Goal: Transaction & Acquisition: Purchase product/service

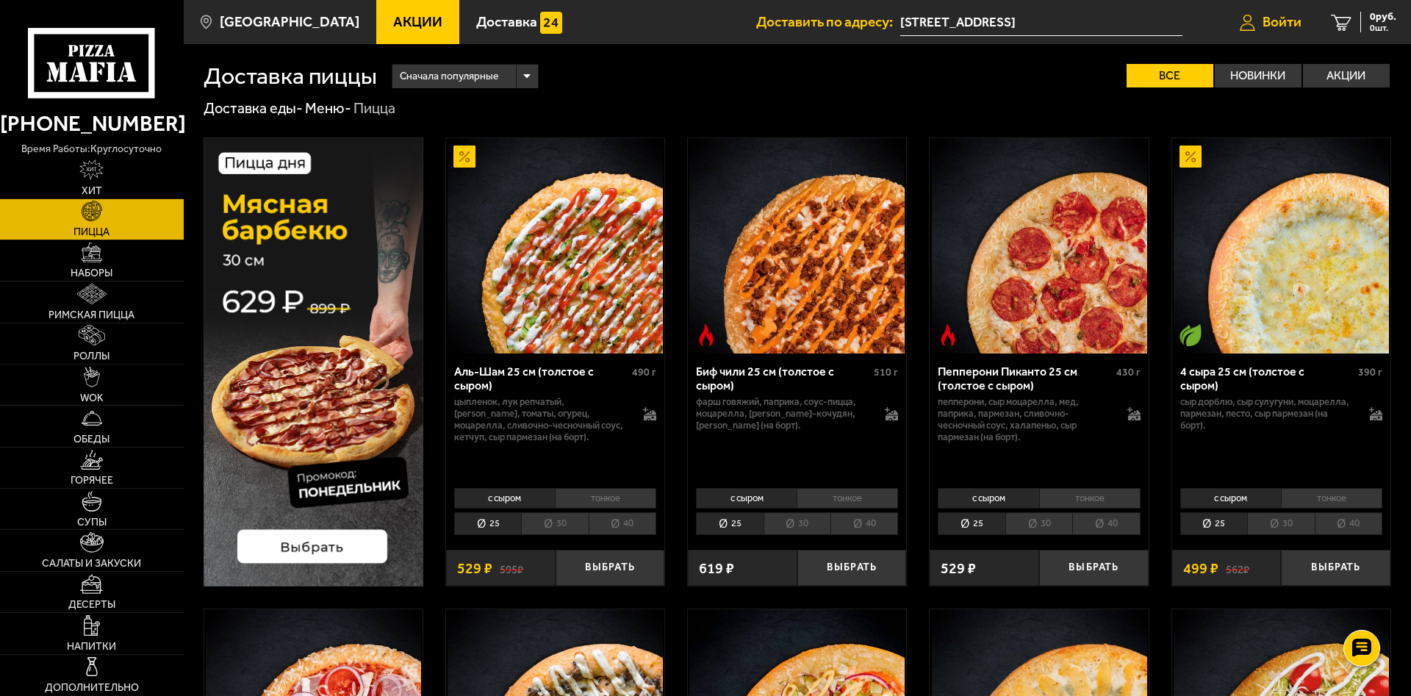
click at [1243, 25] on span "Войти" at bounding box center [1282, 22] width 39 height 14
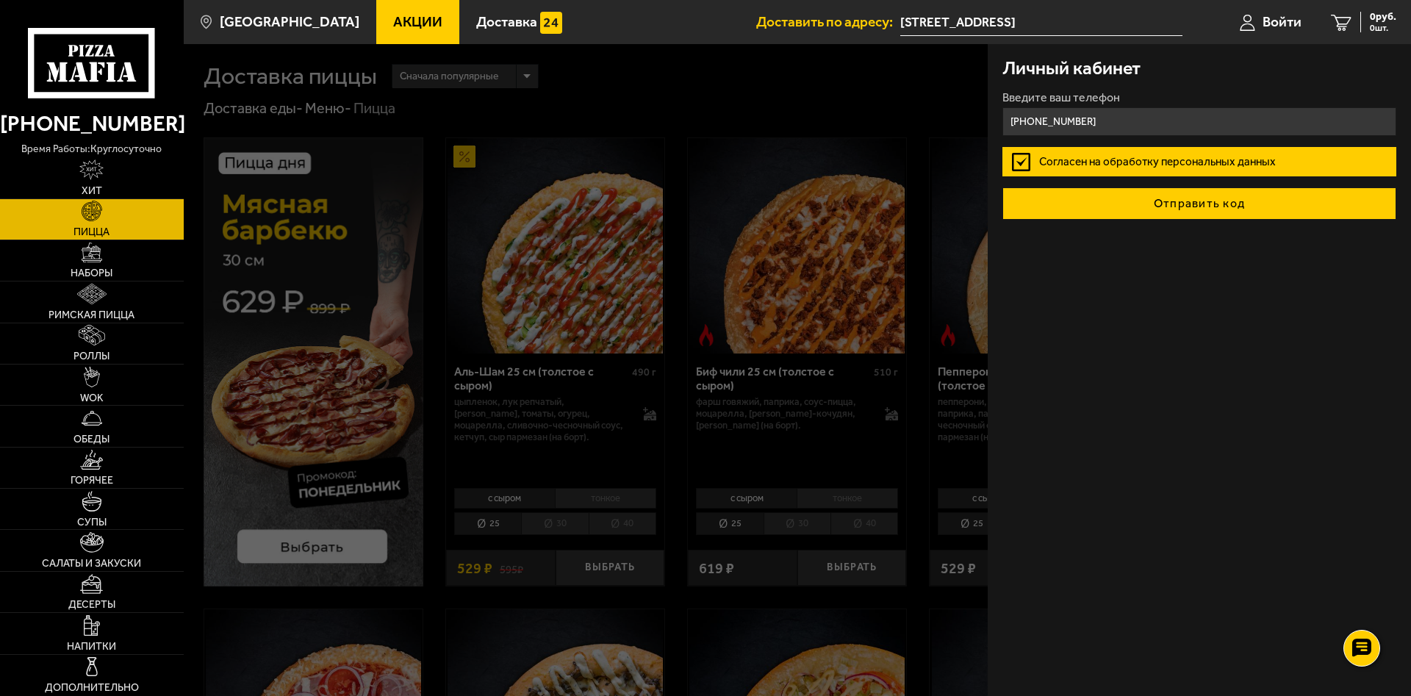
type input "+7 (981) 745-61-15"
click at [1179, 209] on button "Отправить код" at bounding box center [1199, 203] width 394 height 32
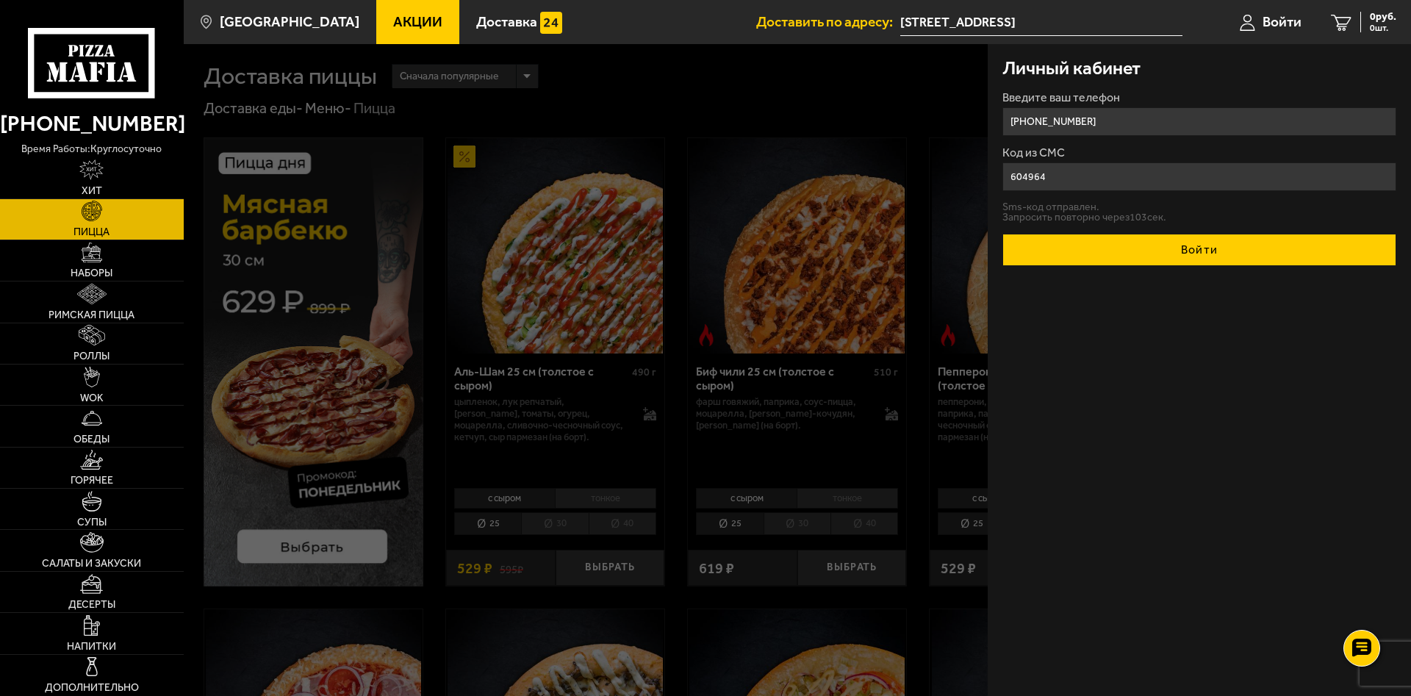
type input "604964"
click at [1196, 259] on button "Войти" at bounding box center [1199, 250] width 394 height 32
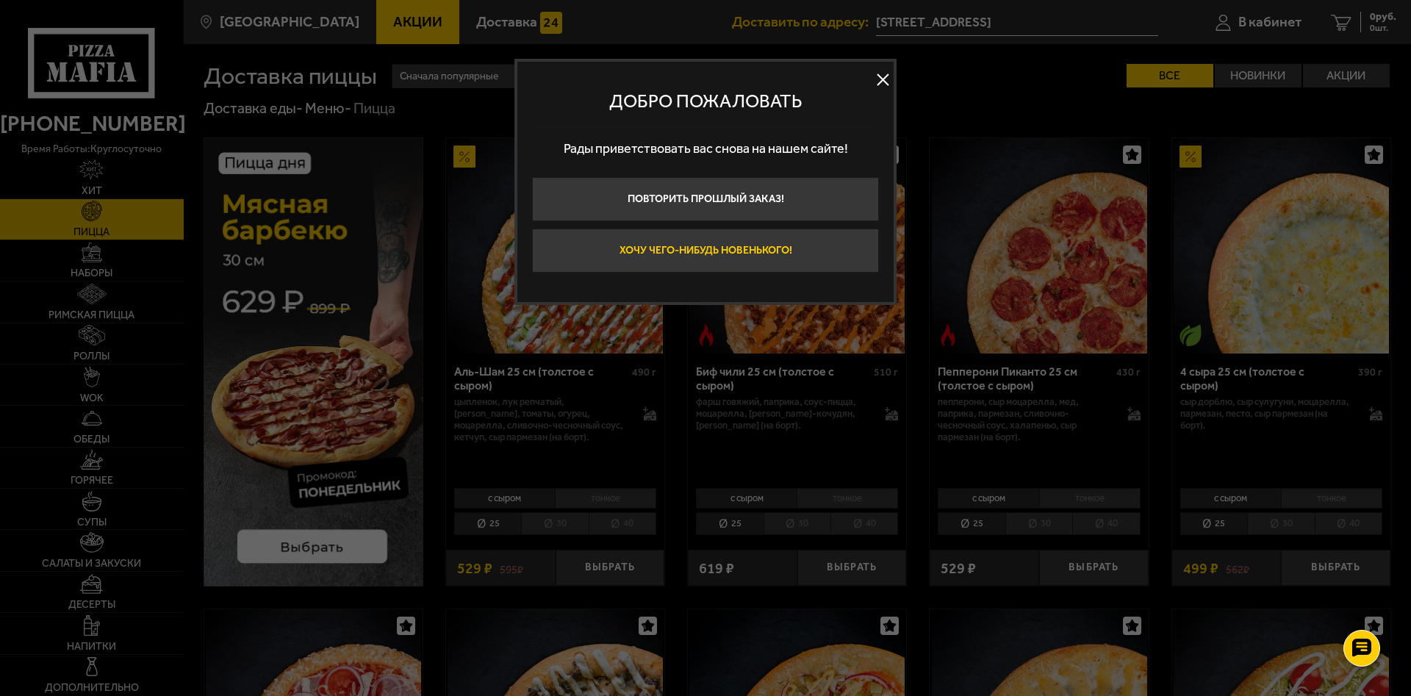
click at [787, 253] on button "Хочу чего-нибудь новенького!" at bounding box center [705, 251] width 347 height 44
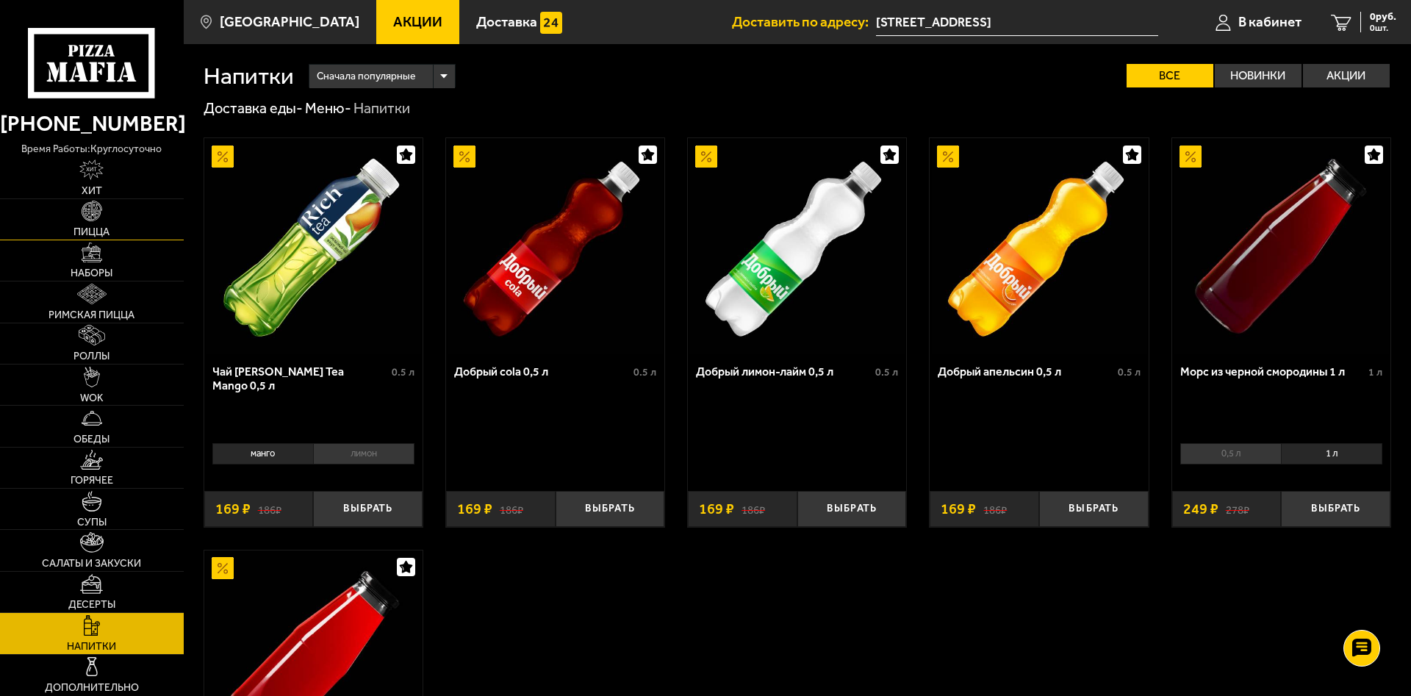
click at [121, 232] on link "Пицца" at bounding box center [92, 219] width 184 height 40
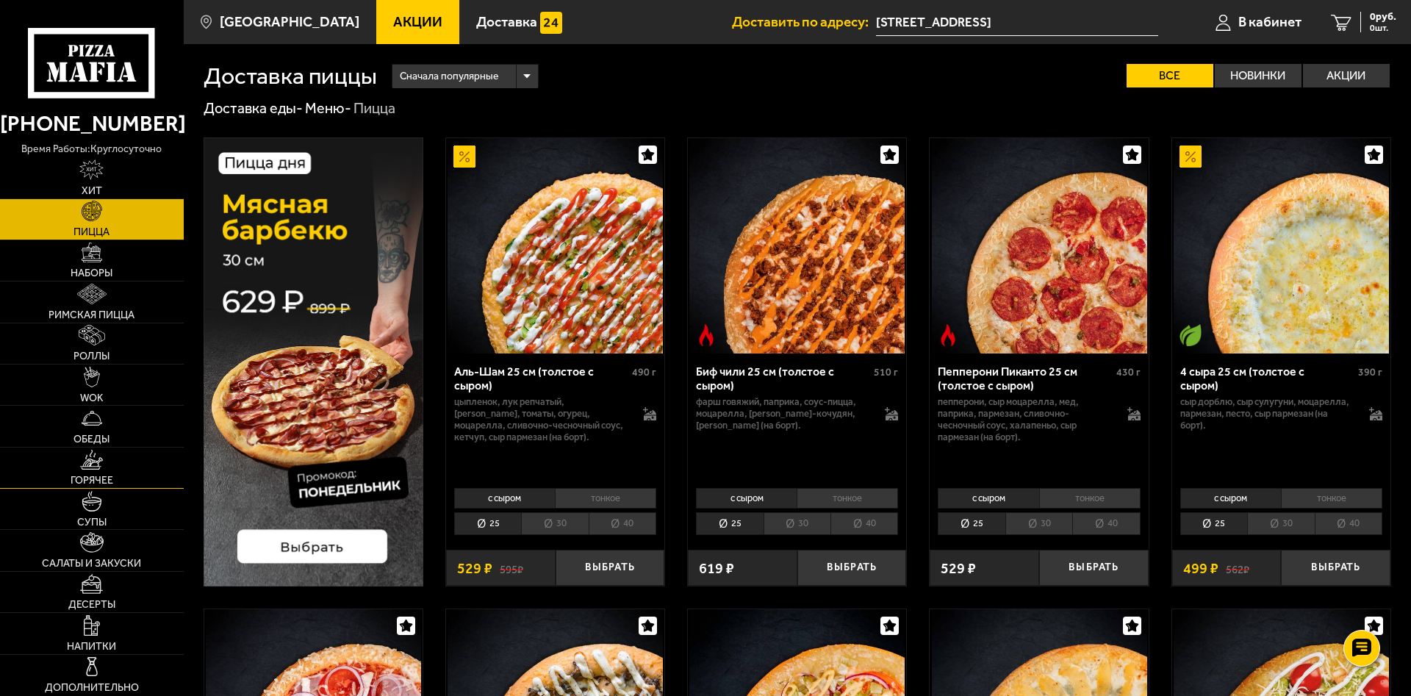
click at [138, 477] on link "Горячее" at bounding box center [92, 468] width 184 height 40
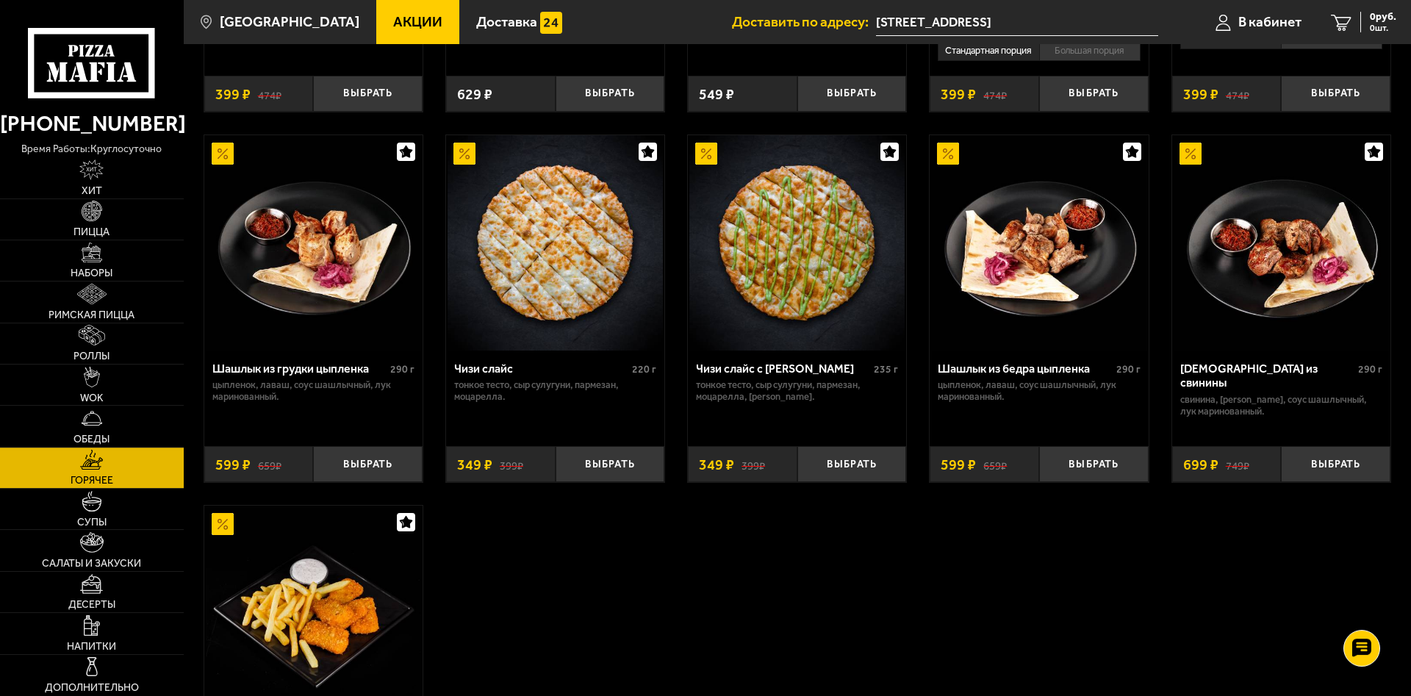
scroll to position [825, 0]
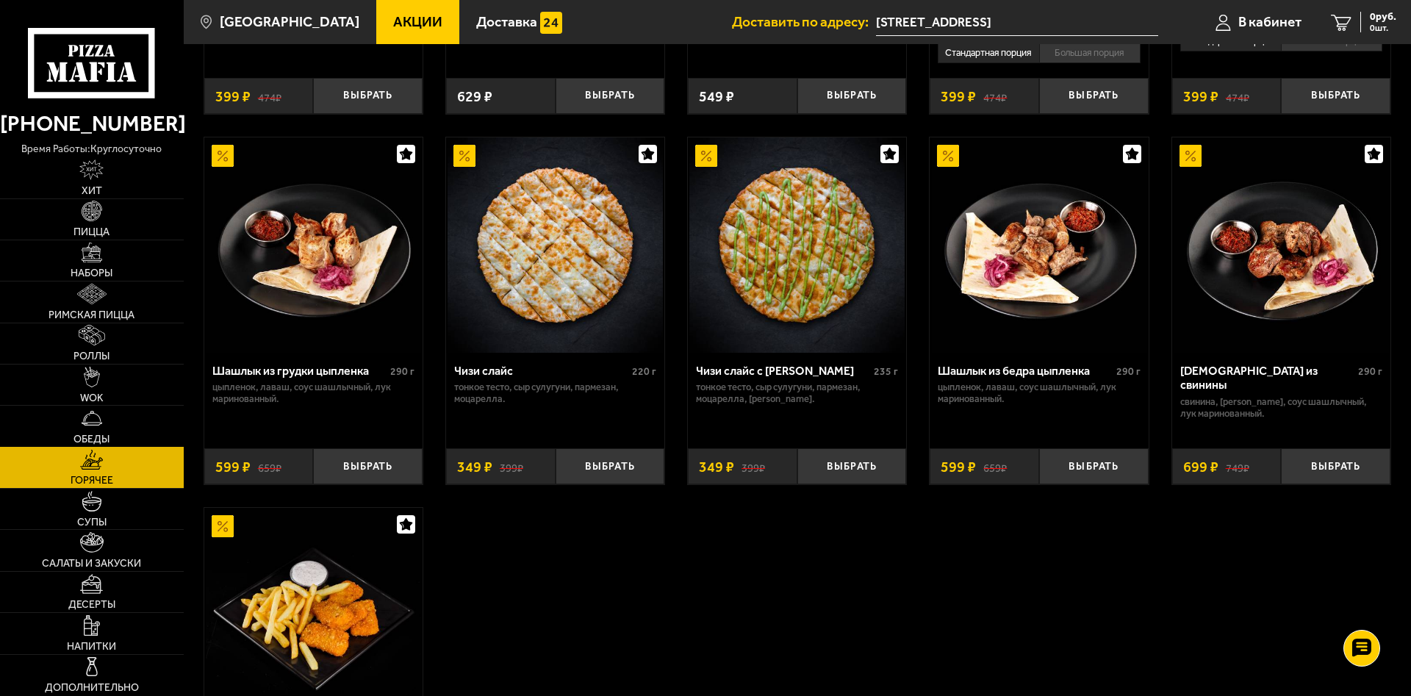
click at [124, 429] on link "Обеды" at bounding box center [92, 426] width 184 height 40
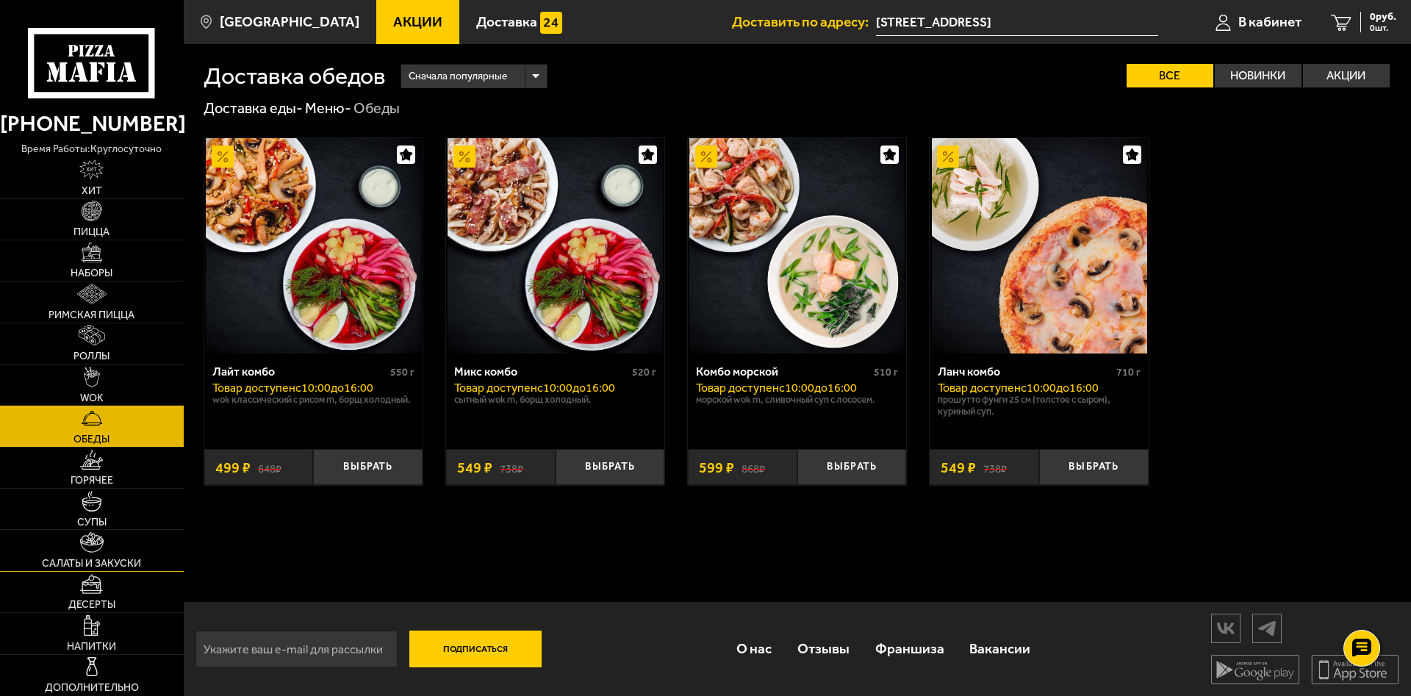
click at [137, 550] on link "Салаты и закуски" at bounding box center [92, 550] width 184 height 40
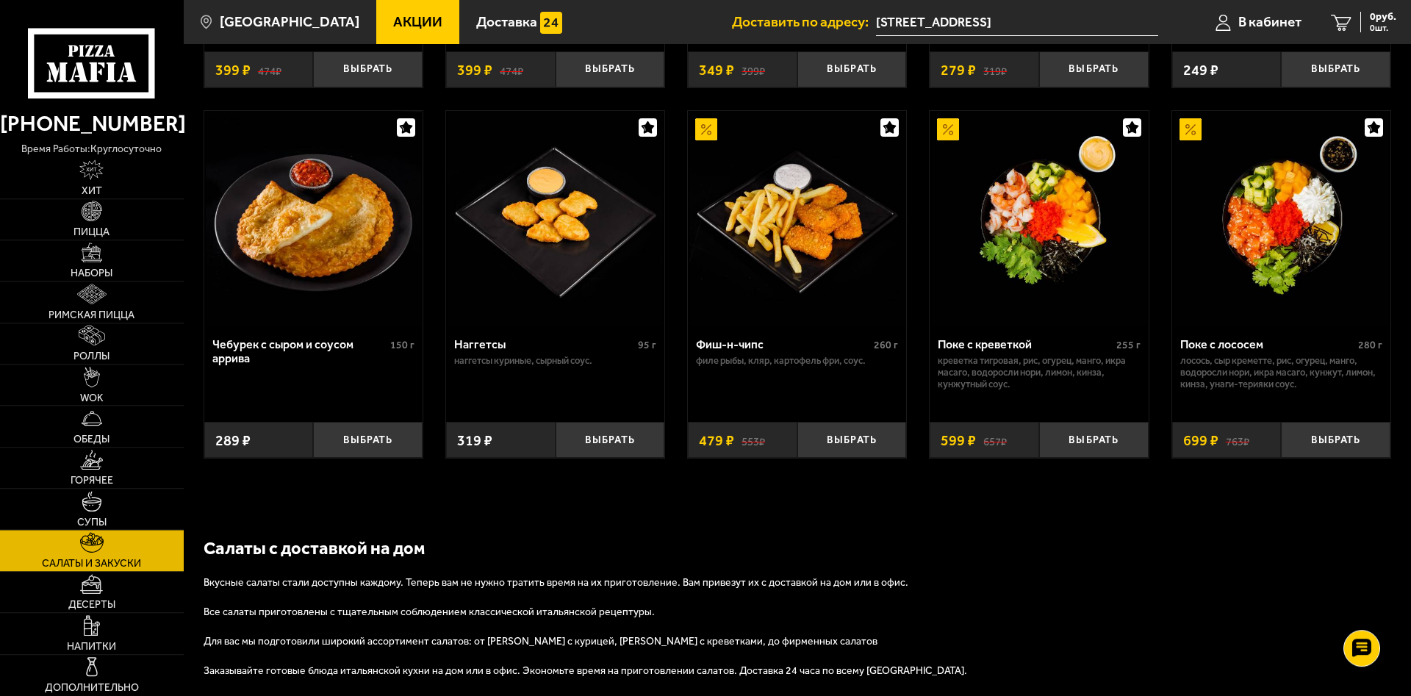
scroll to position [965, 0]
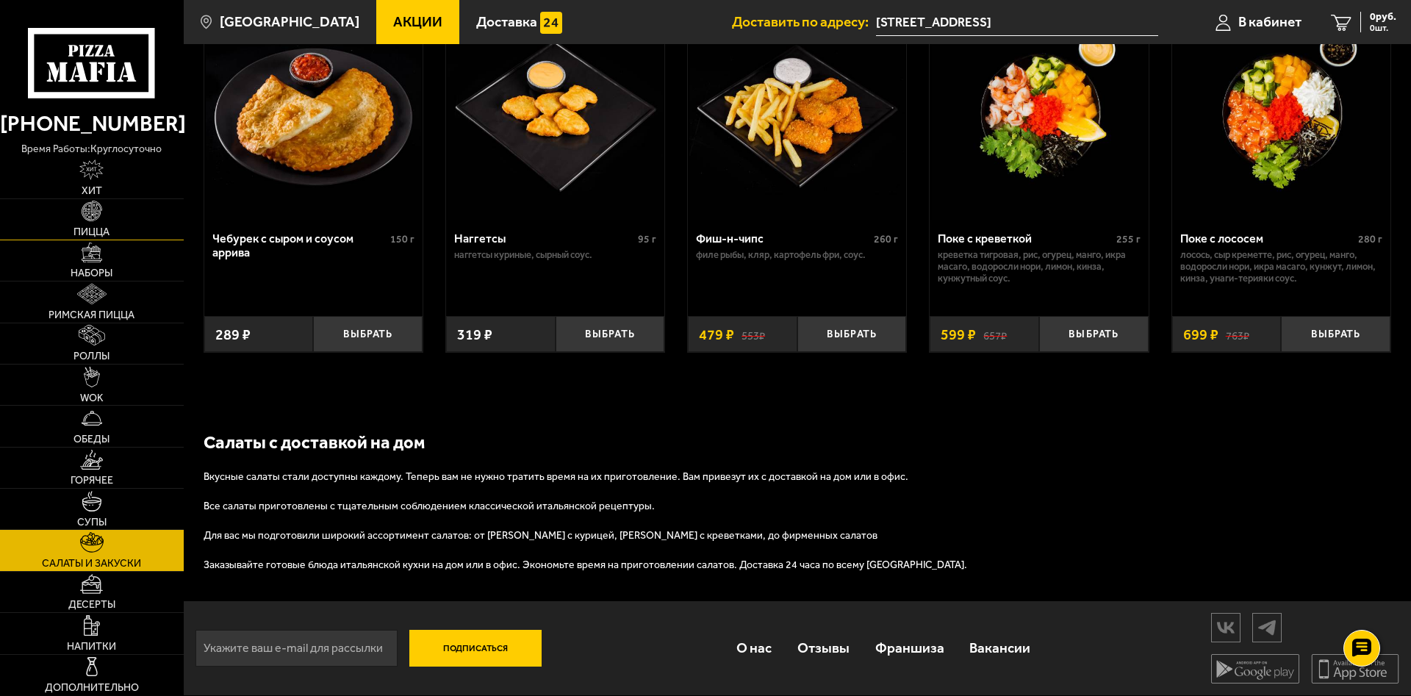
click at [127, 231] on link "Пицца" at bounding box center [92, 219] width 184 height 40
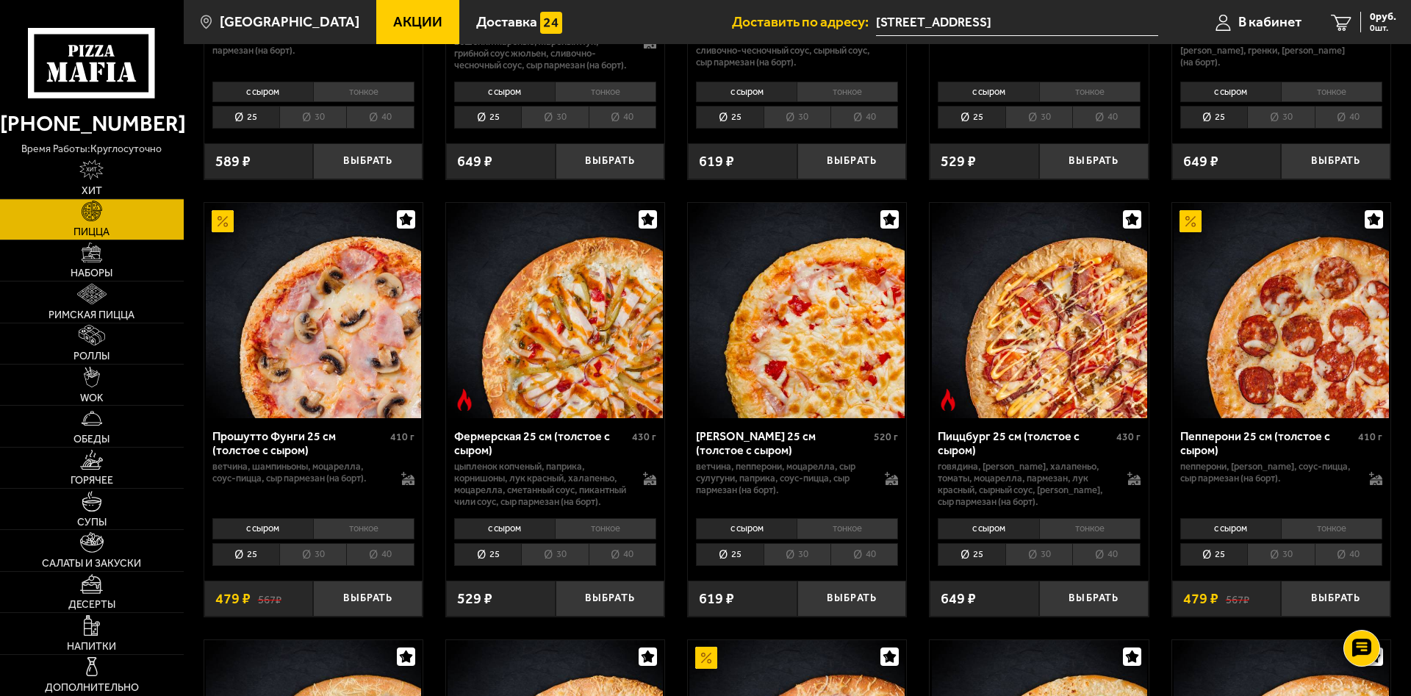
scroll to position [900, 0]
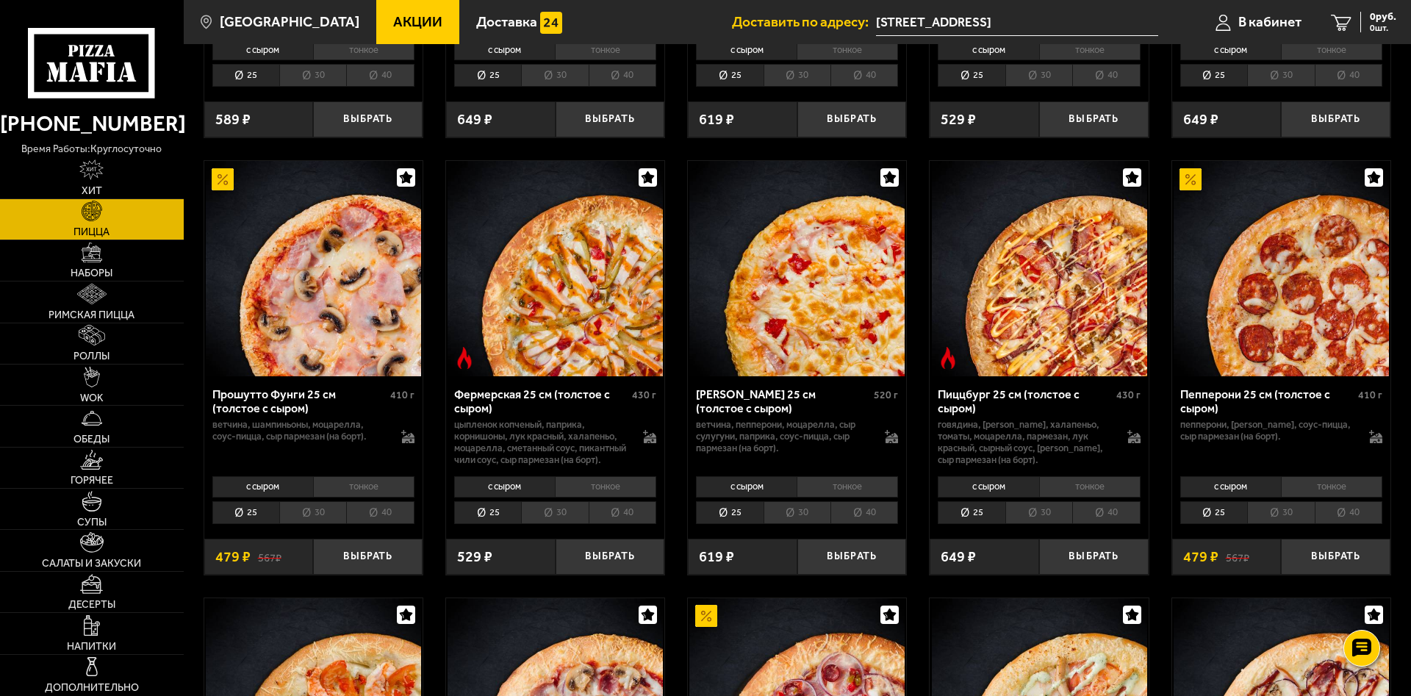
click at [861, 497] on li "тонкое" at bounding box center [847, 486] width 101 height 21
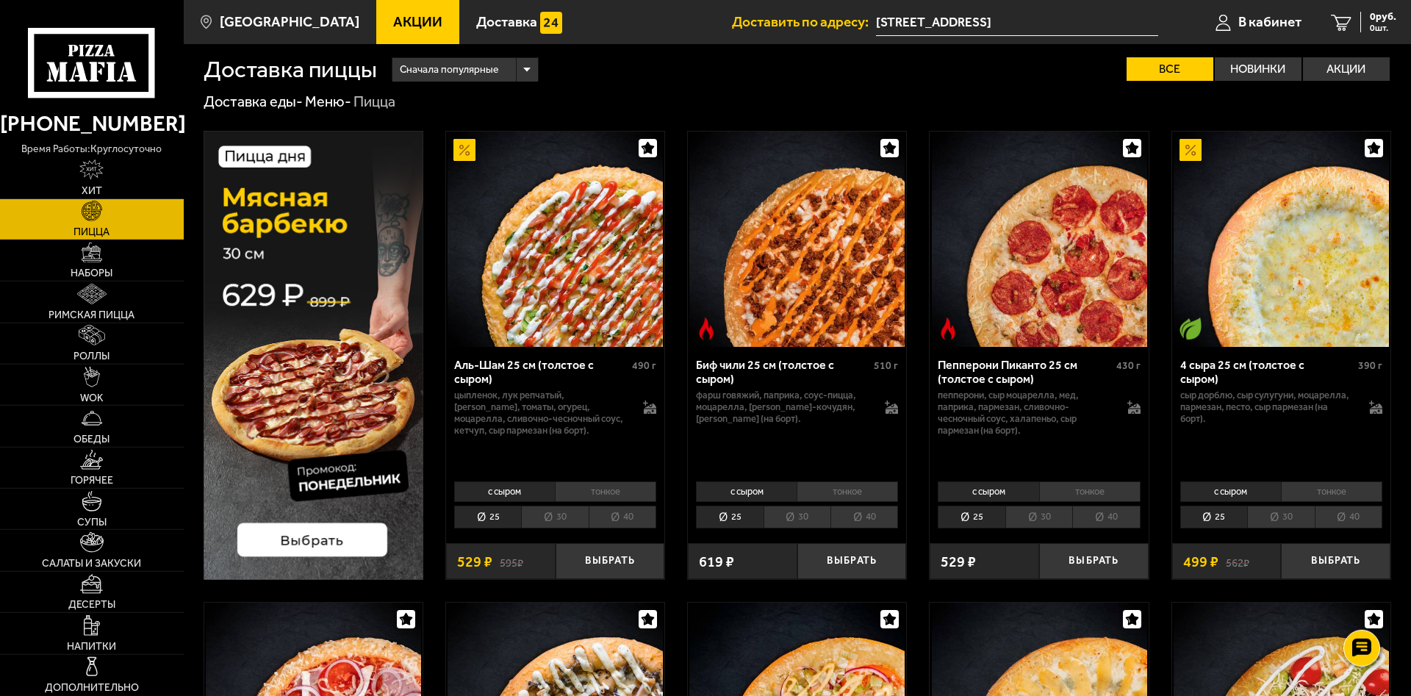
scroll to position [0, 0]
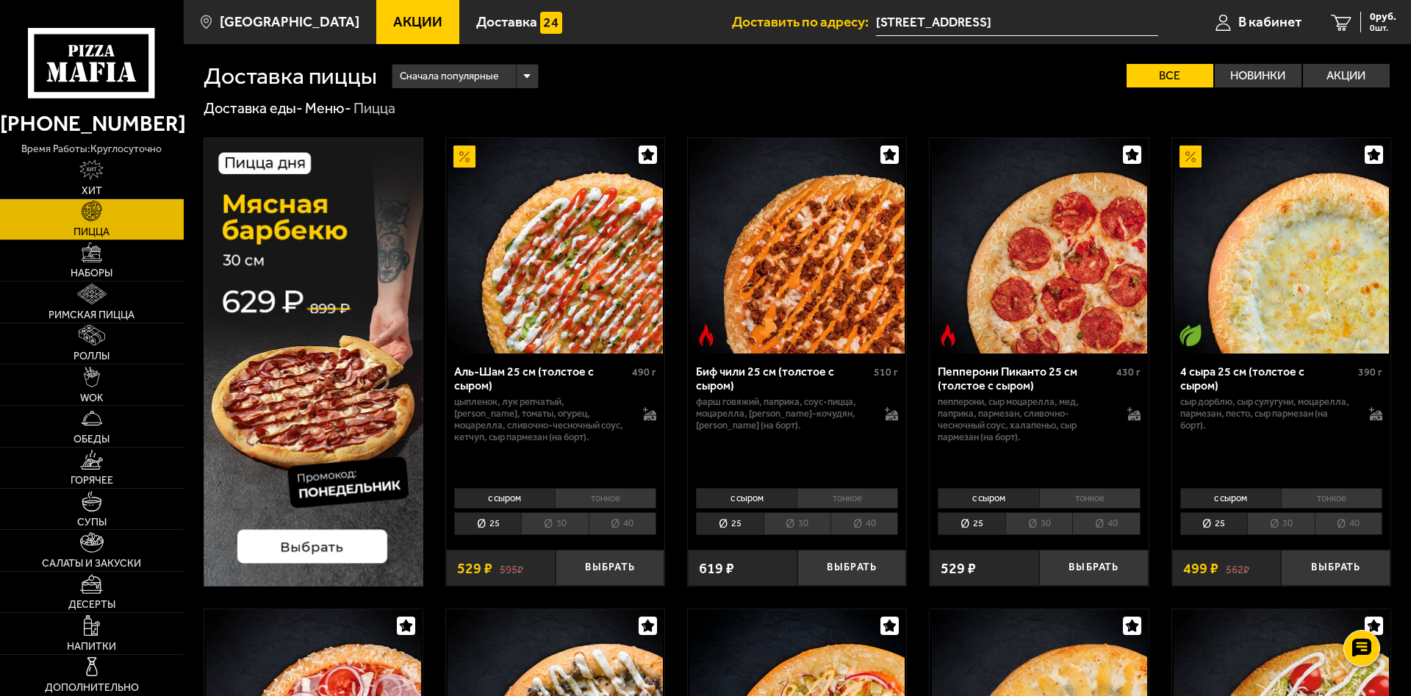
click at [547, 524] on li "30" at bounding box center [554, 523] width 67 height 23
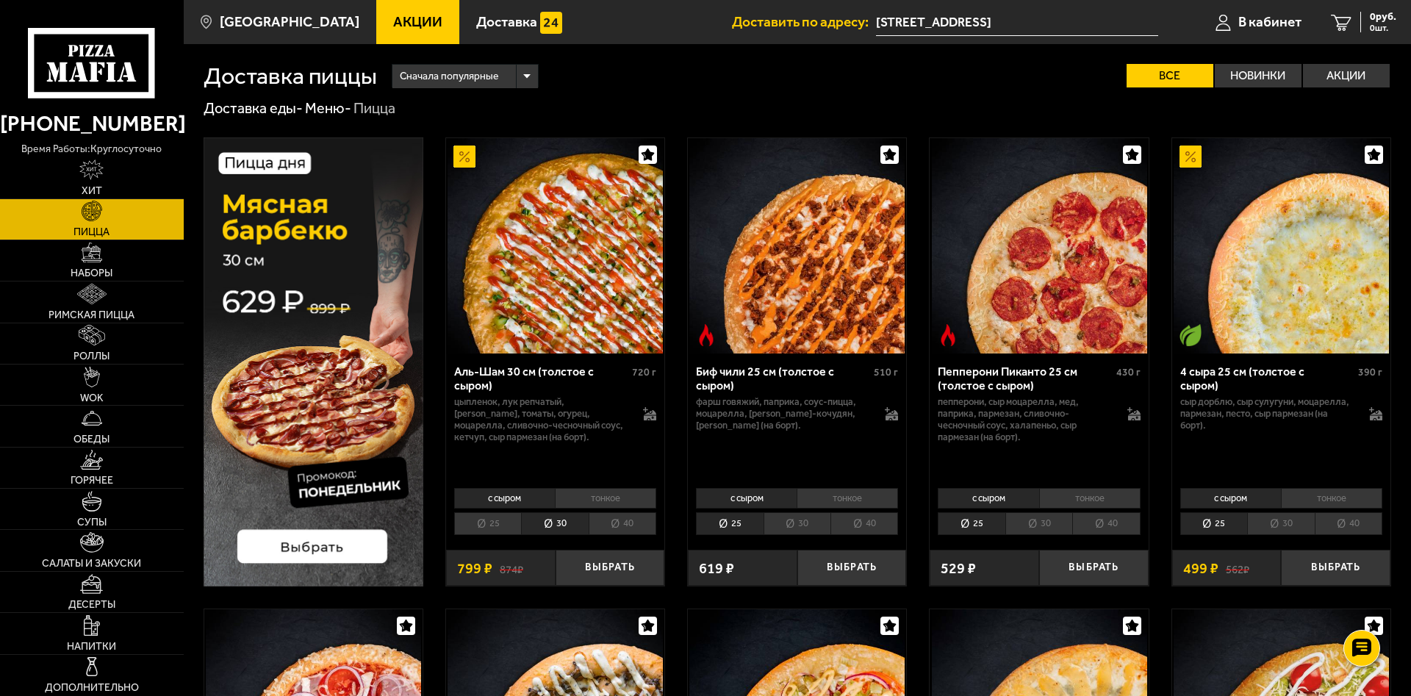
click at [595, 495] on li "тонкое" at bounding box center [605, 498] width 101 height 21
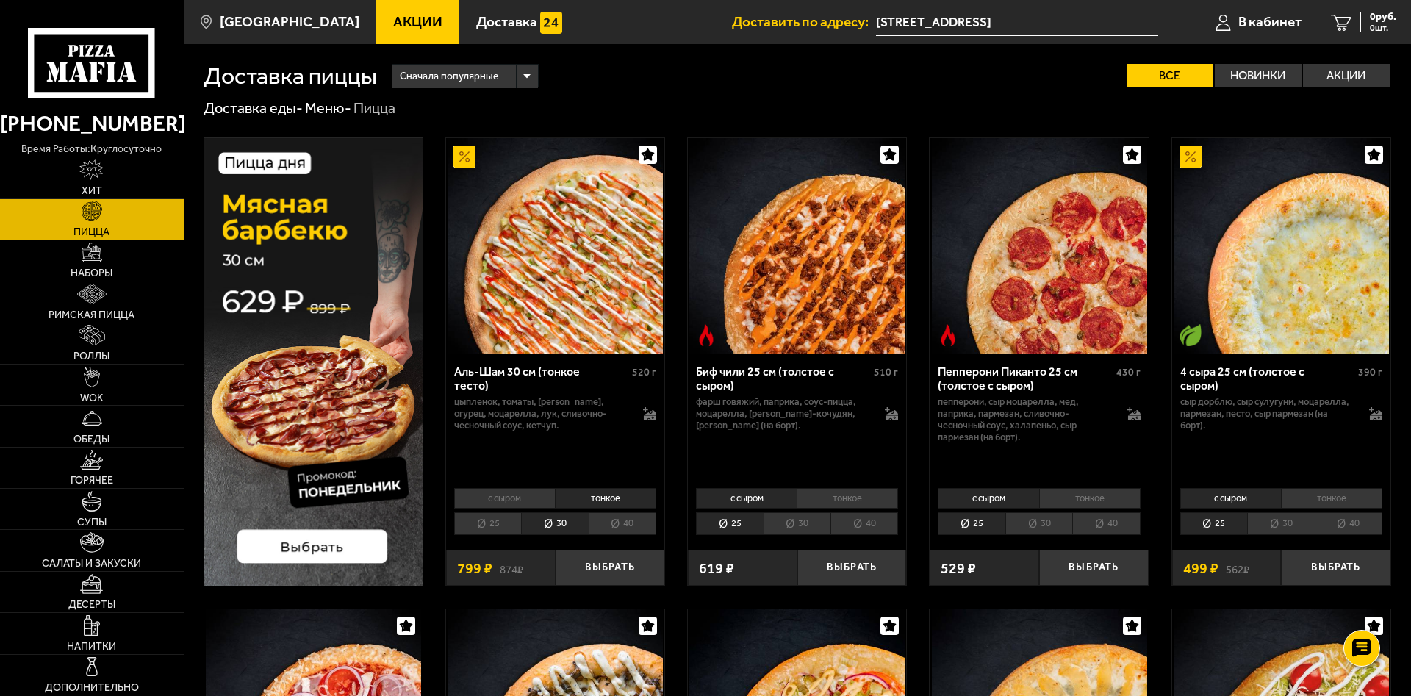
click at [406, 16] on span "Акции" at bounding box center [417, 22] width 49 height 14
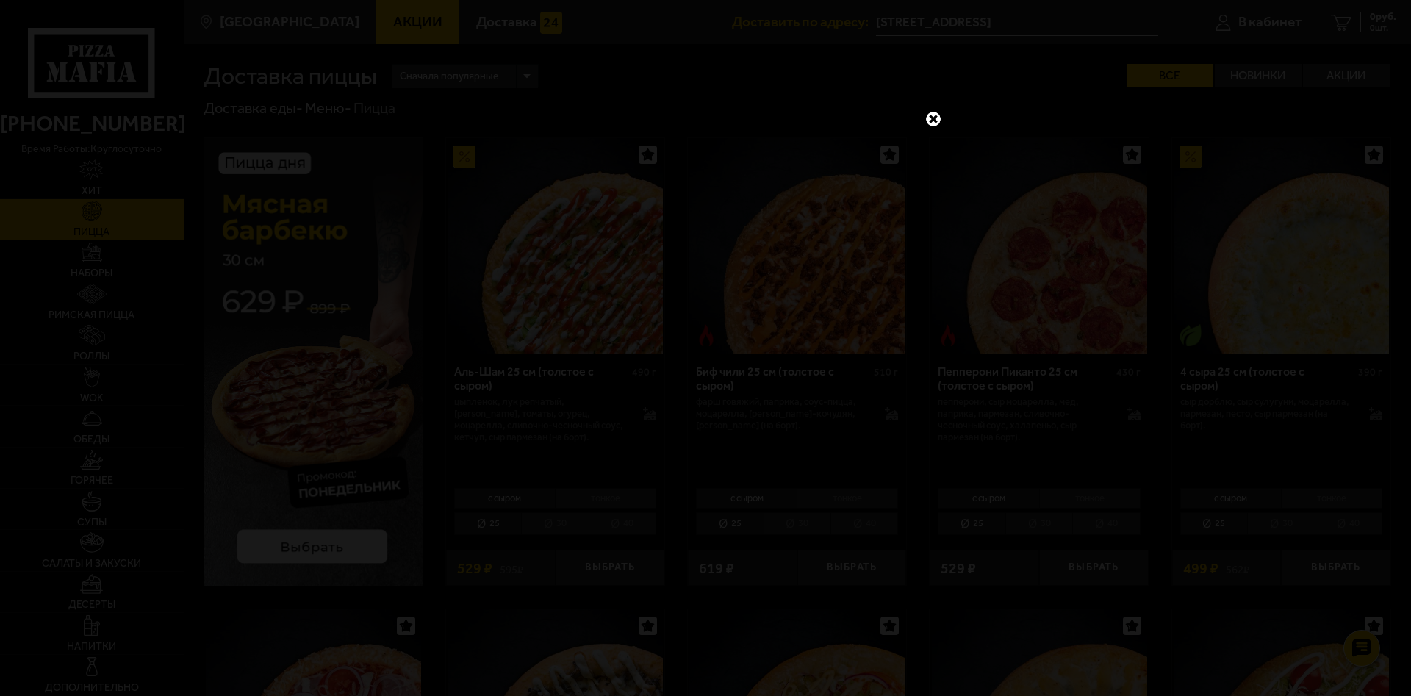
click at [933, 121] on link at bounding box center [933, 118] width 19 height 19
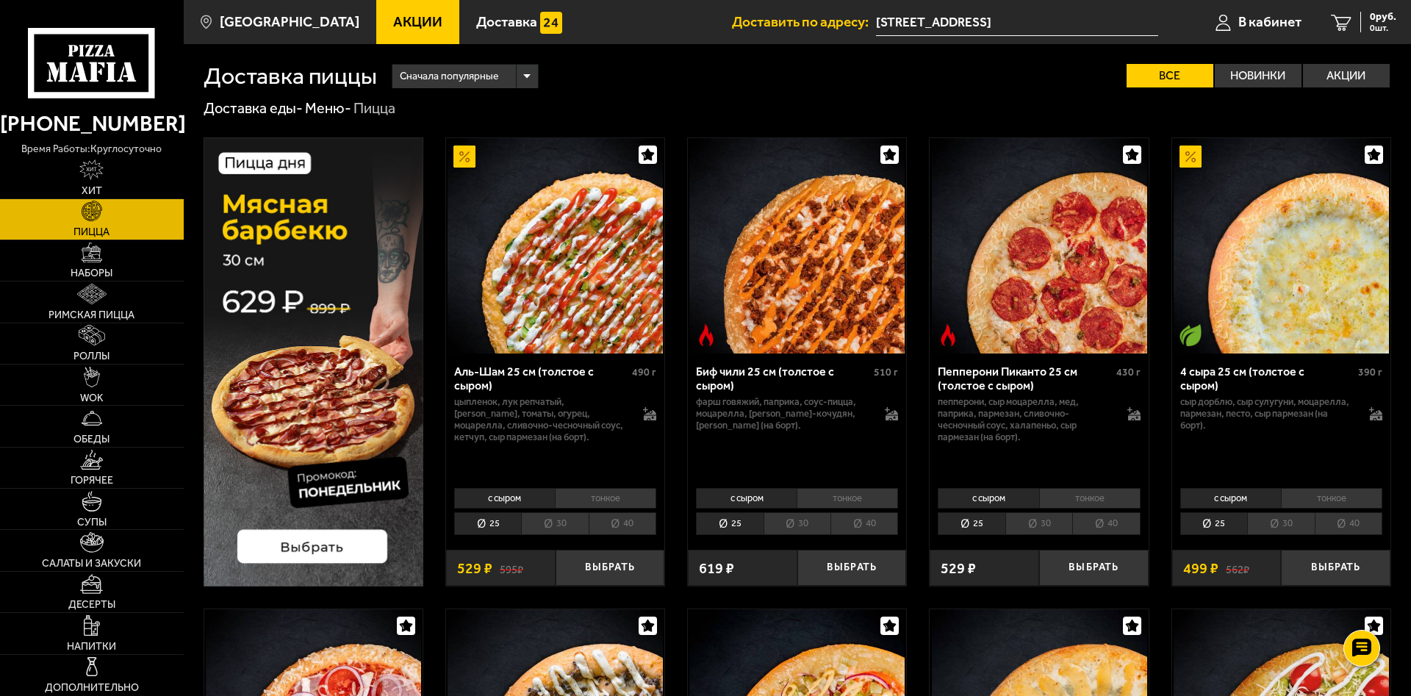
click at [394, 15] on span "Акции" at bounding box center [417, 22] width 49 height 14
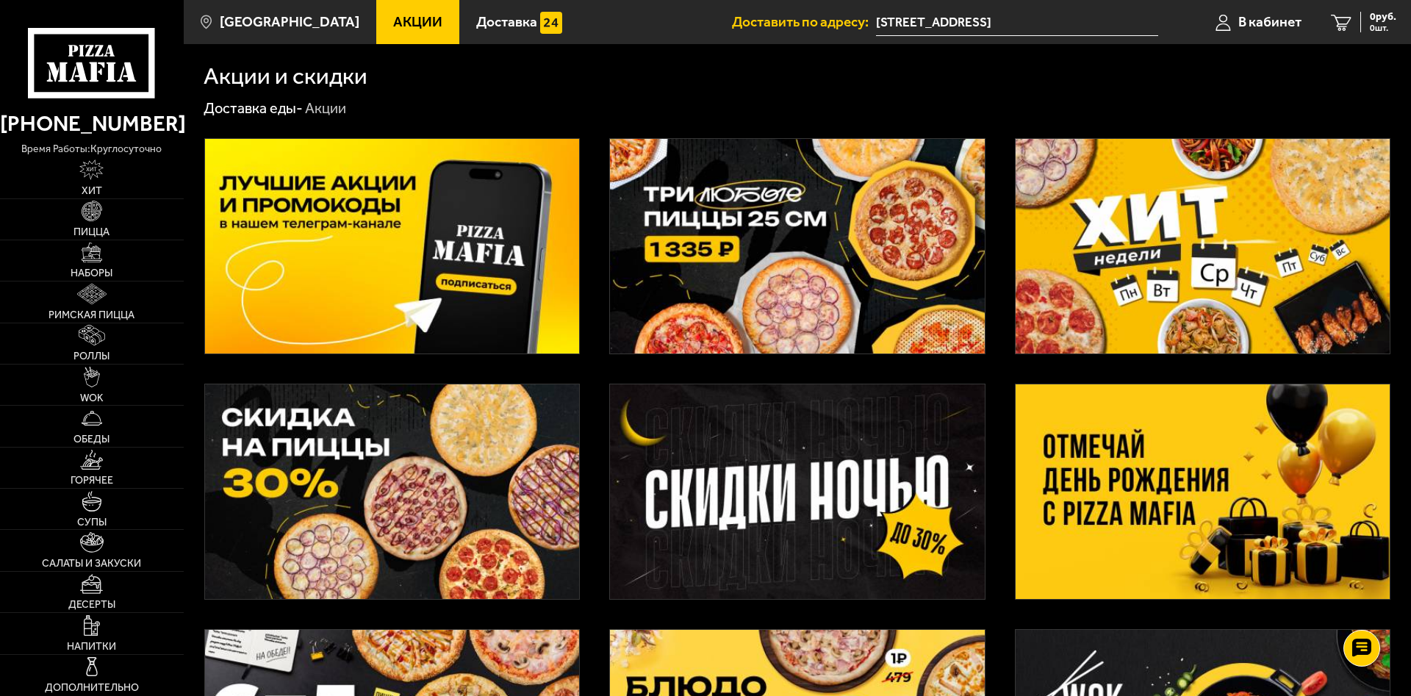
click at [847, 262] on img at bounding box center [797, 246] width 374 height 215
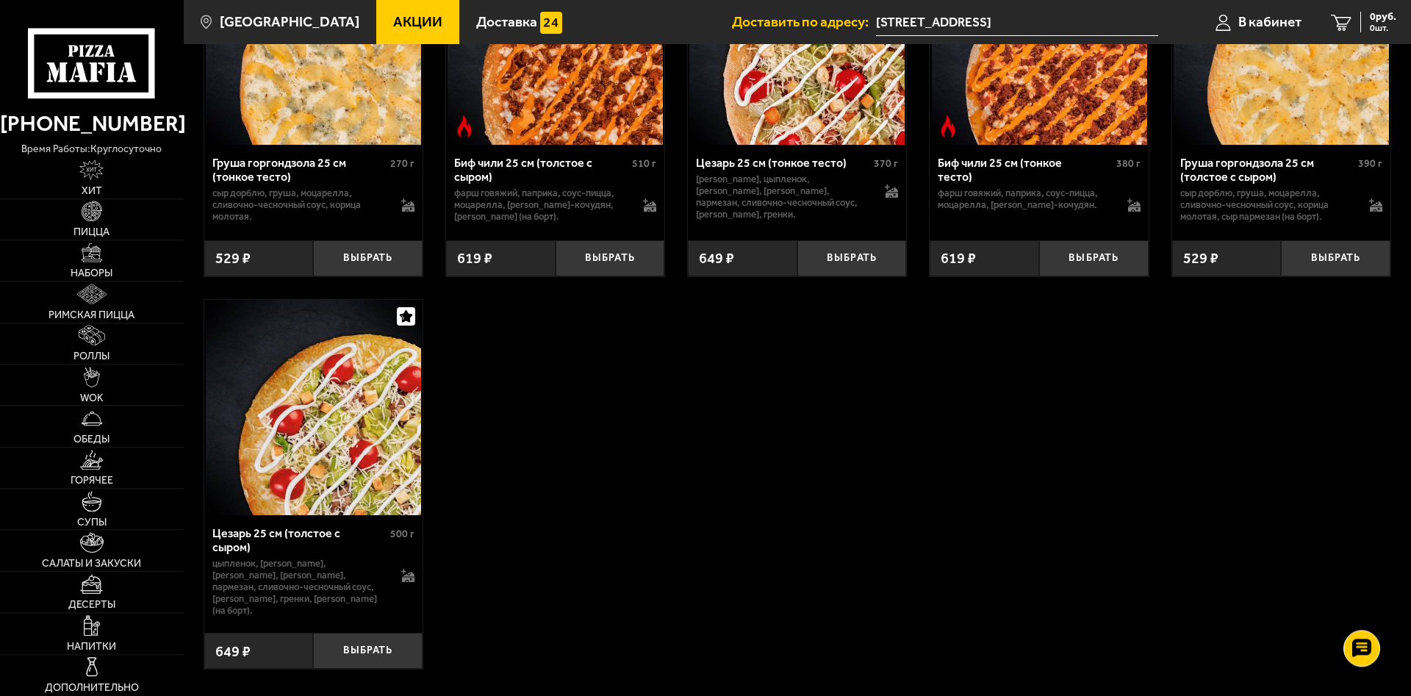
scroll to position [4416, 0]
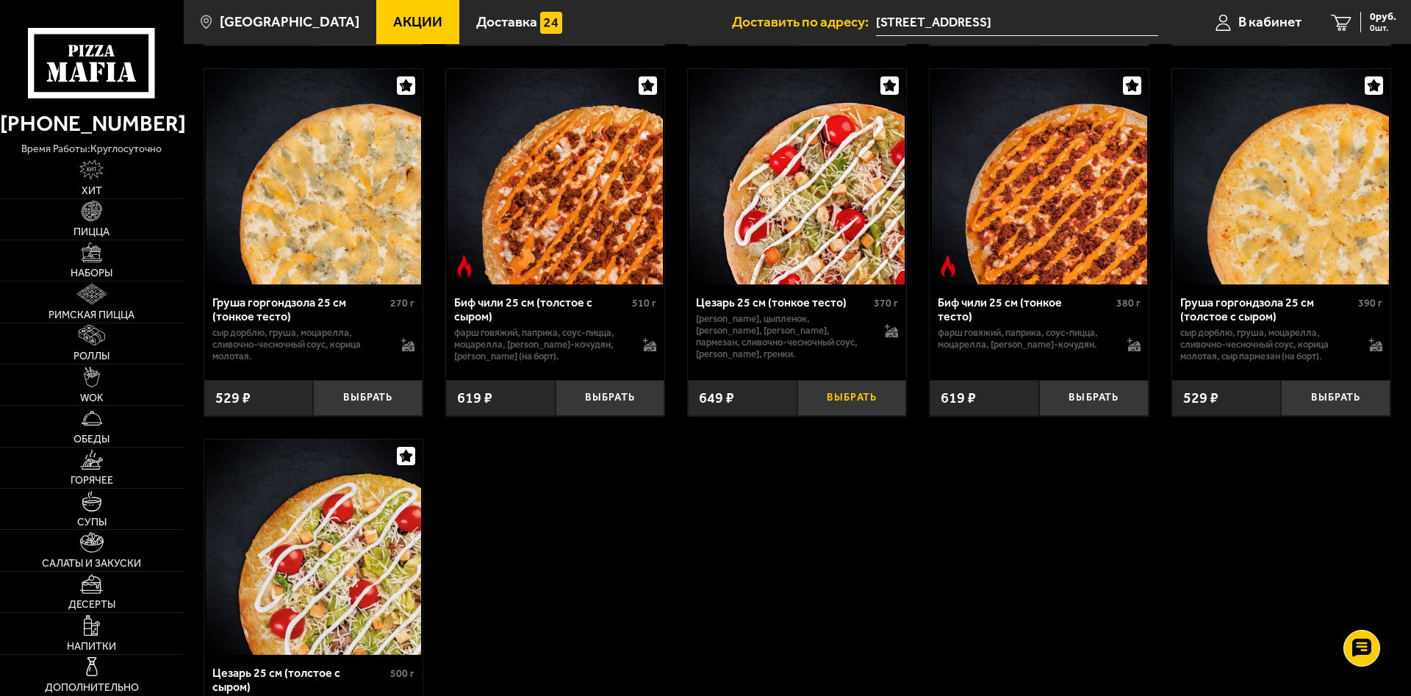
click at [843, 416] on button "Выбрать" at bounding box center [851, 398] width 109 height 36
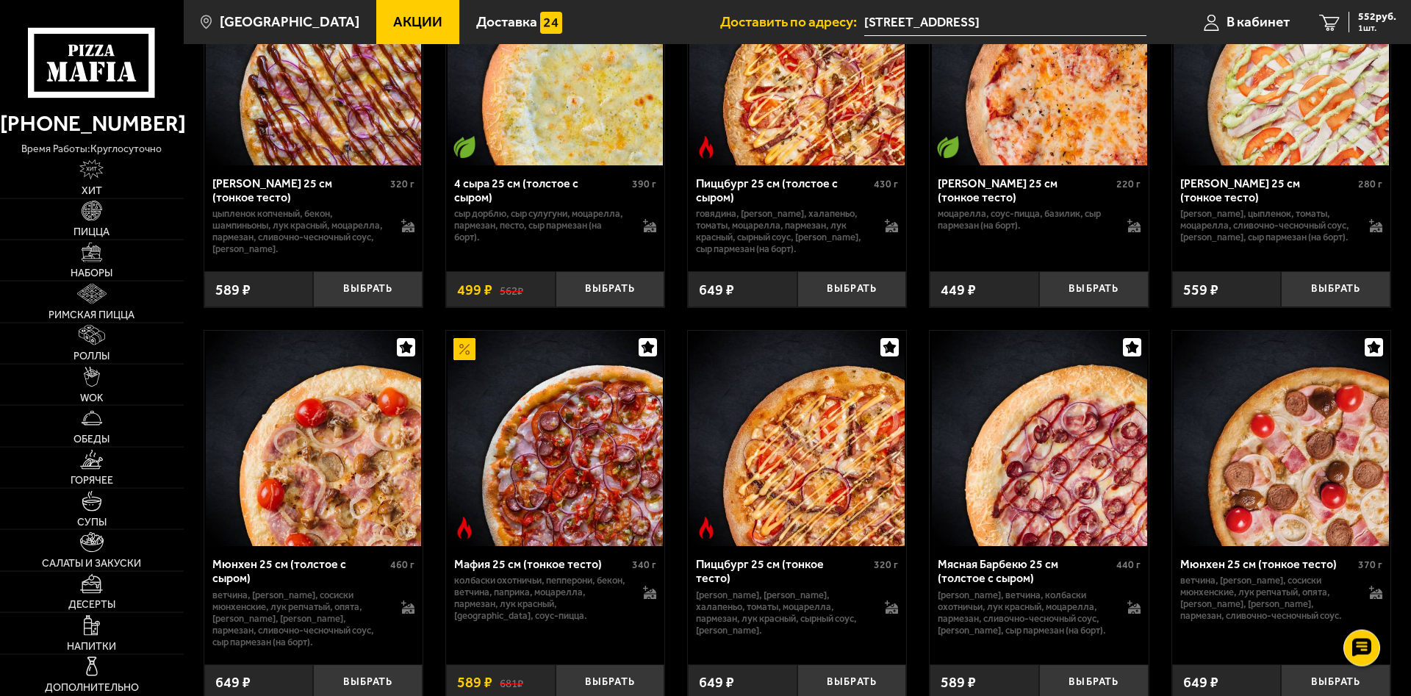
scroll to position [3741, 0]
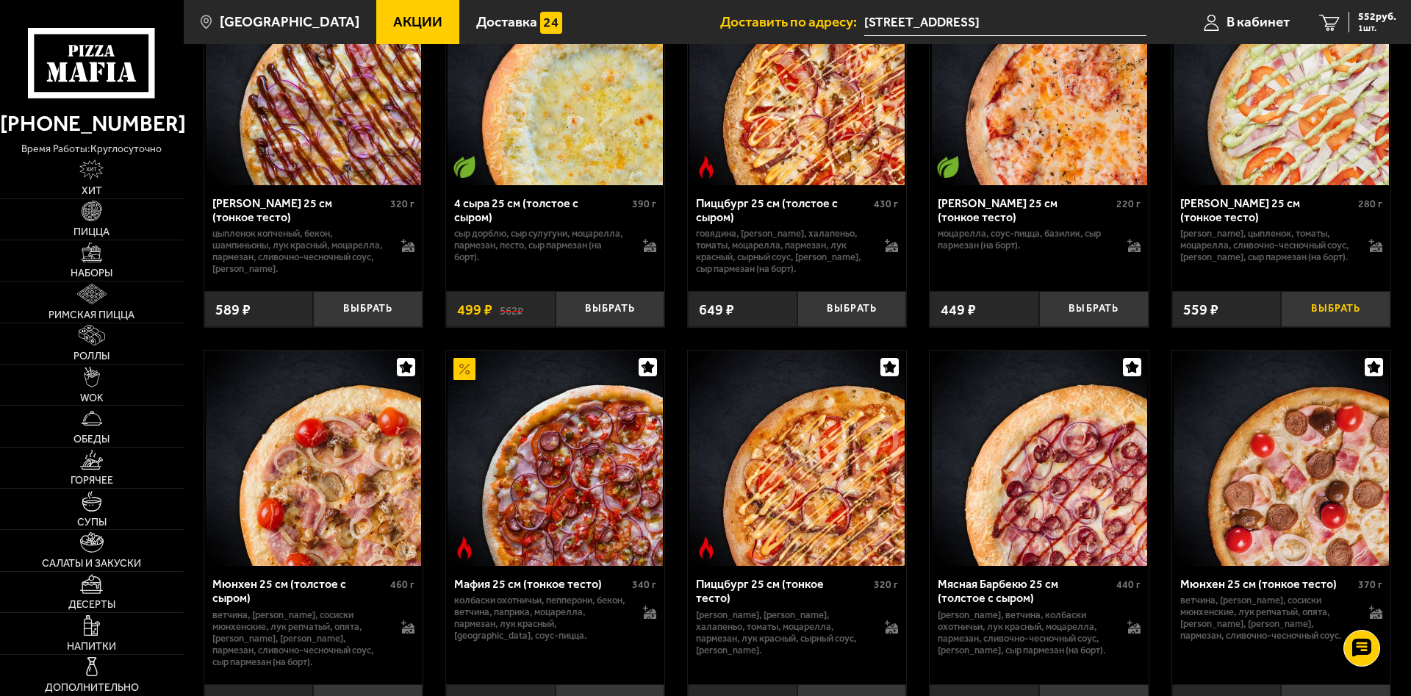
click at [1243, 327] on button "Выбрать" at bounding box center [1335, 309] width 109 height 36
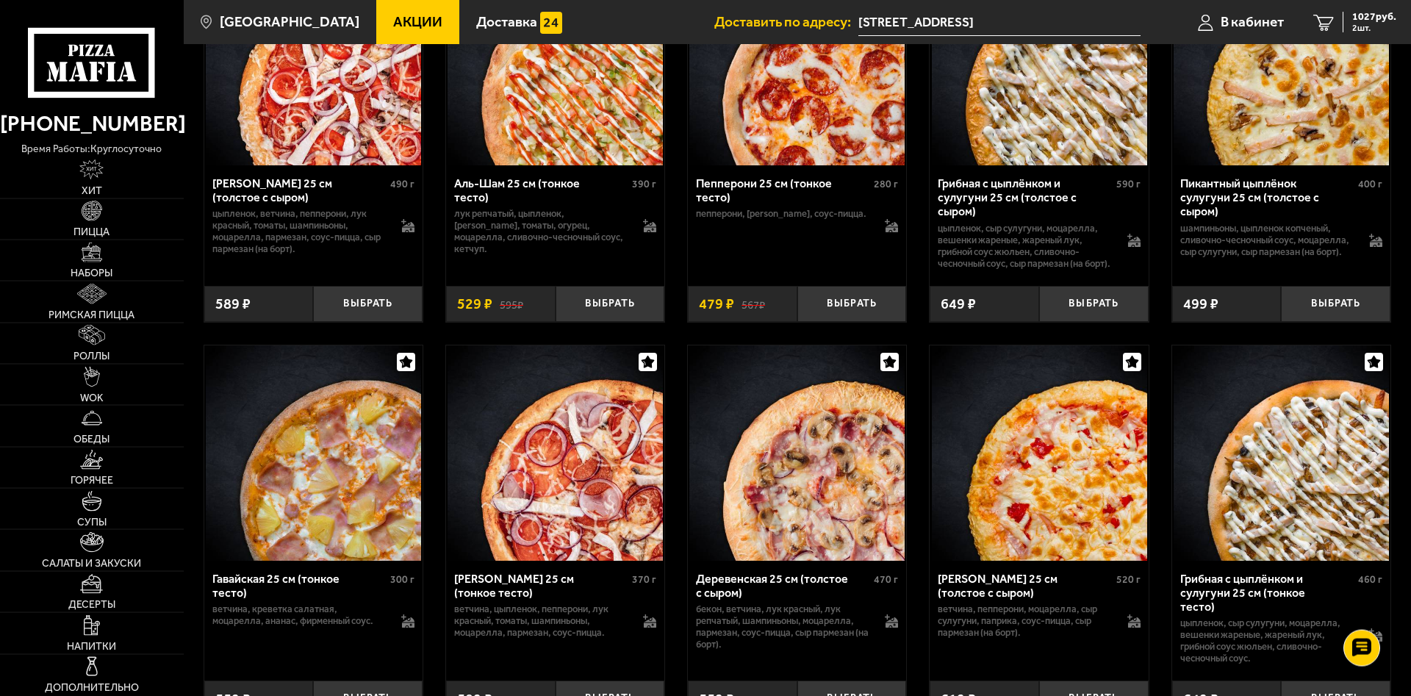
scroll to position [1418, 0]
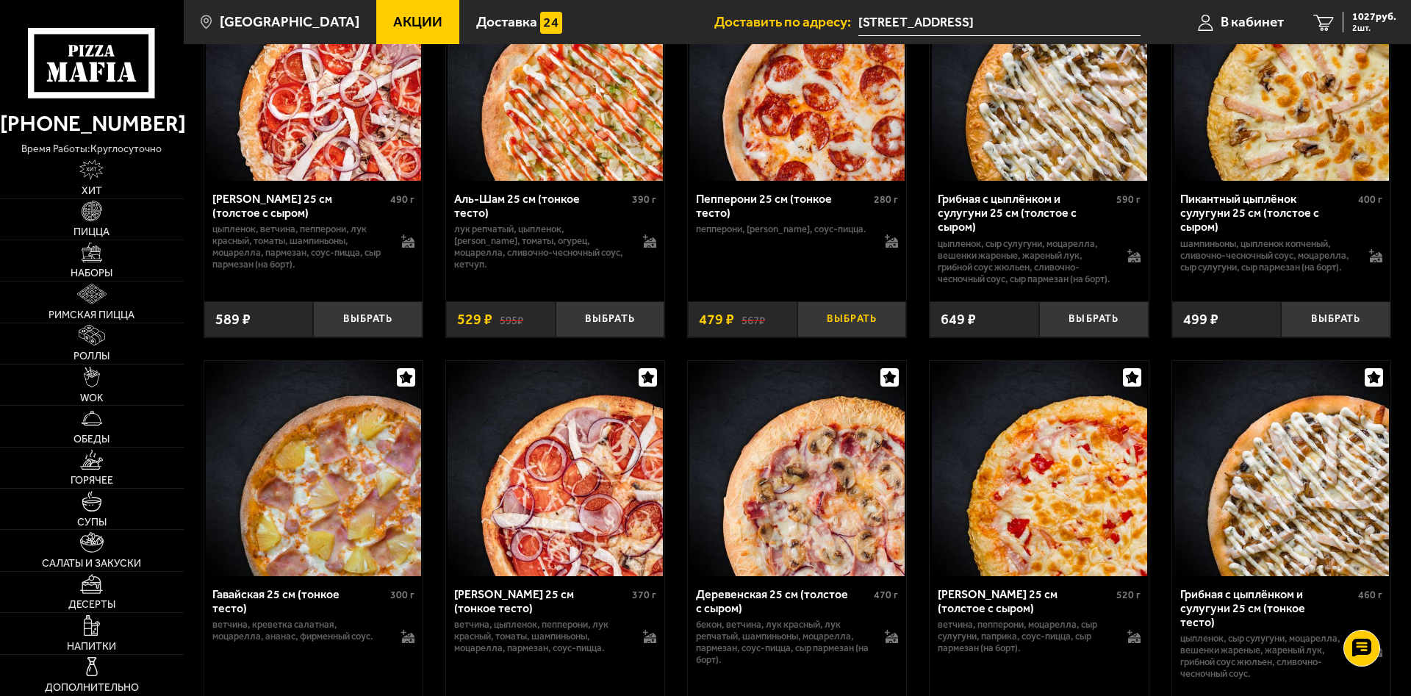
click at [843, 337] on button "Выбрать" at bounding box center [851, 319] width 109 height 36
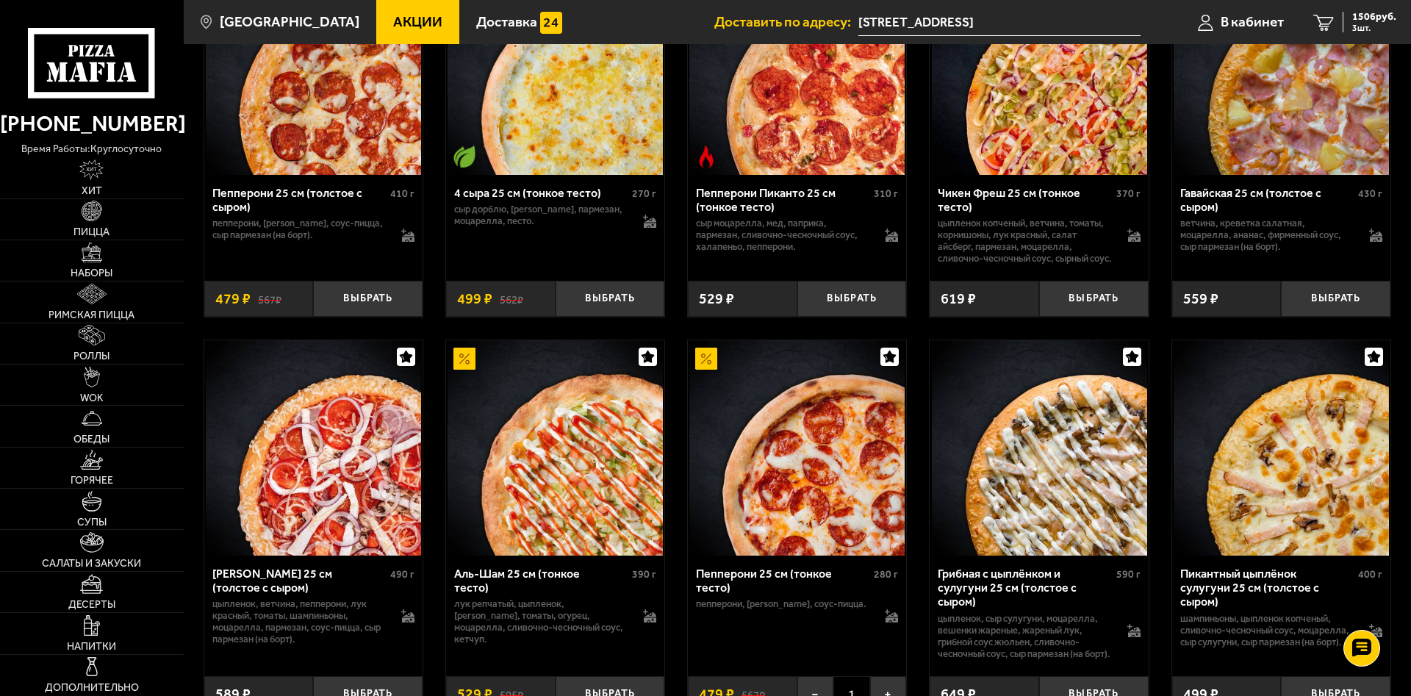
scroll to position [593, 0]
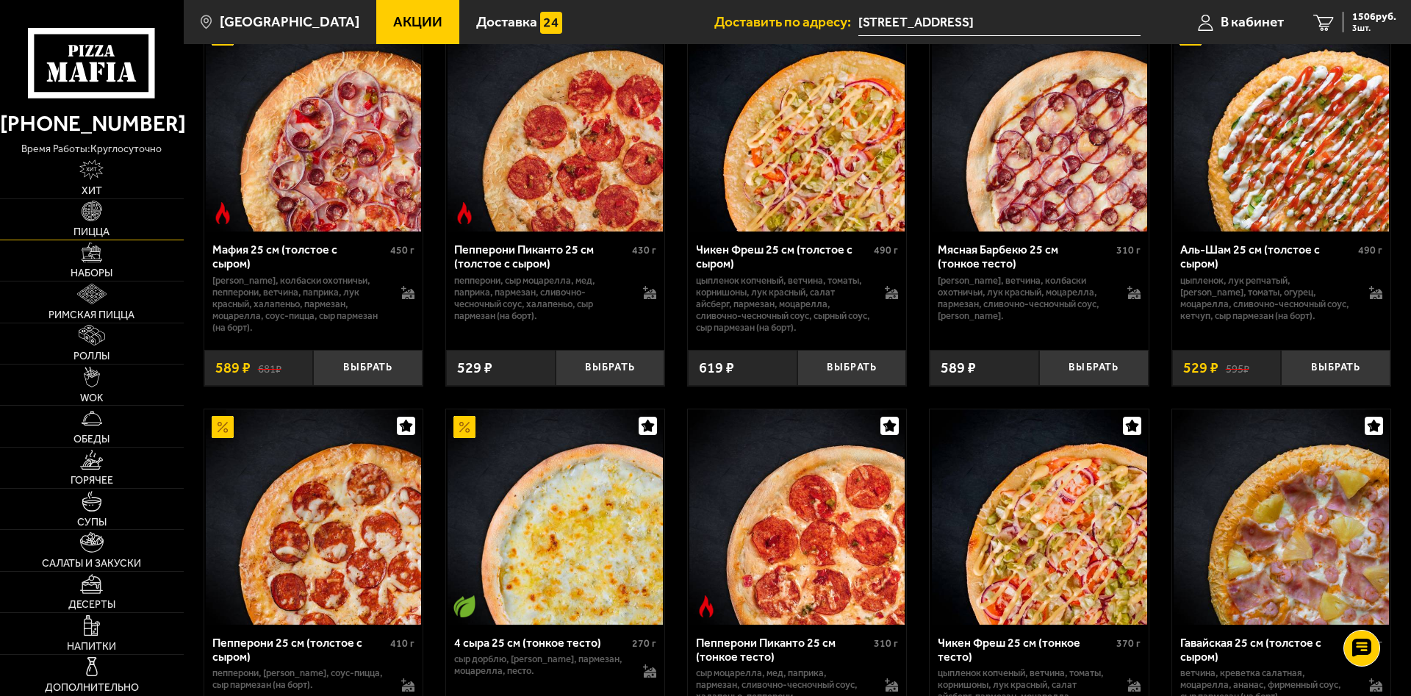
click at [134, 229] on link "Пицца" at bounding box center [92, 219] width 184 height 40
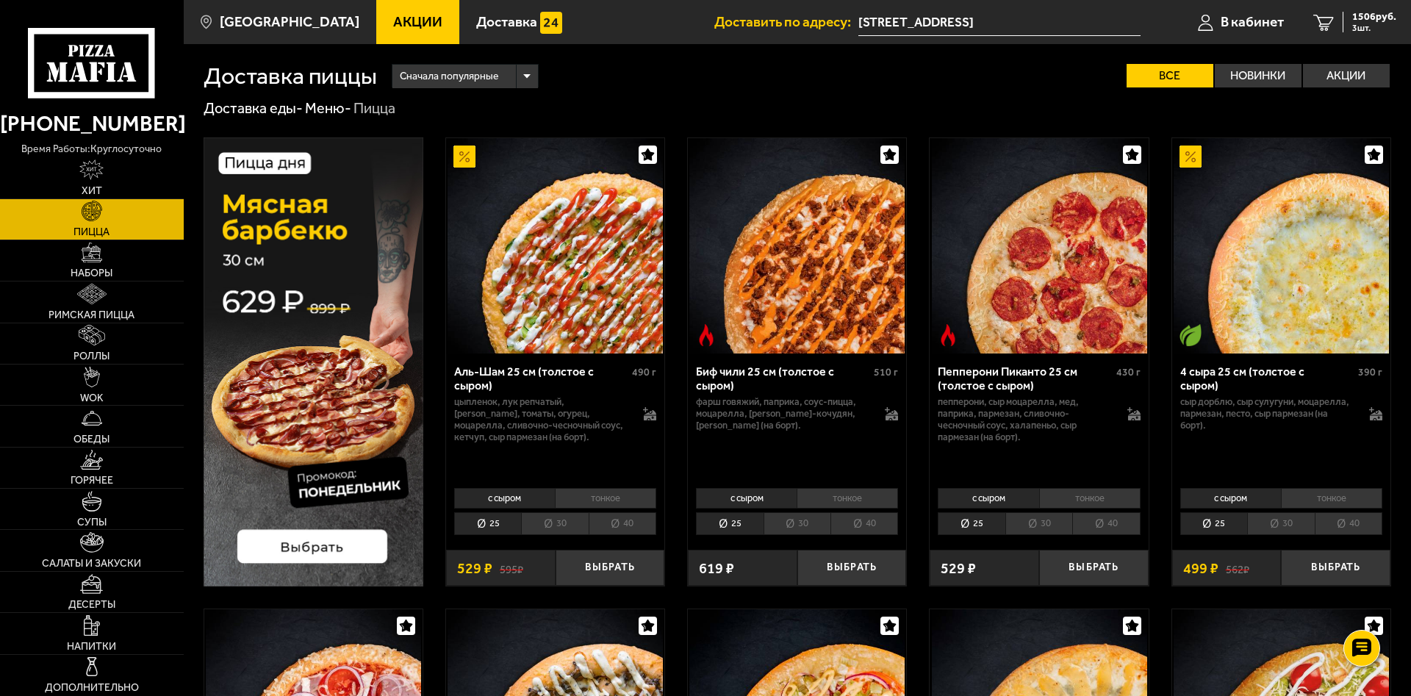
click at [556, 523] on li "30" at bounding box center [554, 523] width 67 height 23
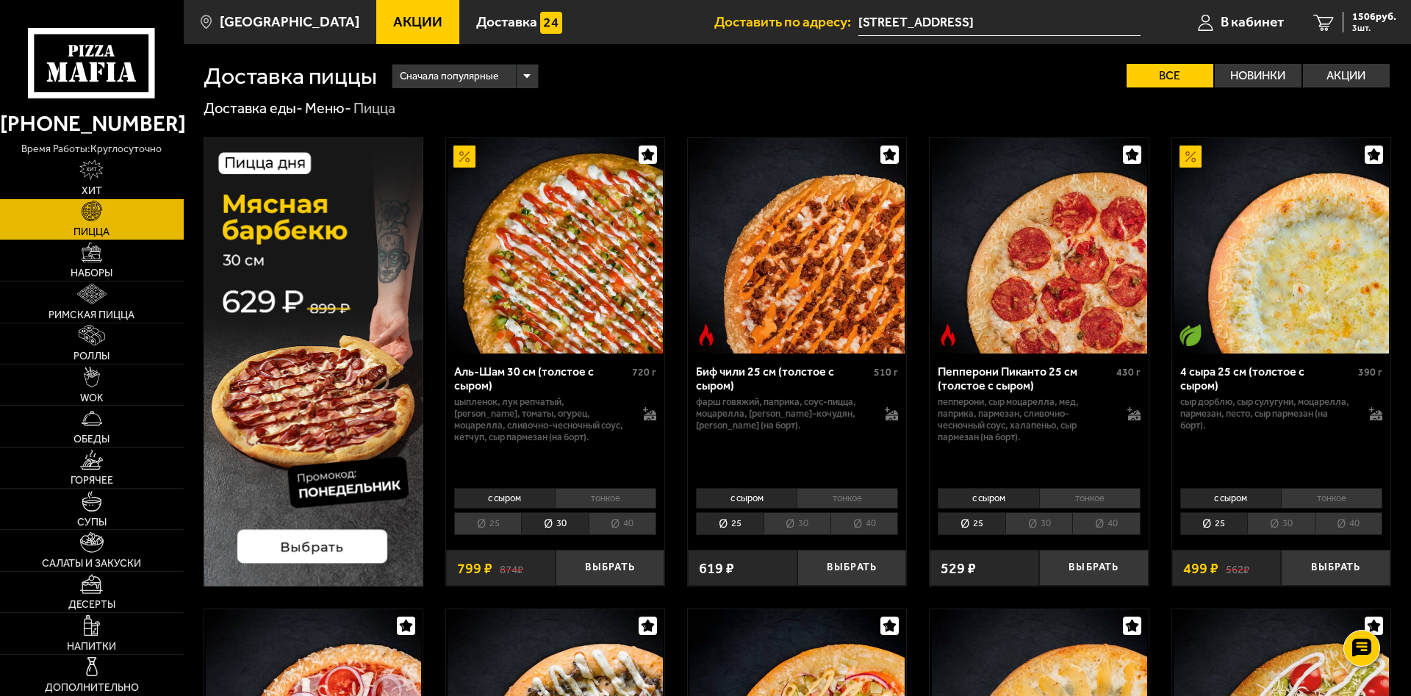
click at [600, 496] on li "тонкое" at bounding box center [605, 498] width 101 height 21
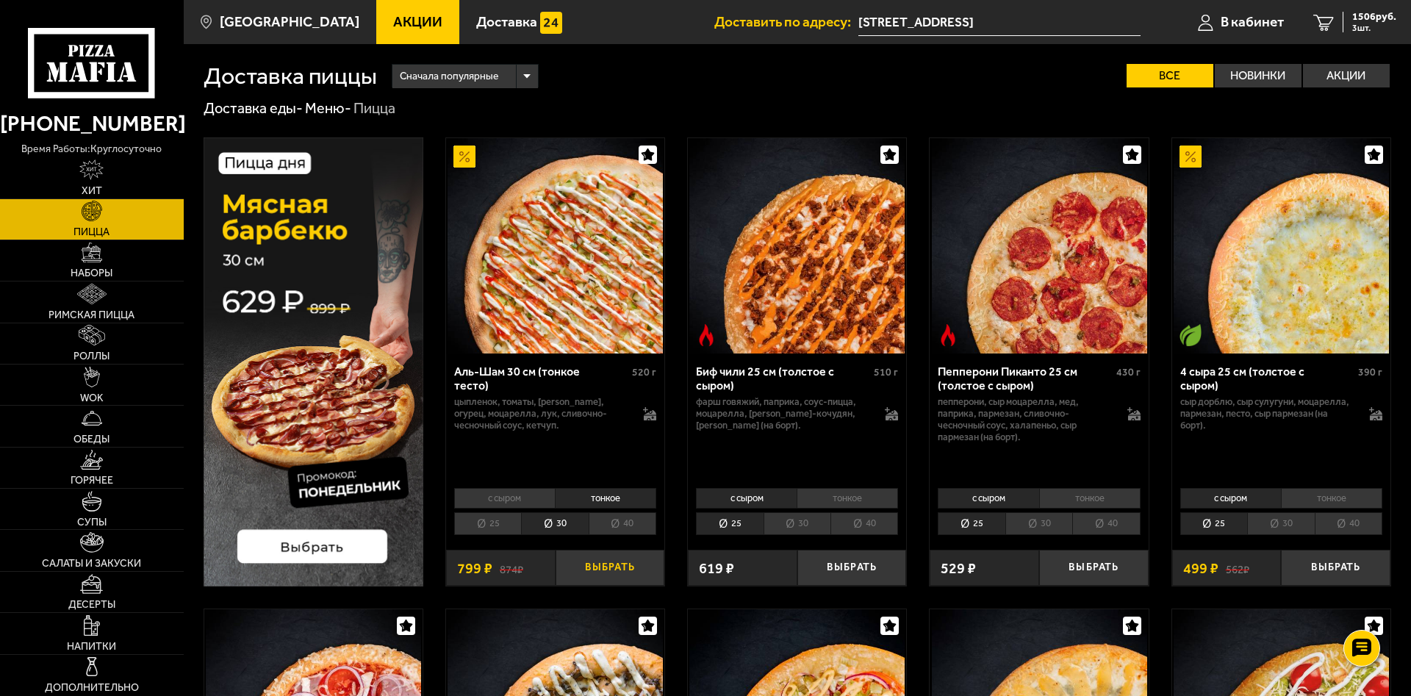
click at [603, 568] on button "Выбрать" at bounding box center [610, 568] width 109 height 36
click at [104, 467] on link "Горячее" at bounding box center [92, 468] width 184 height 40
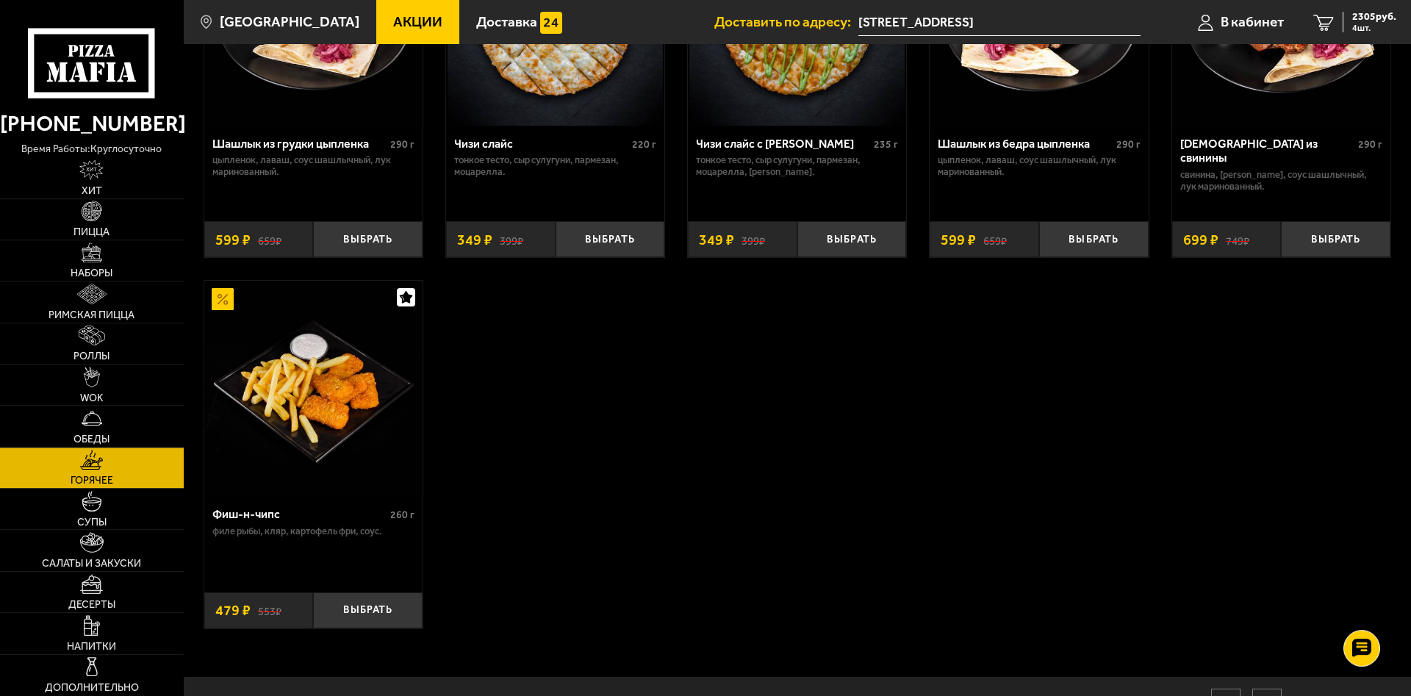
scroll to position [1124, 0]
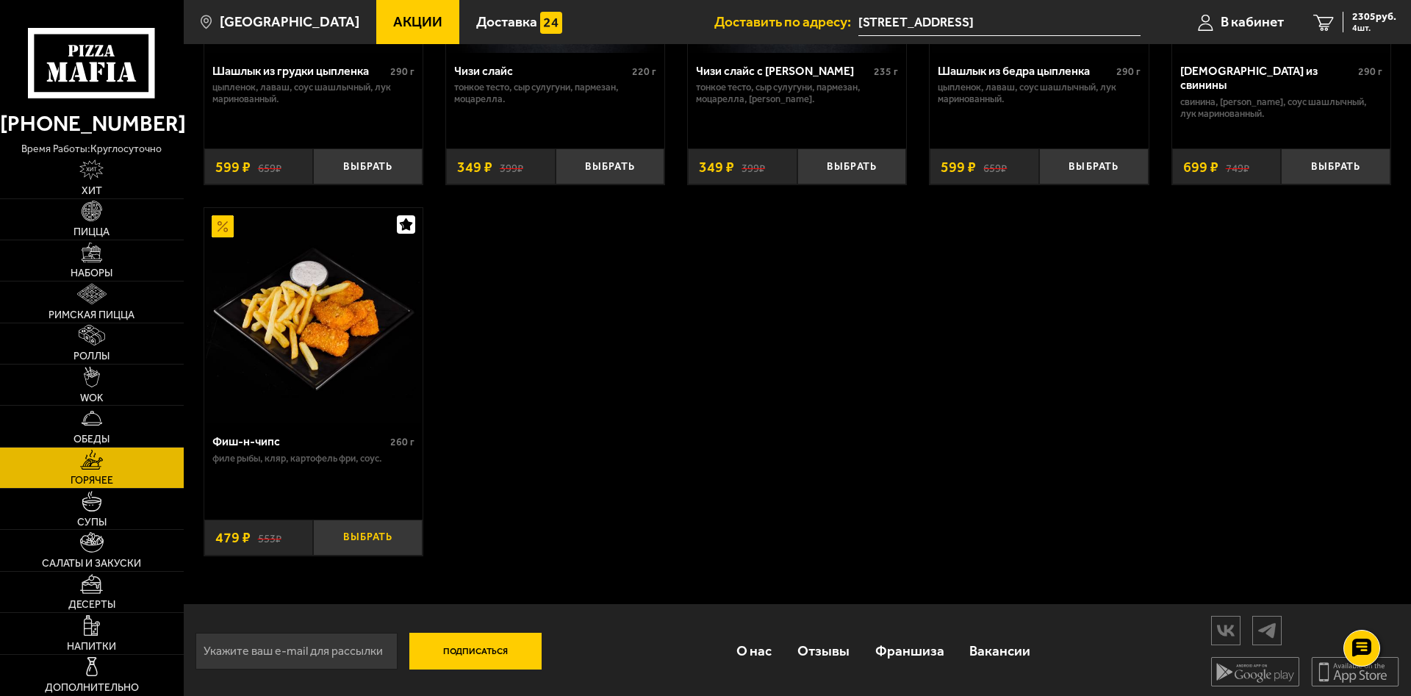
click at [356, 556] on button "Выбрать" at bounding box center [367, 538] width 109 height 36
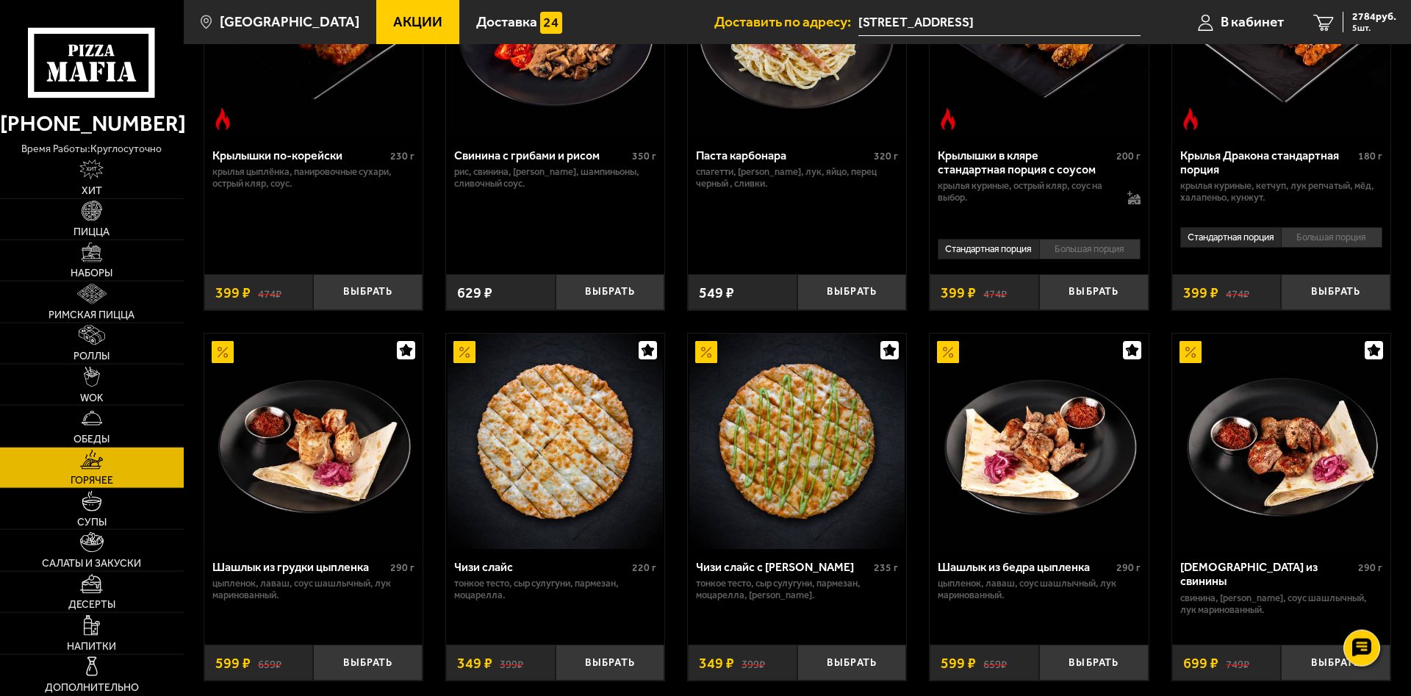
scroll to position [225, 0]
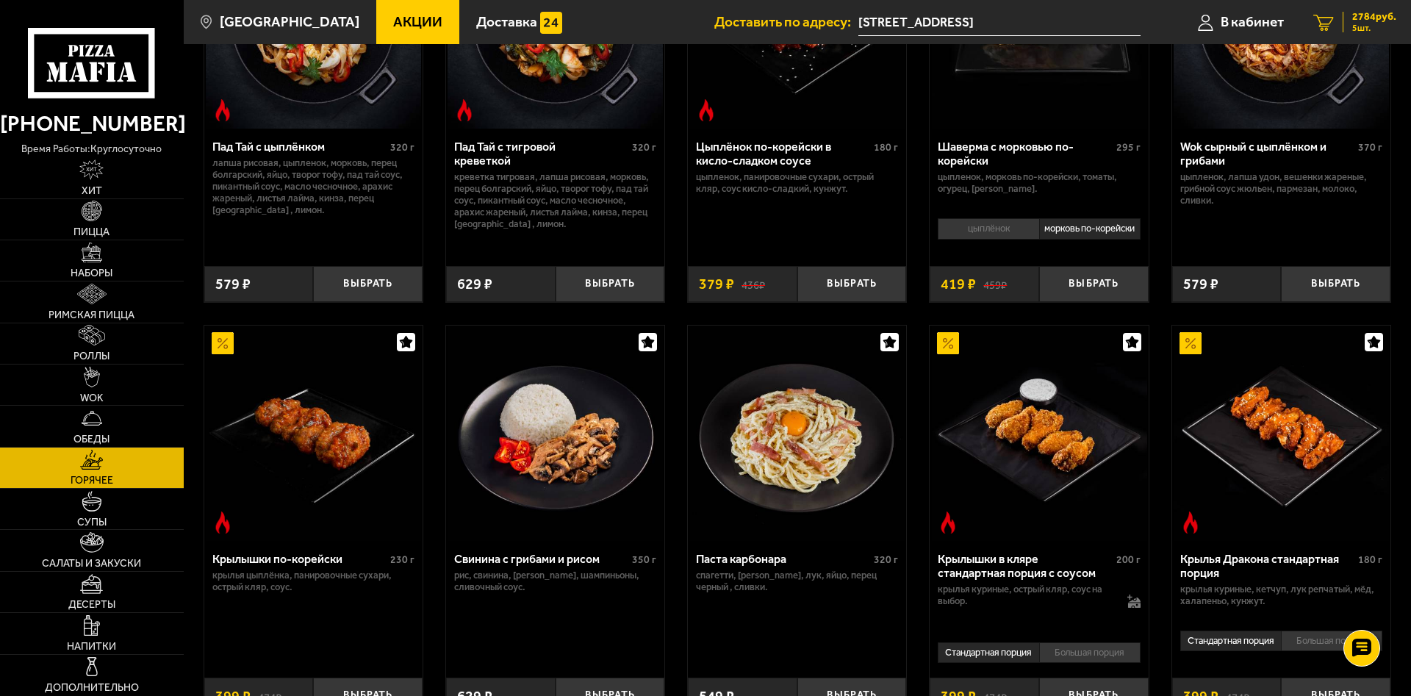
click at [1243, 24] on span "5 шт." at bounding box center [1374, 28] width 44 height 9
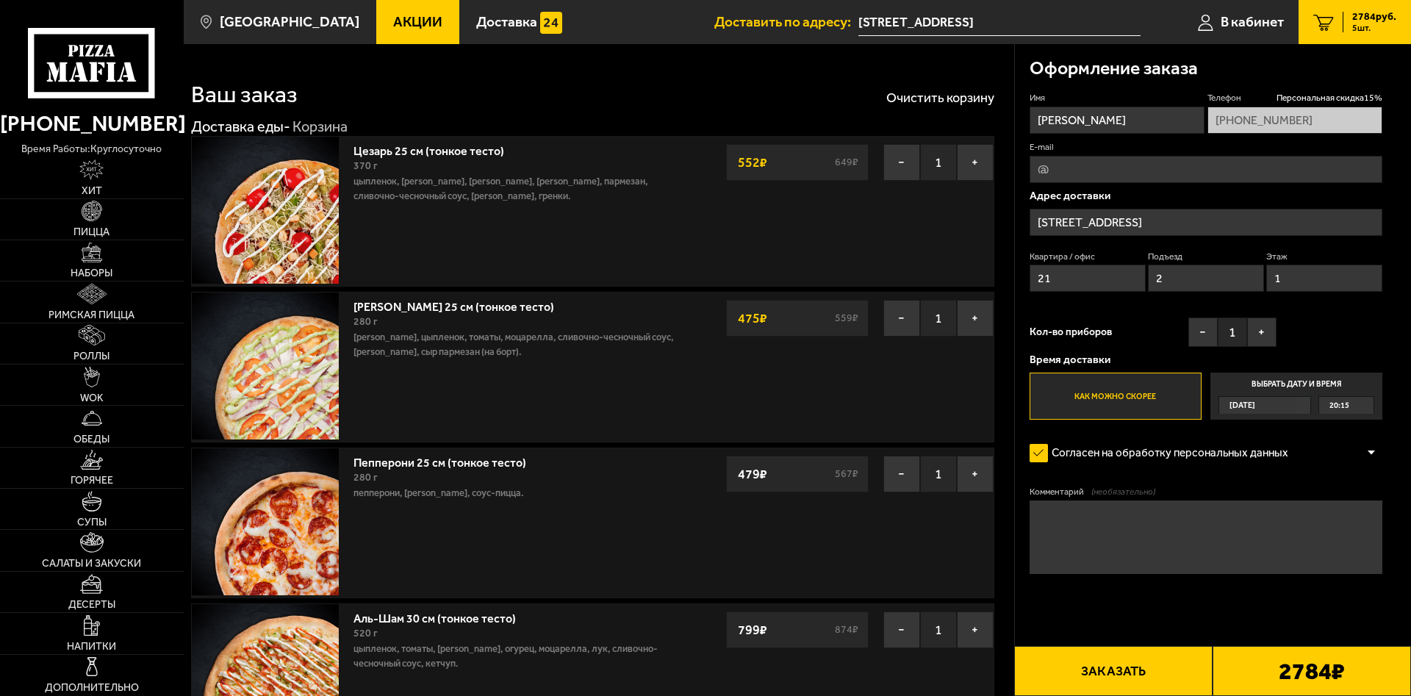
click at [397, 19] on span "Акции" at bounding box center [417, 22] width 49 height 14
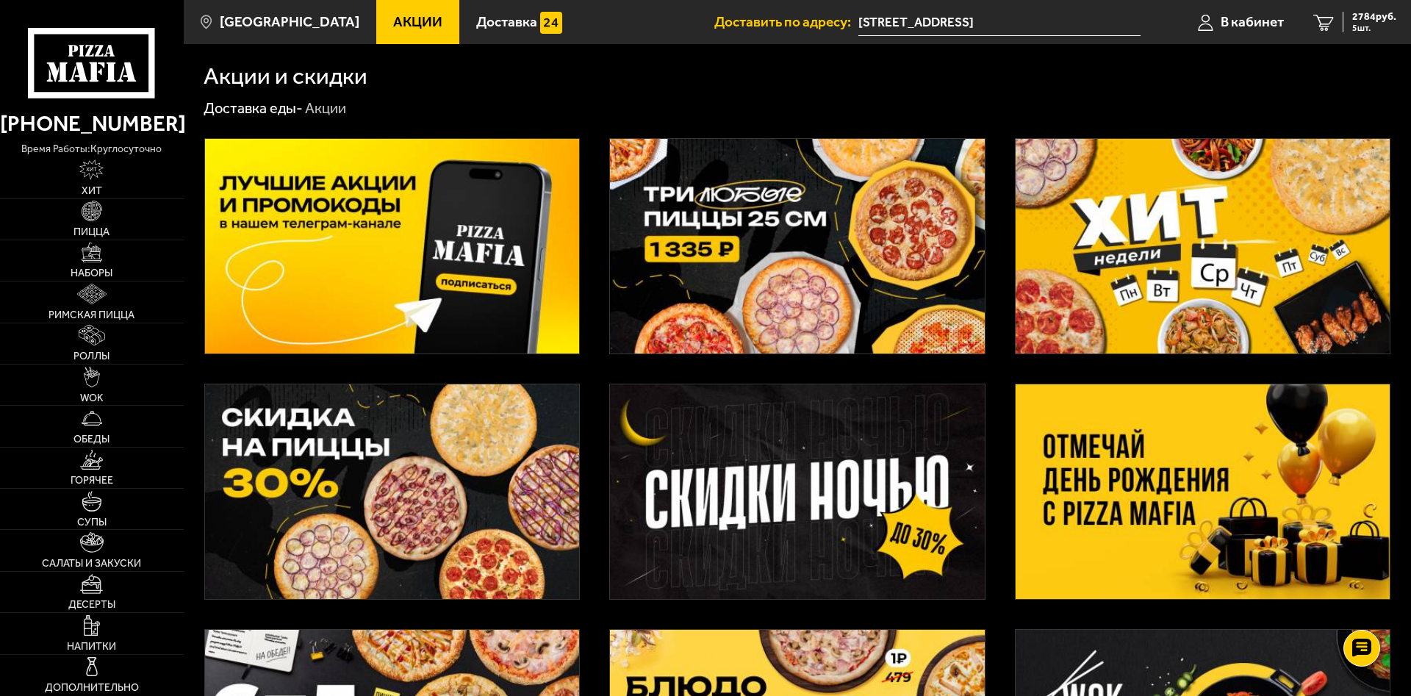
click at [866, 289] on img at bounding box center [797, 246] width 374 height 215
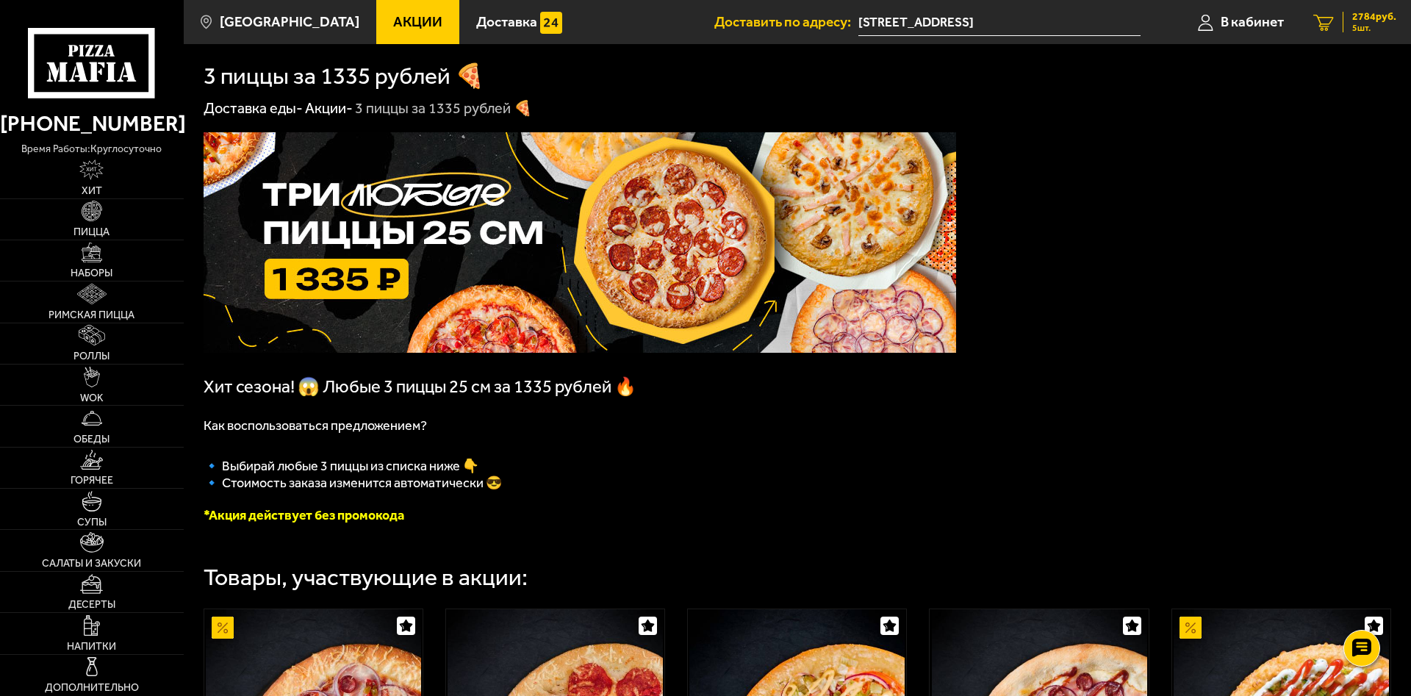
click at [1243, 32] on span "5 шт." at bounding box center [1374, 28] width 44 height 9
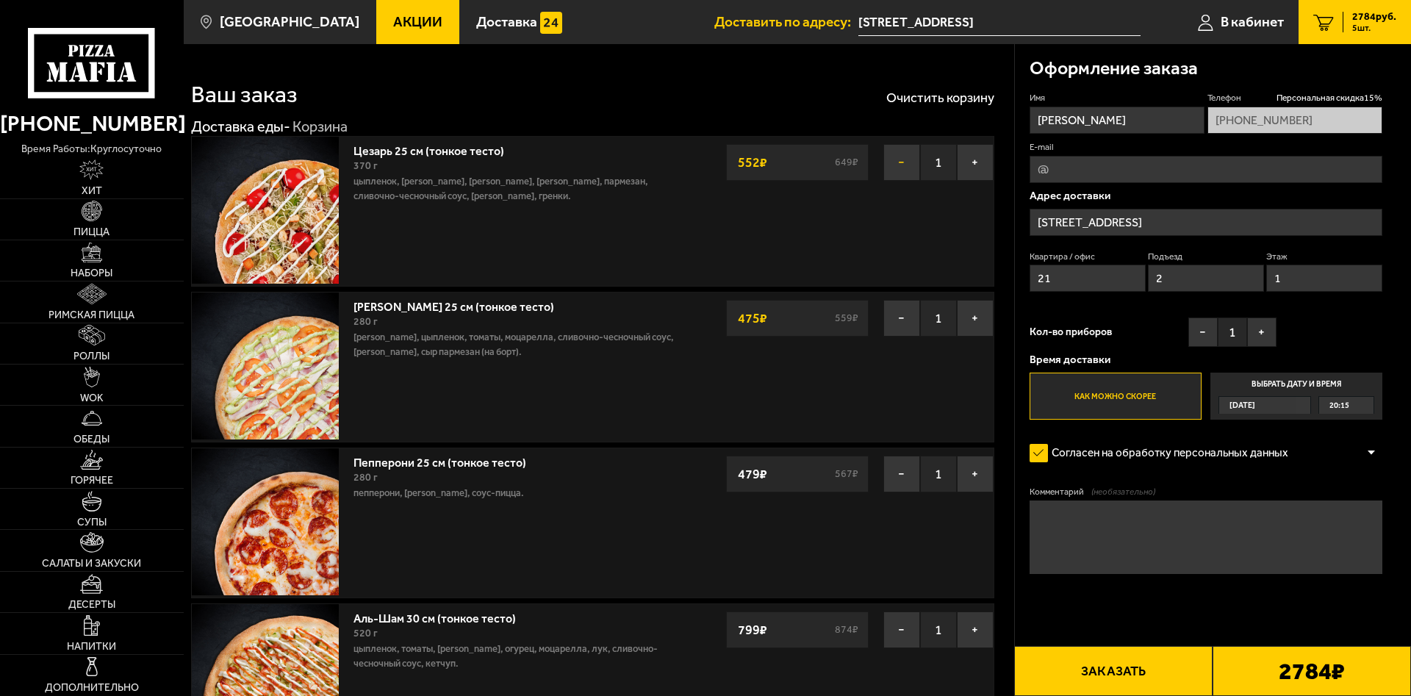
click at [904, 166] on button "−" at bounding box center [901, 162] width 37 height 37
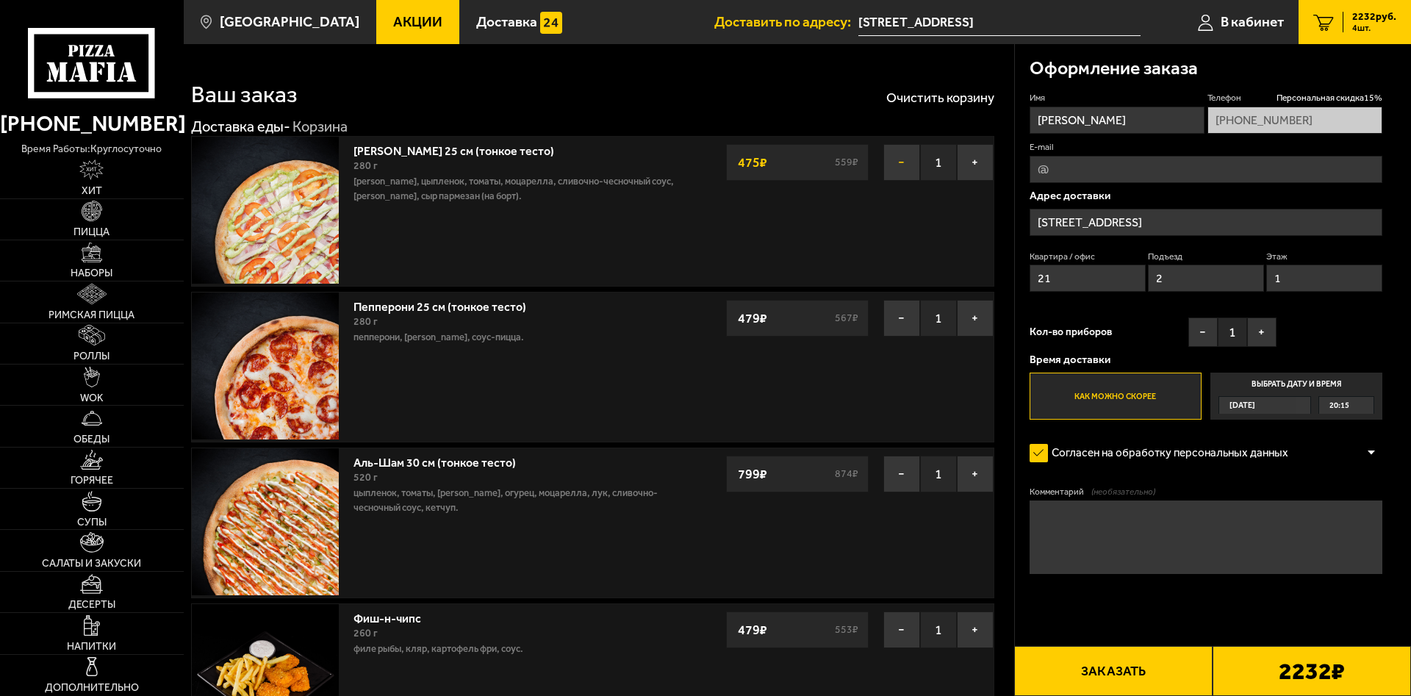
click at [900, 163] on button "−" at bounding box center [901, 162] width 37 height 37
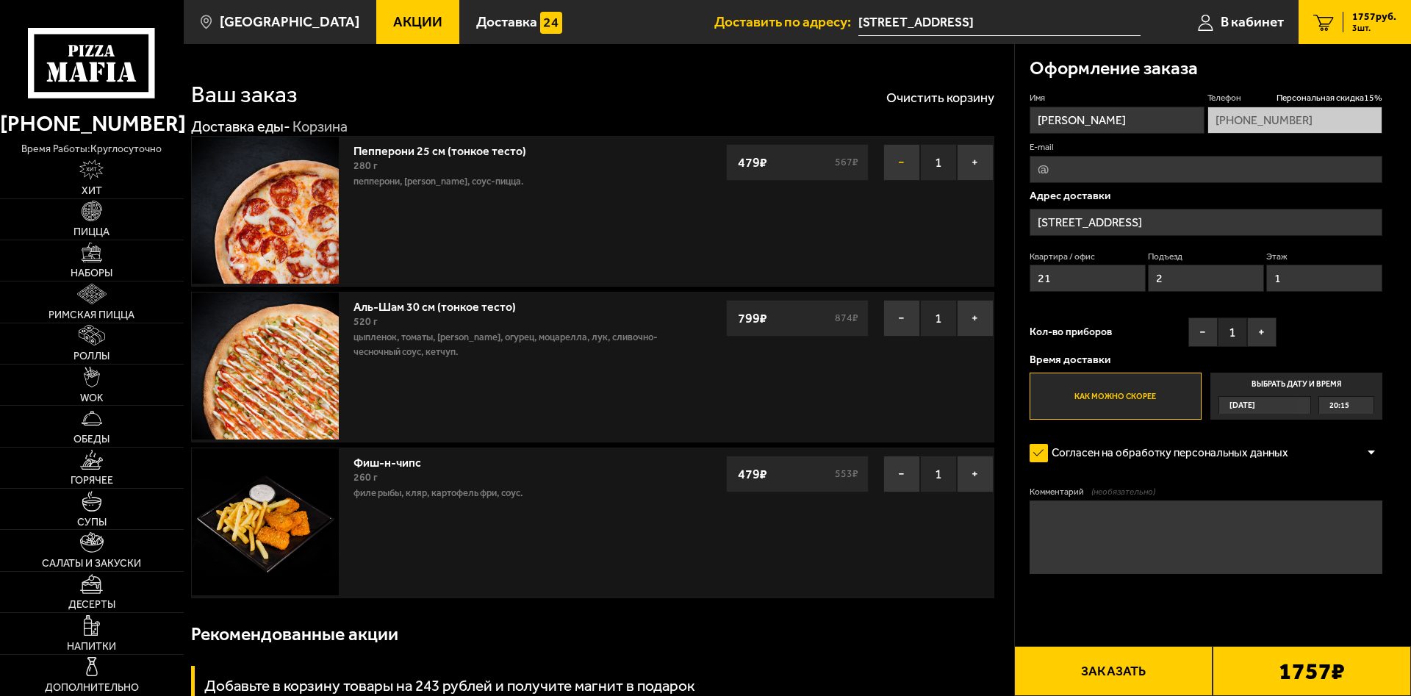
click at [897, 168] on button "−" at bounding box center [901, 162] width 37 height 37
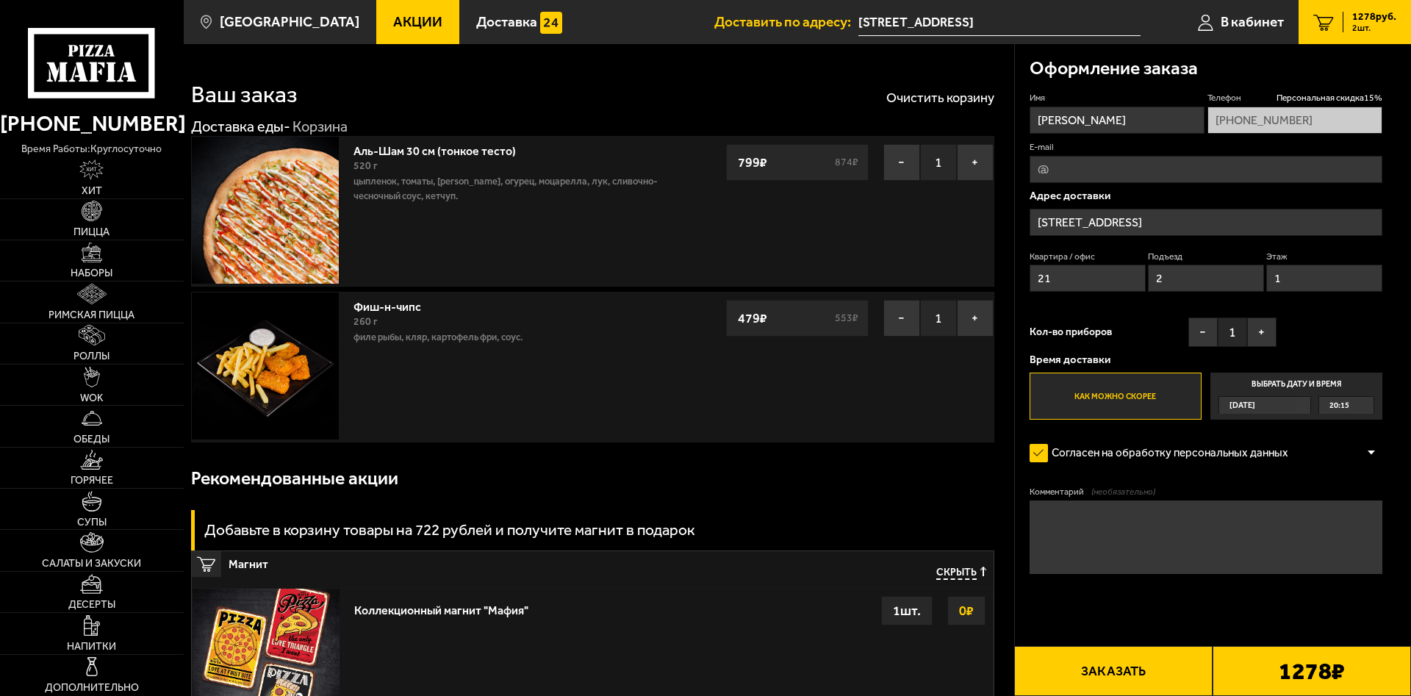
click at [393, 27] on span "Акции" at bounding box center [417, 22] width 49 height 14
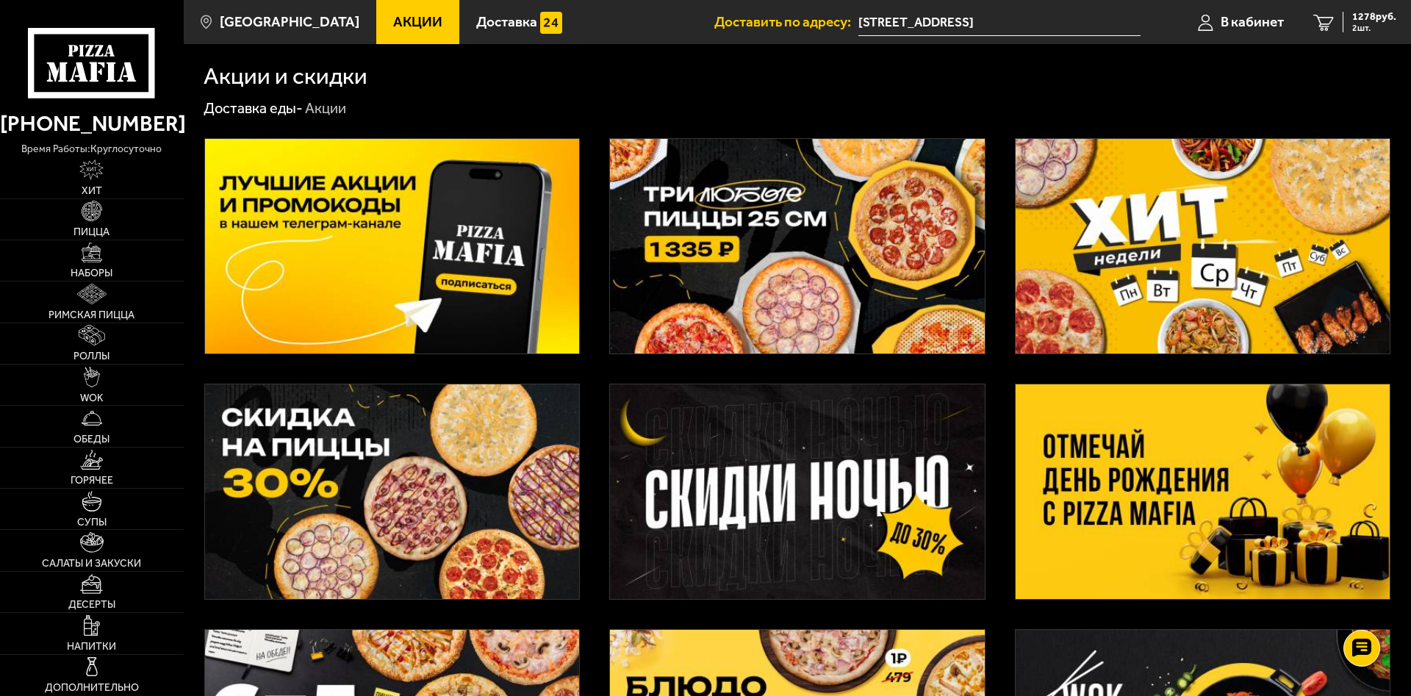
click at [747, 231] on img at bounding box center [797, 246] width 374 height 215
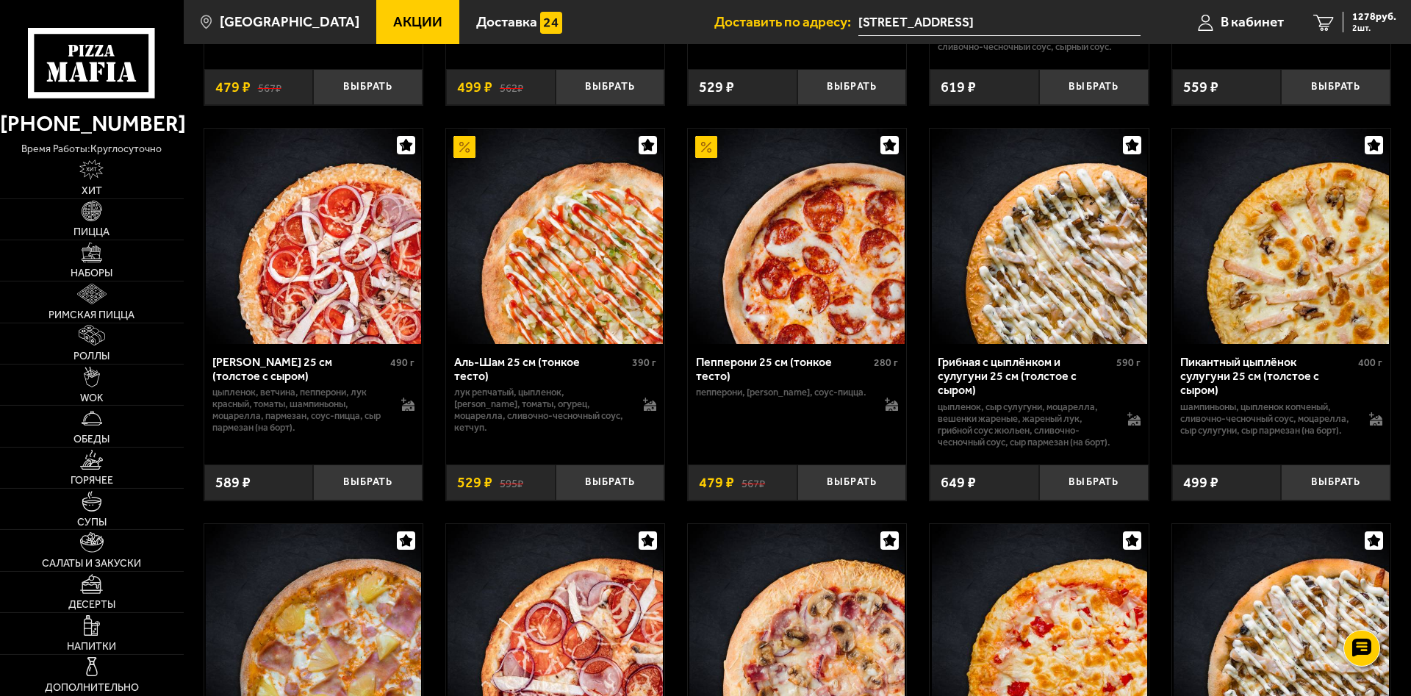
scroll to position [1274, 0]
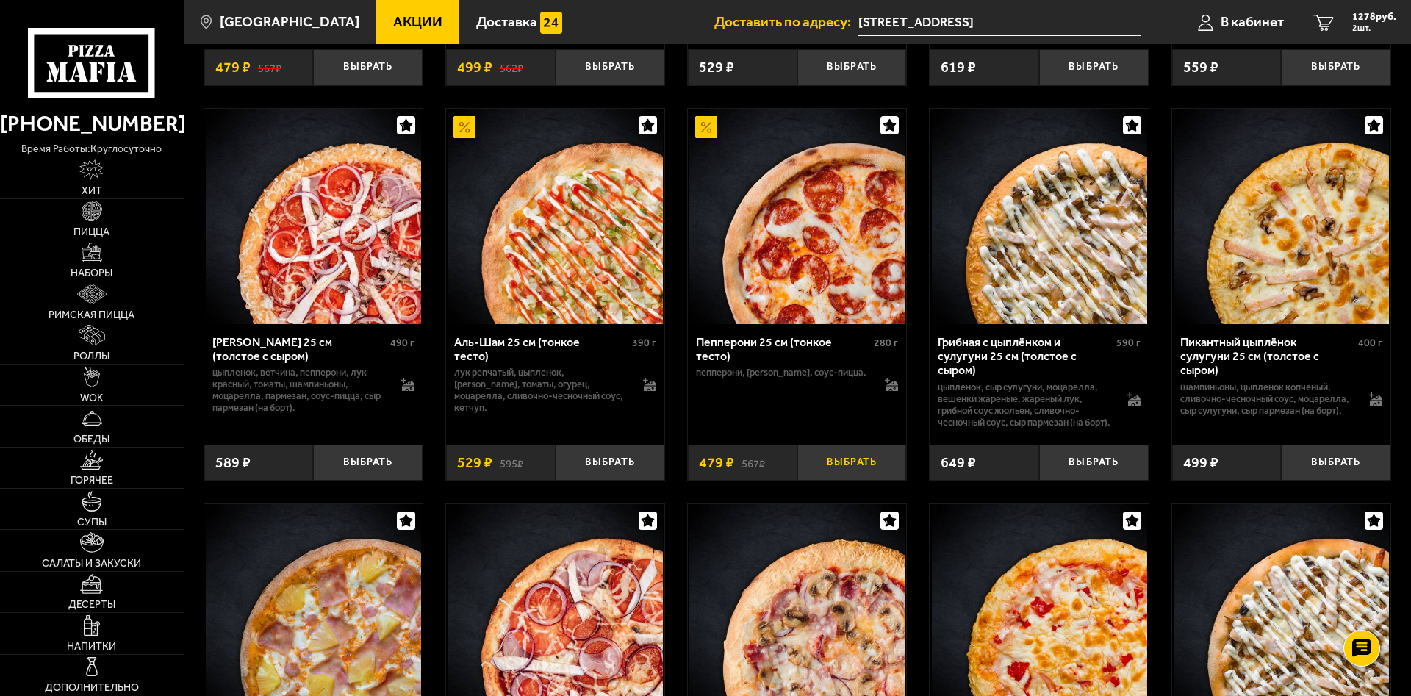
click at [863, 481] on button "Выбрать" at bounding box center [851, 463] width 109 height 36
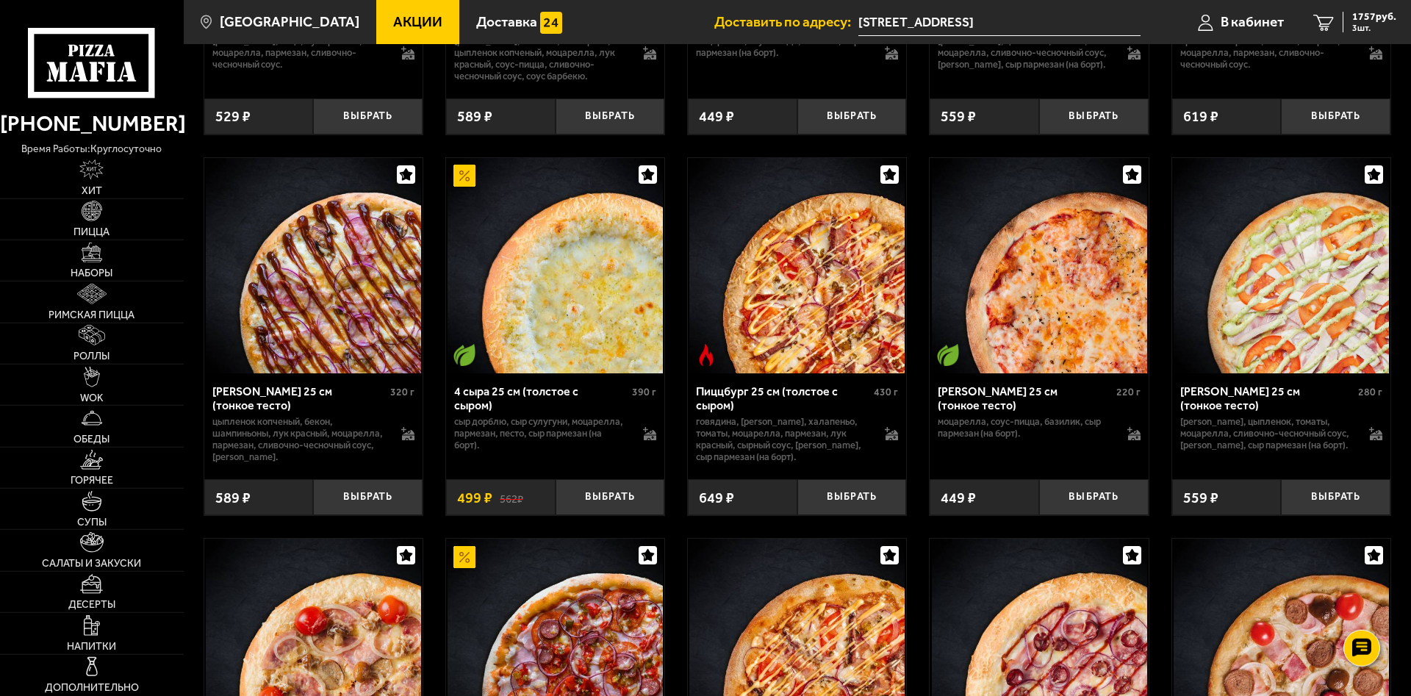
scroll to position [3598, 0]
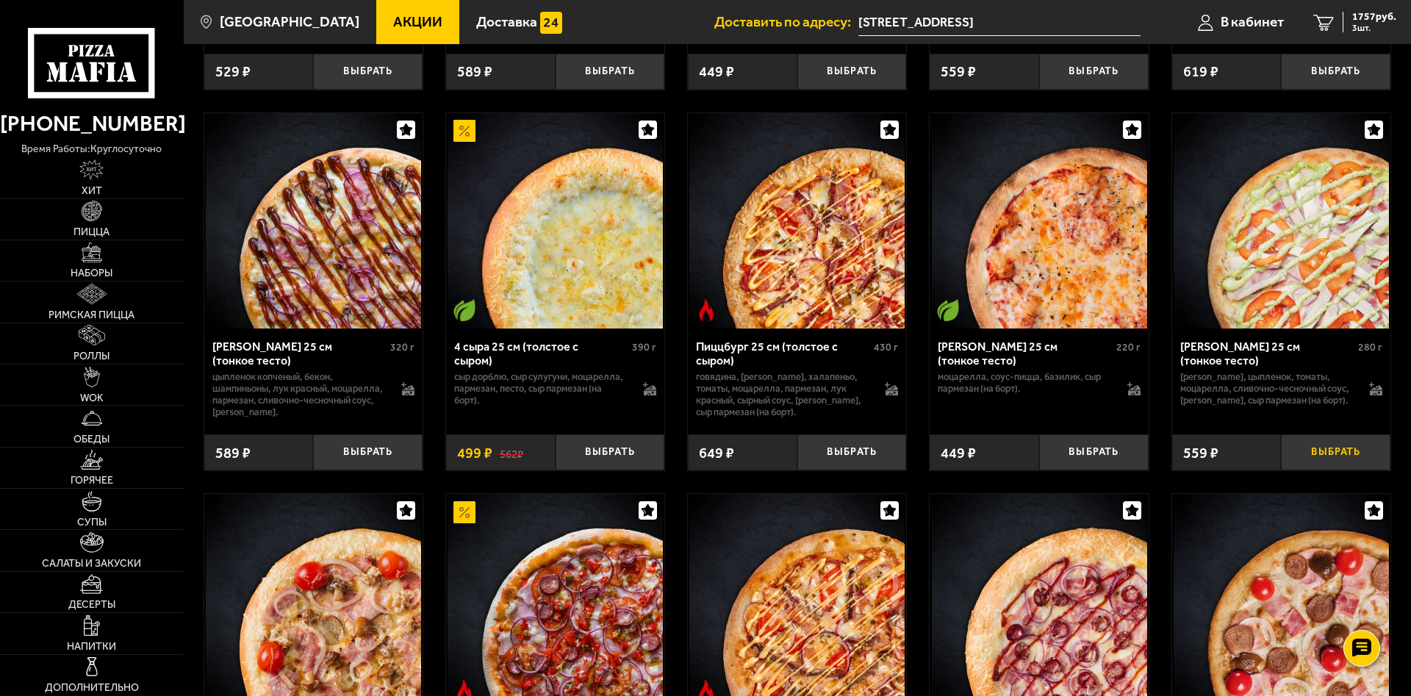
drag, startPoint x: 1354, startPoint y: 543, endPoint x: 1314, endPoint y: 533, distance: 41.0
click at [1243, 470] on button "Выбрать" at bounding box center [1335, 452] width 109 height 36
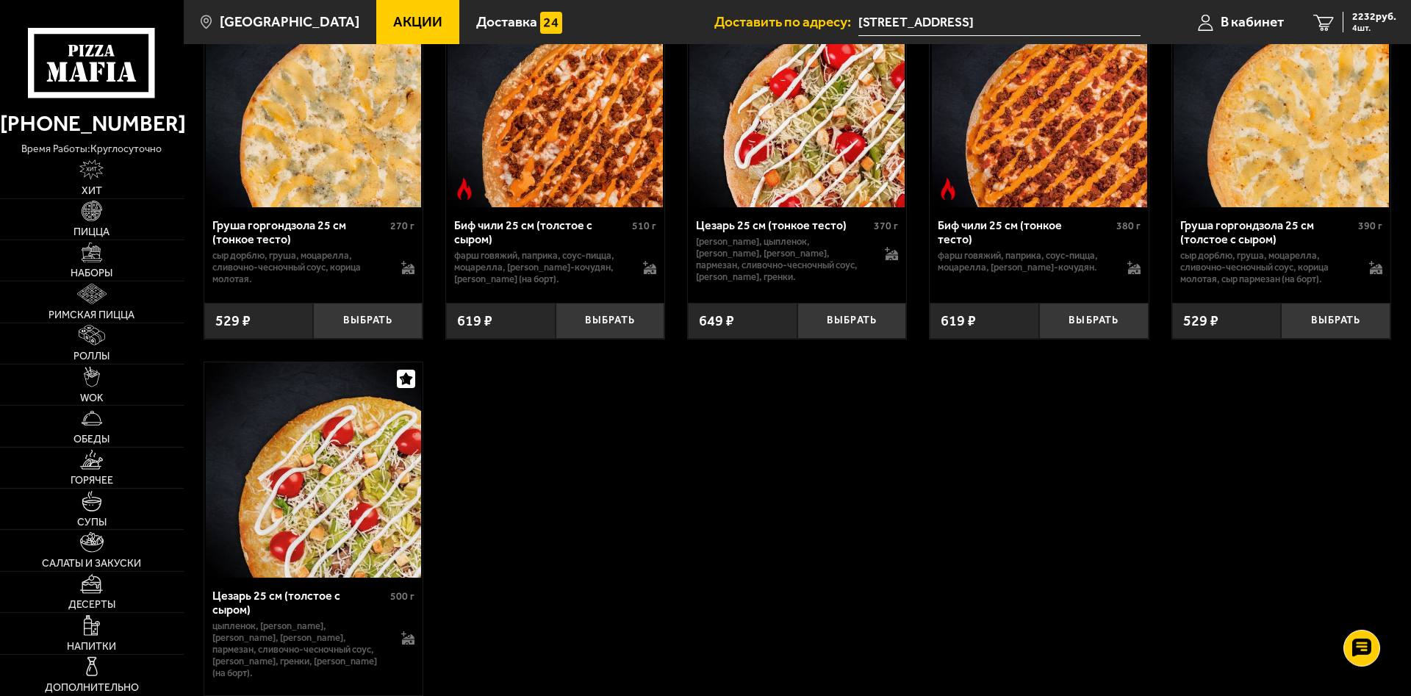
scroll to position [4498, 0]
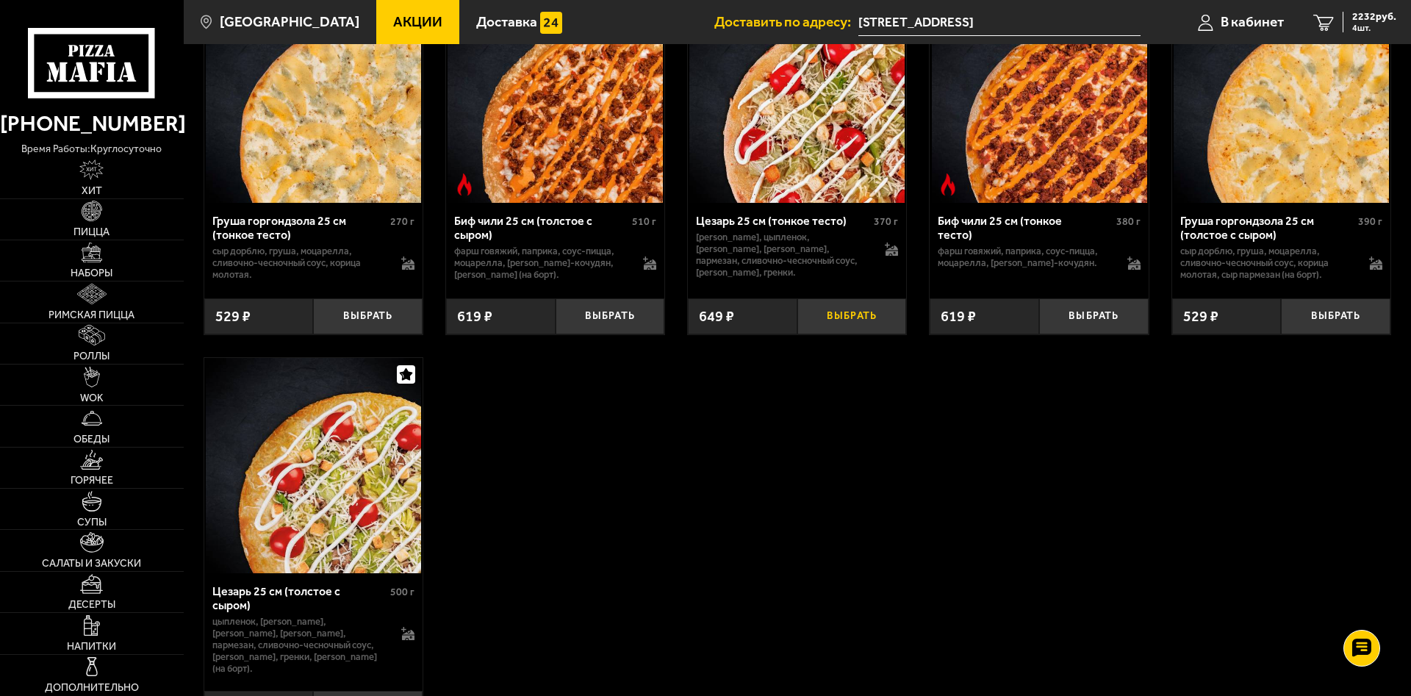
click at [847, 334] on button "Выбрать" at bounding box center [851, 316] width 109 height 36
click at [1243, 12] on span "2784 руб." at bounding box center [1374, 17] width 44 height 10
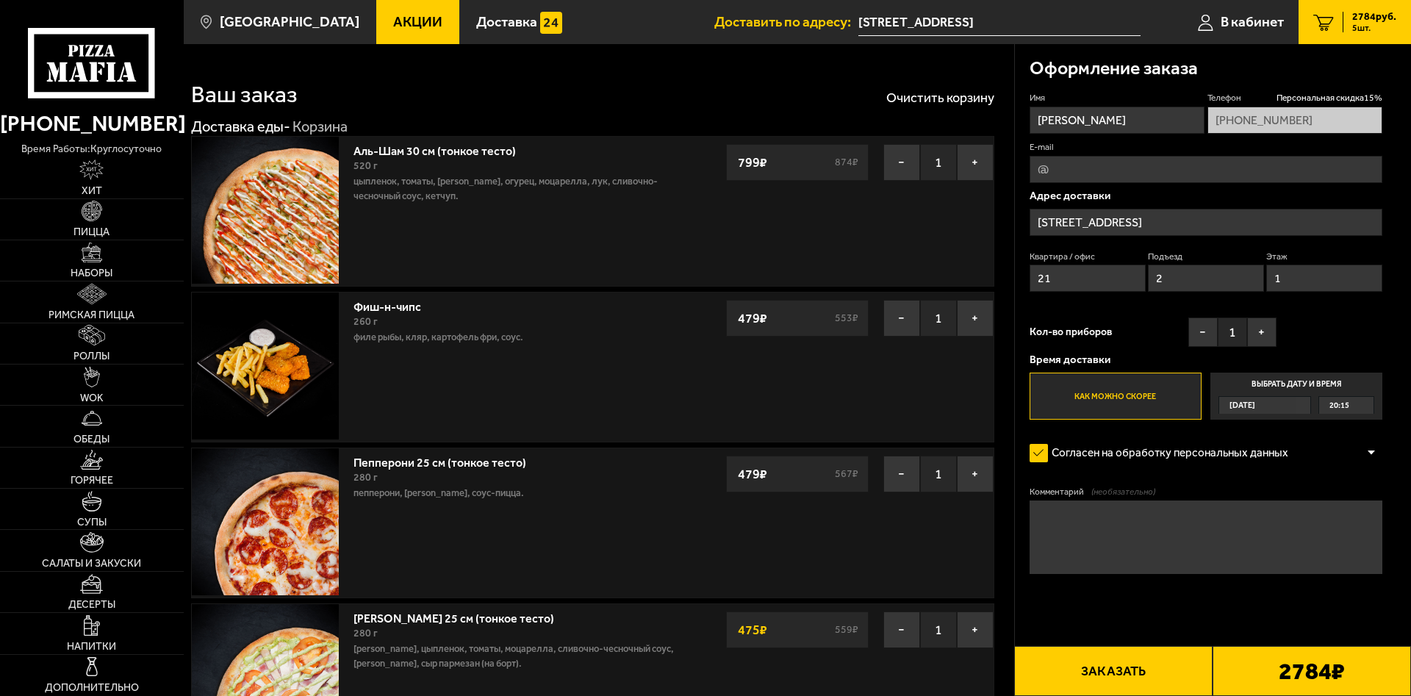
click at [286, 198] on img at bounding box center [265, 210] width 147 height 147
click at [125, 222] on link "Пицца" at bounding box center [92, 219] width 184 height 40
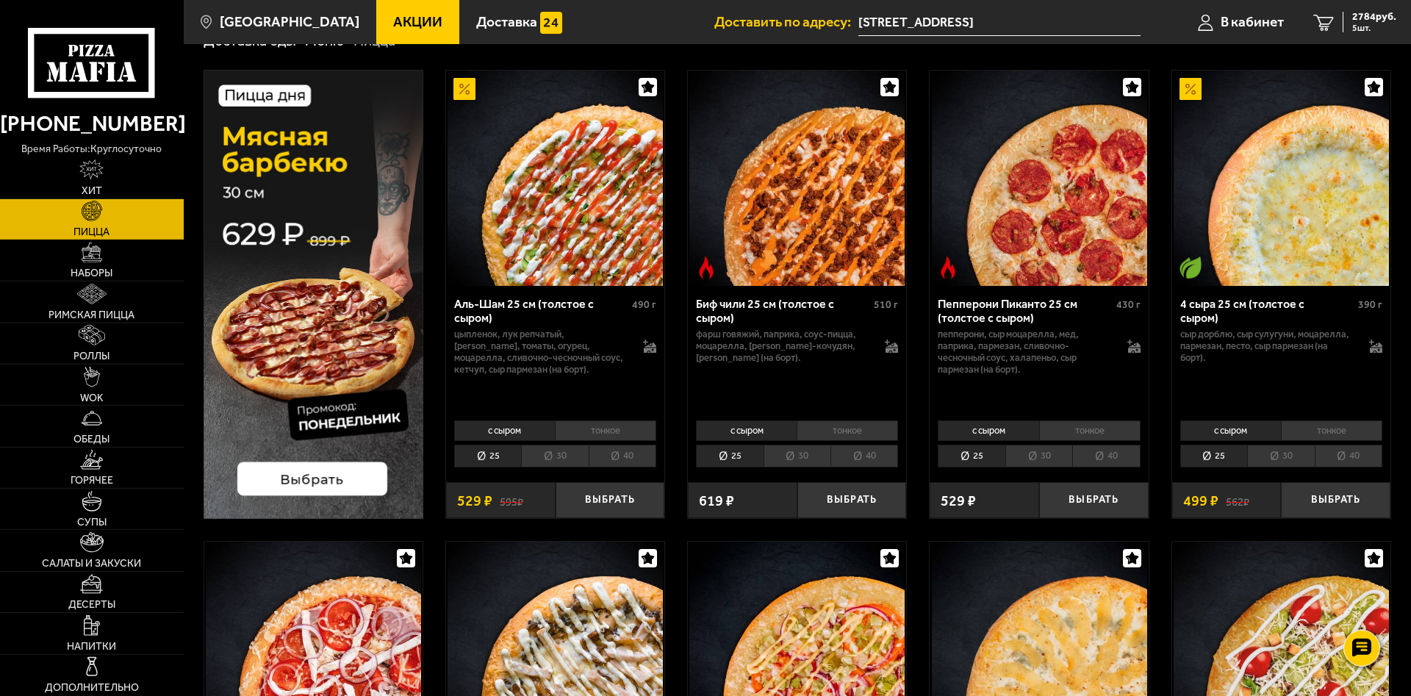
scroll to position [75, 0]
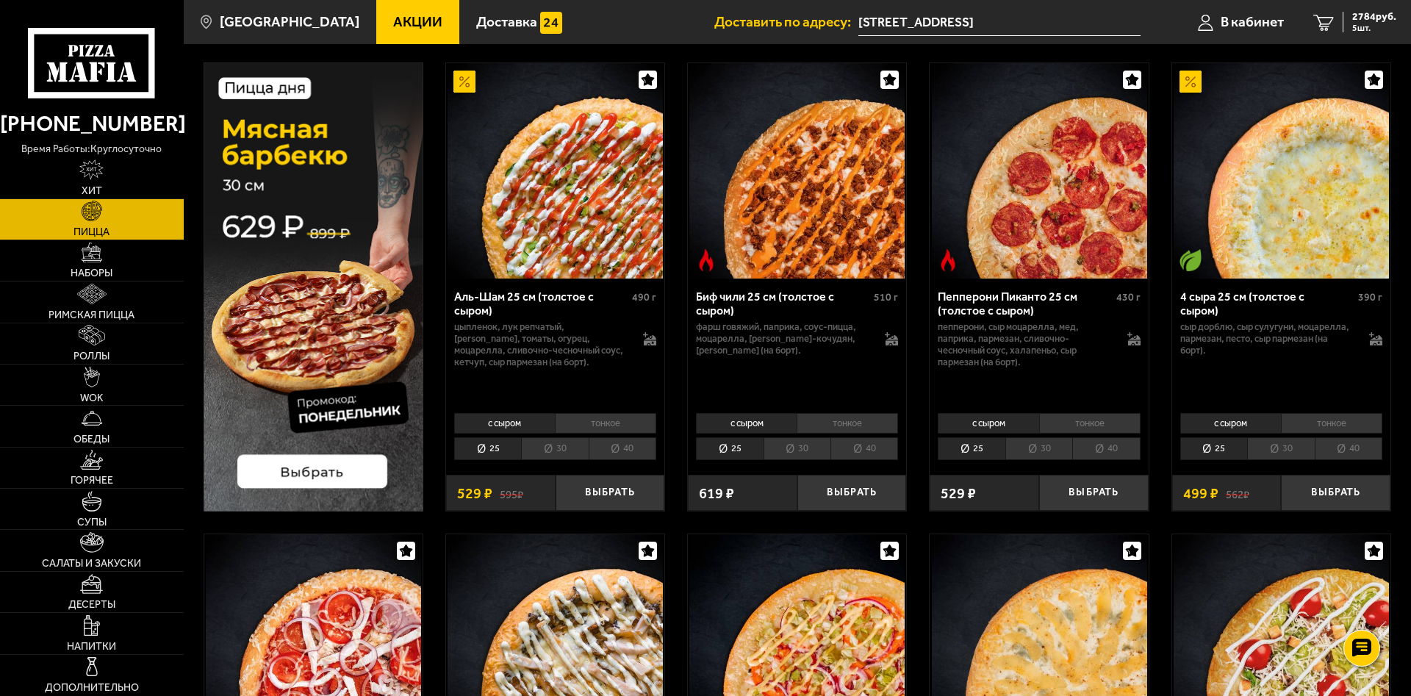
click at [599, 431] on li "тонкое" at bounding box center [605, 423] width 101 height 21
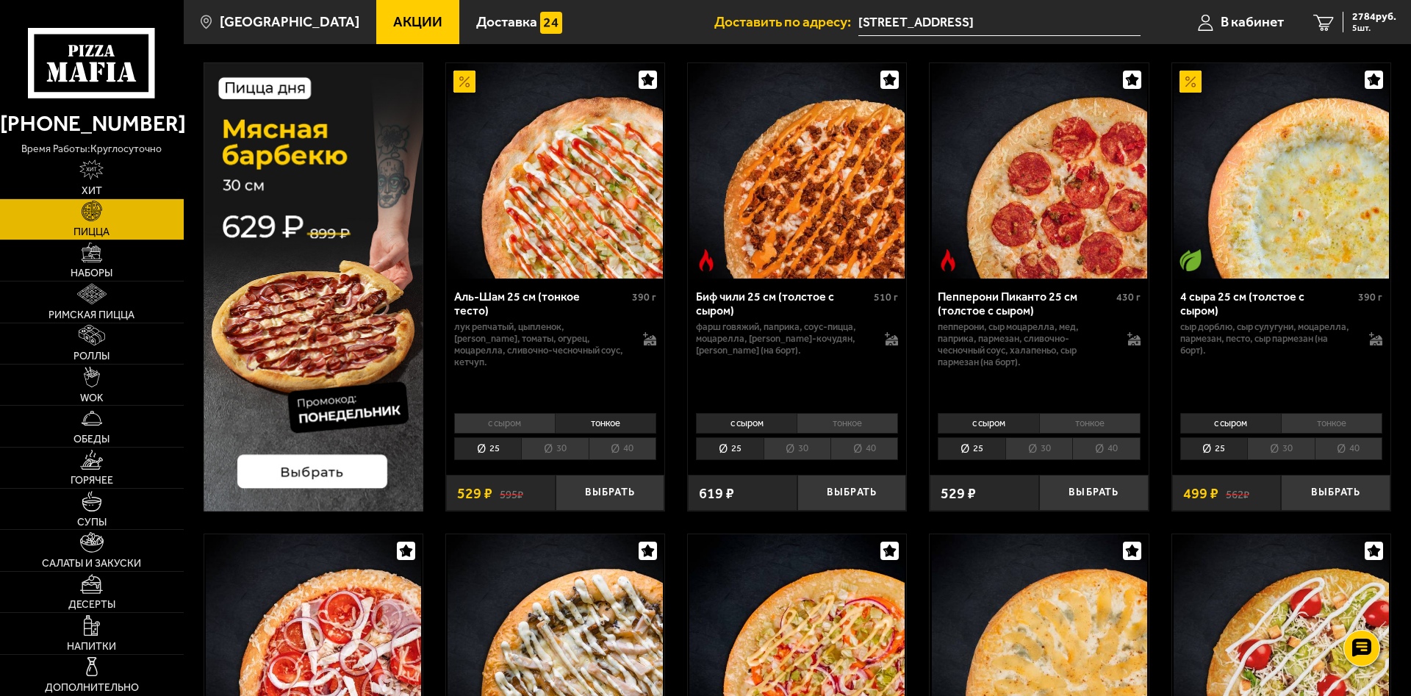
click at [558, 449] on li "30" at bounding box center [554, 448] width 67 height 23
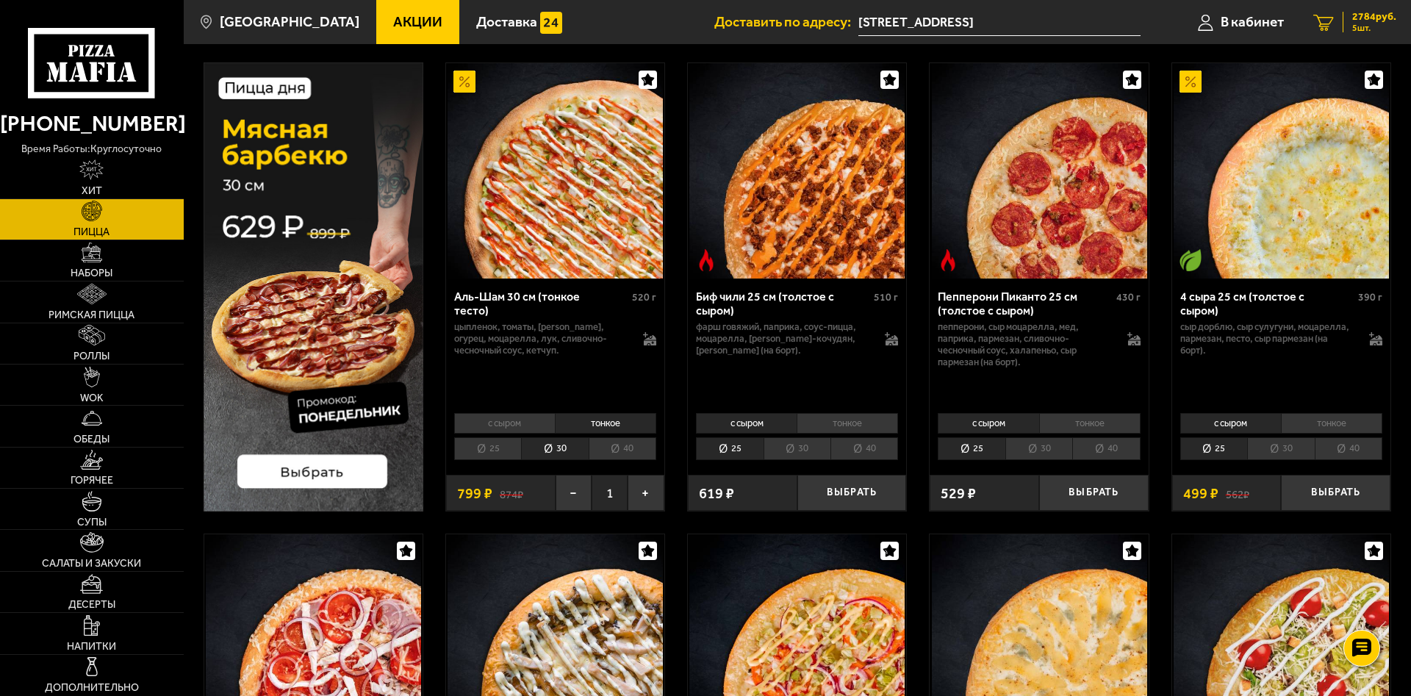
click at [1243, 18] on span "2784 руб." at bounding box center [1374, 17] width 44 height 10
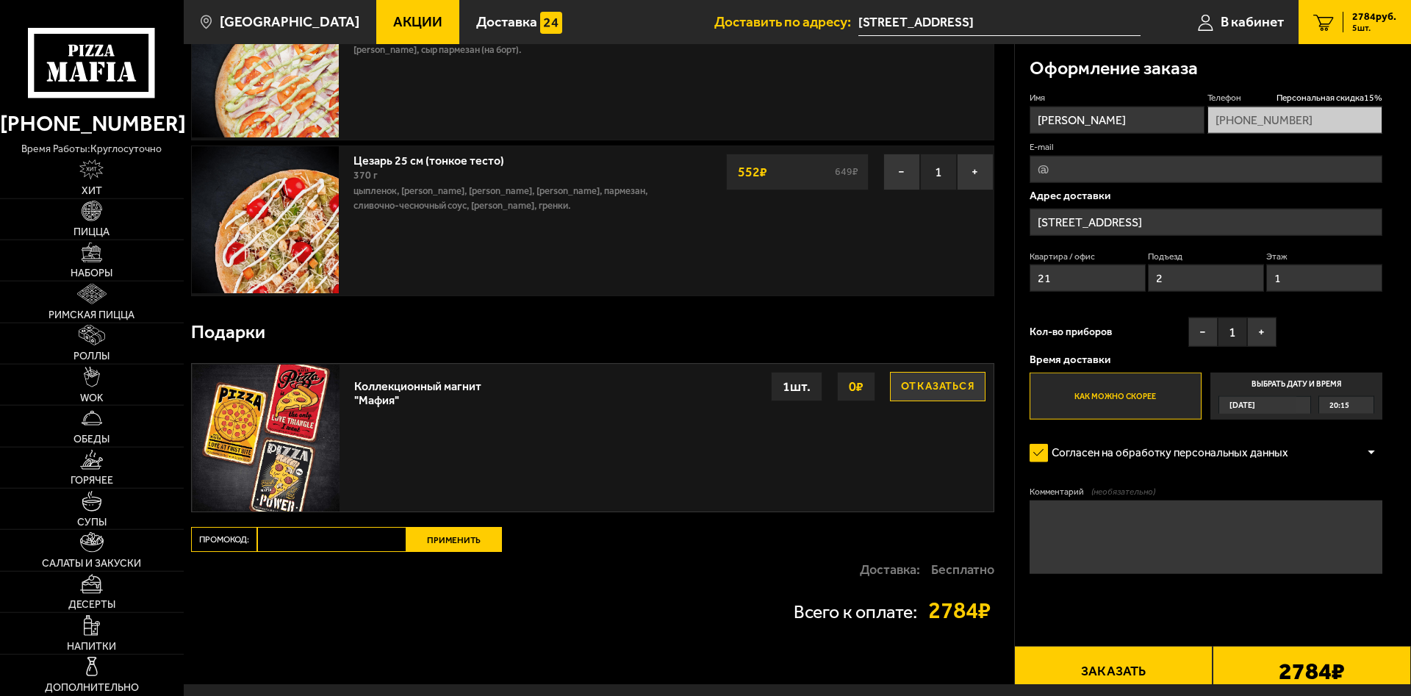
scroll to position [675, 0]
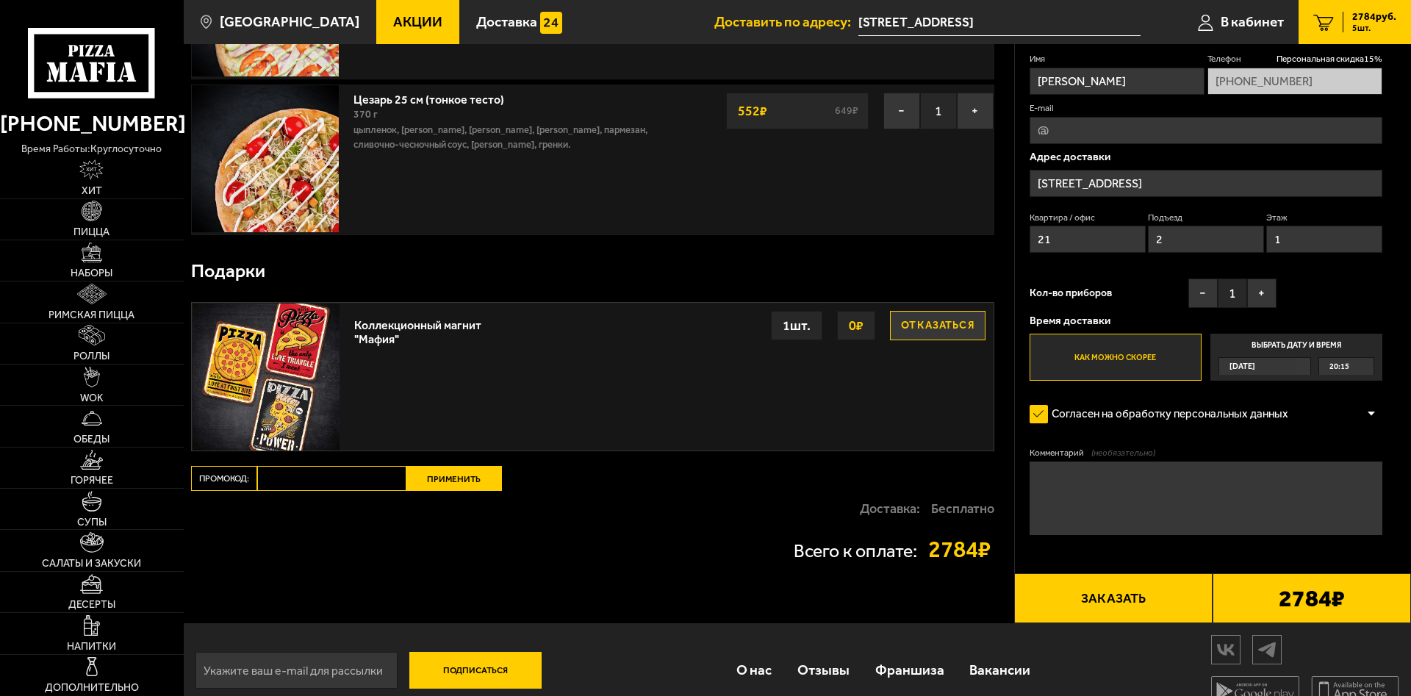
drag, startPoint x: 1204, startPoint y: 294, endPoint x: 1148, endPoint y: 333, distance: 68.7
click at [1204, 295] on button "−" at bounding box center [1202, 293] width 29 height 29
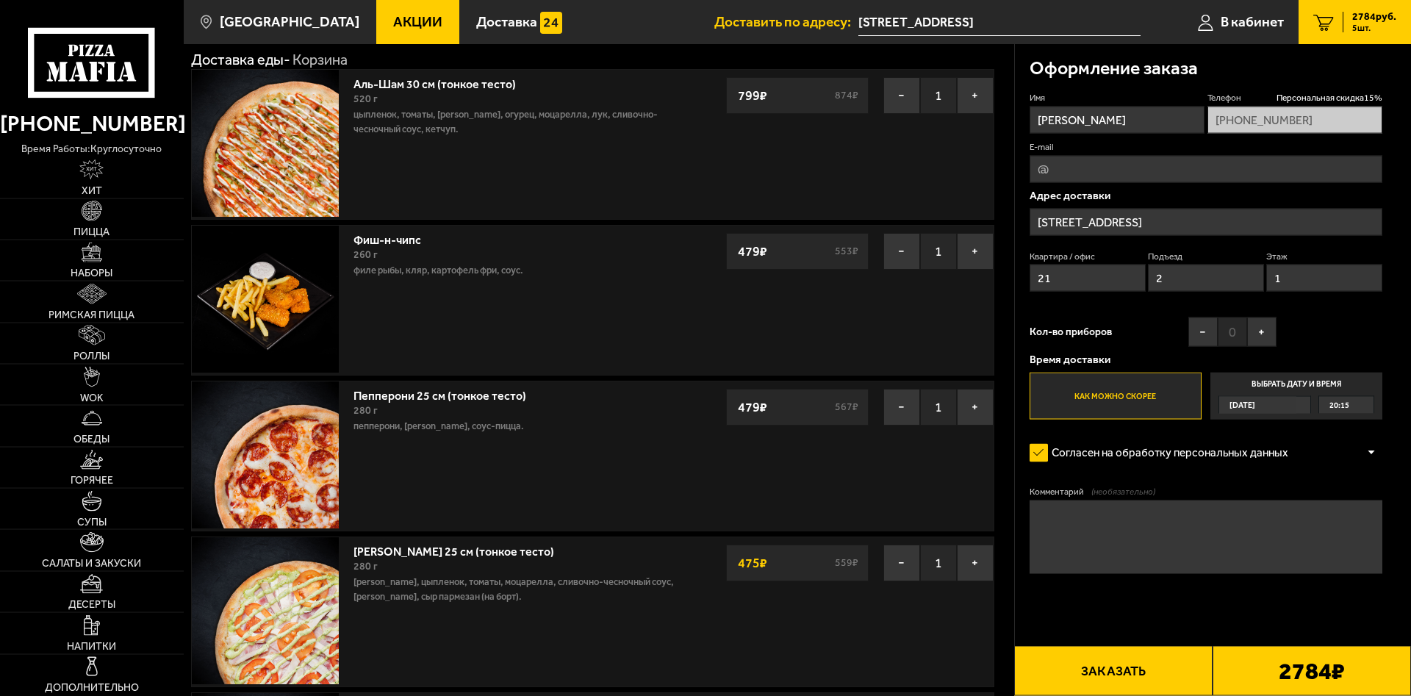
scroll to position [75, 0]
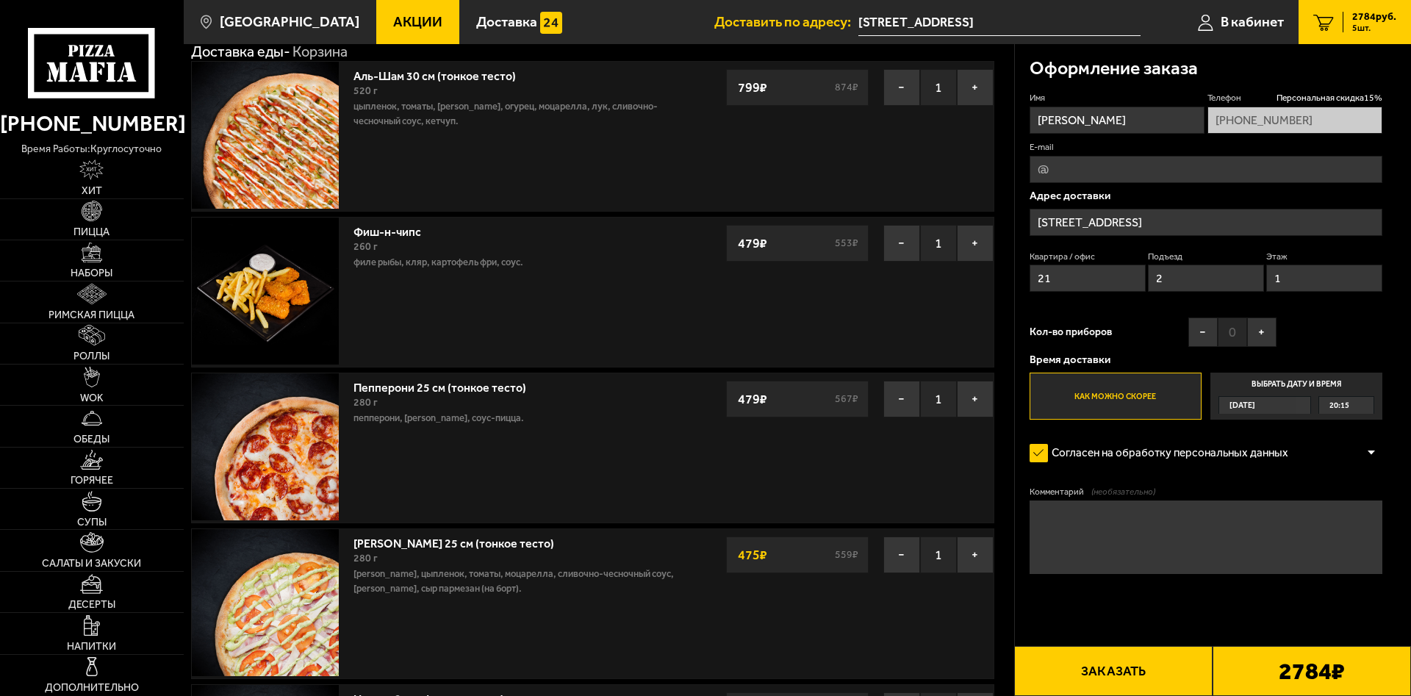
click at [1243, 452] on div at bounding box center [1371, 453] width 22 height 11
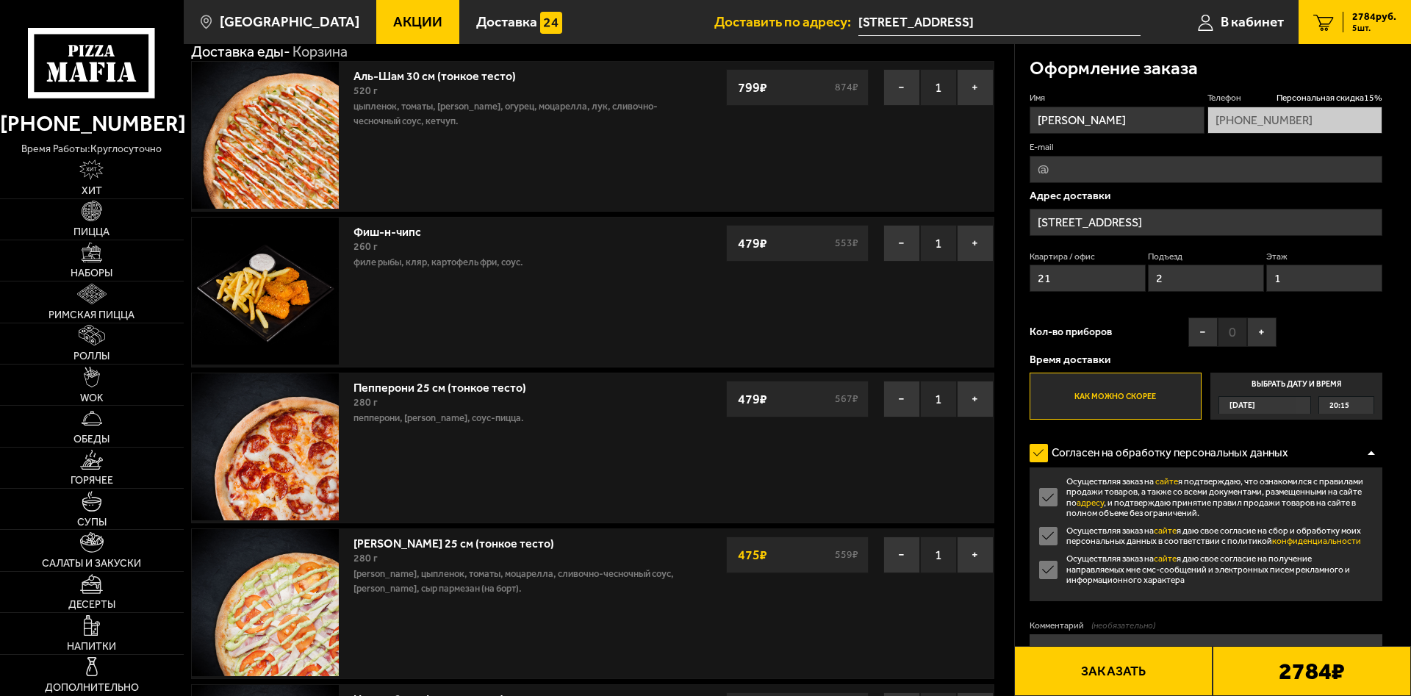
drag, startPoint x: 1046, startPoint y: 582, endPoint x: 1133, endPoint y: 606, distance: 90.6
click at [1046, 583] on label "Осуществляя заказ на сайте я даю свое согласие на получение направляемых мне см…" at bounding box center [1206, 569] width 353 height 32
click at [0, 0] on input "Осуществляя заказ на сайте я даю свое согласие на получение направляемых мне см…" at bounding box center [0, 0] width 0 height 0
click at [1243, 453] on div at bounding box center [1371, 453] width 22 height 11
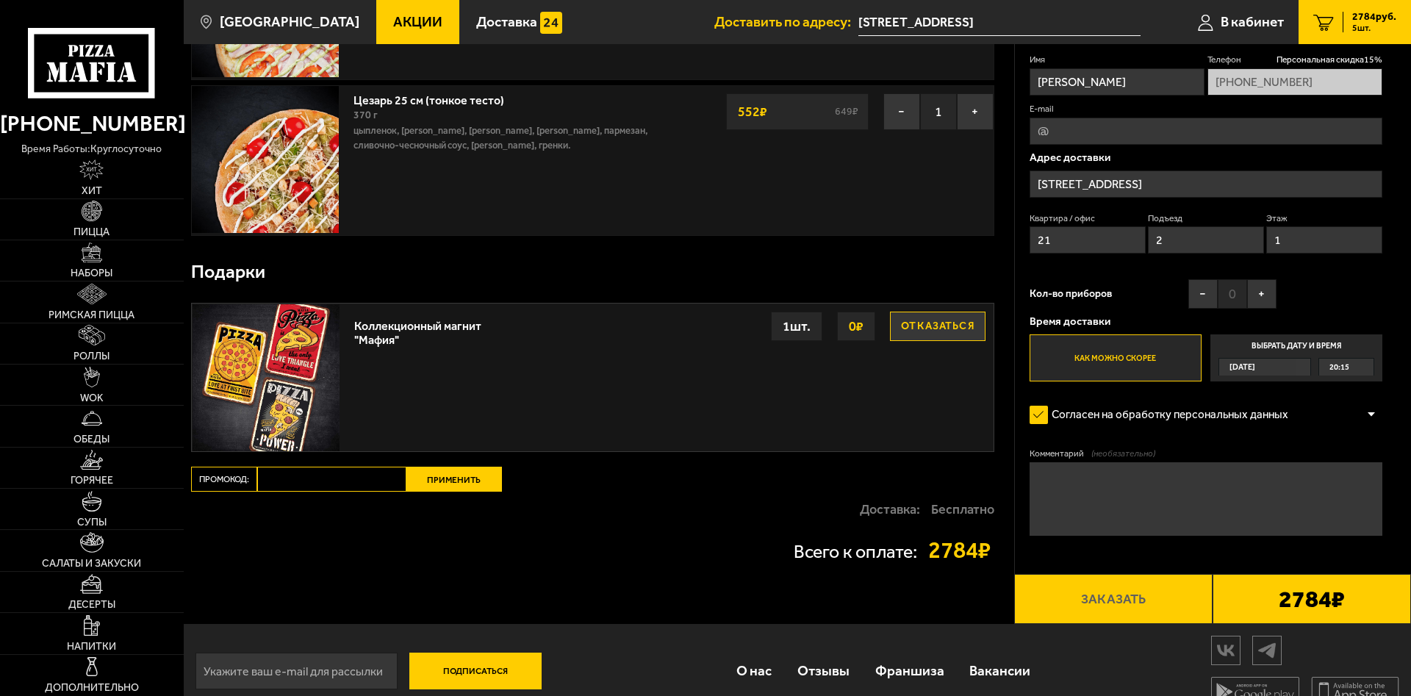
scroll to position [693, 0]
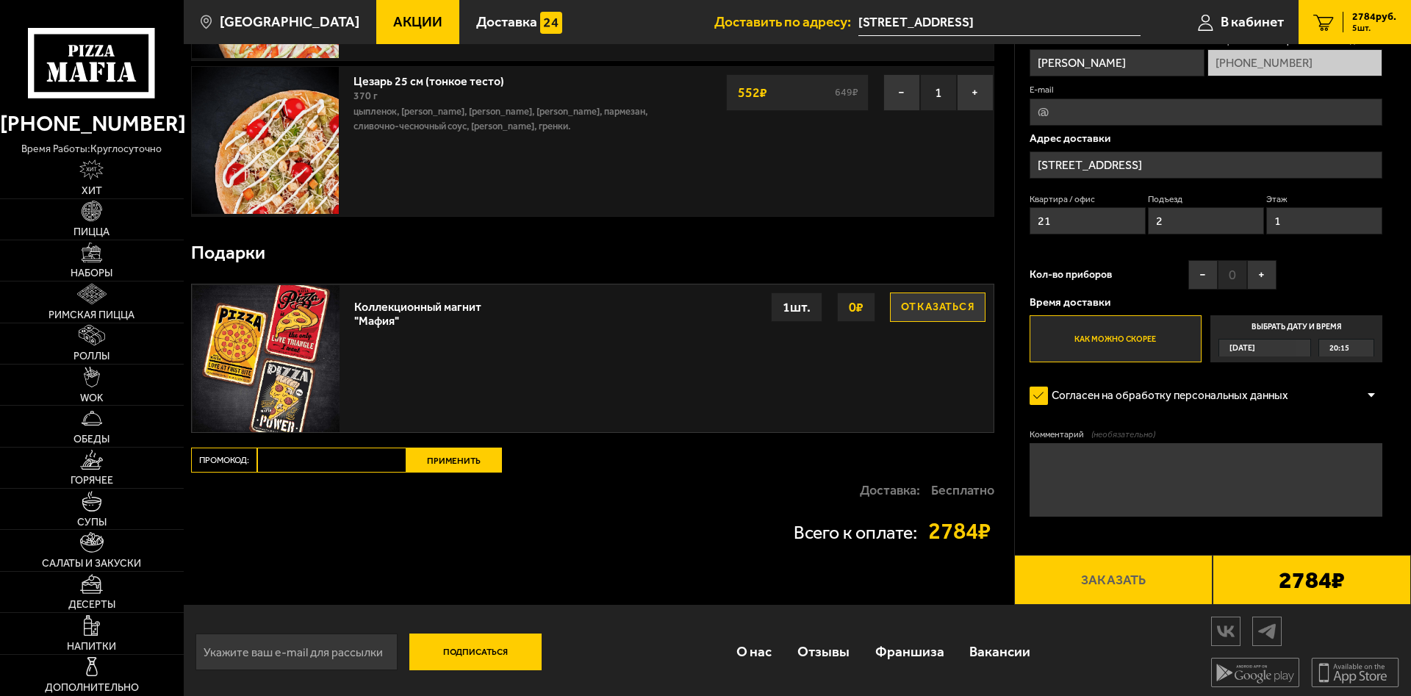
click at [1243, 584] on b "2784 ₽" at bounding box center [1312, 580] width 66 height 24
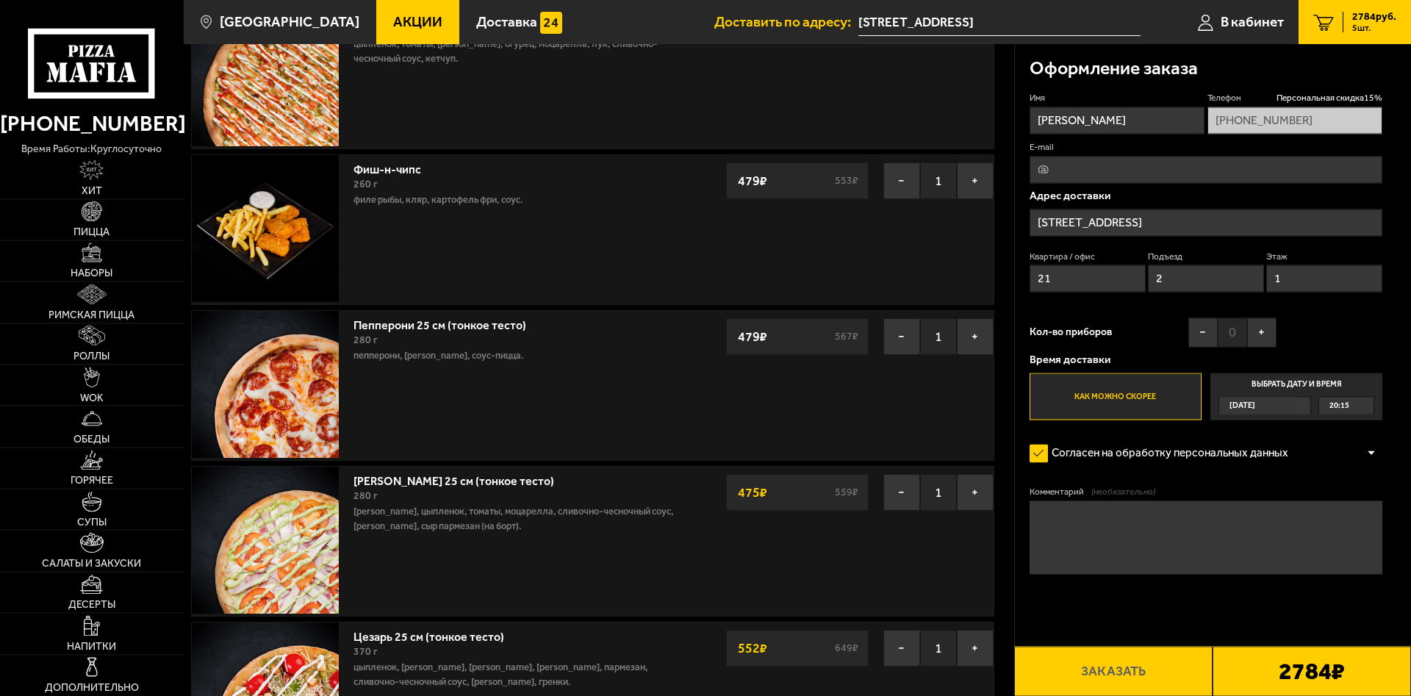
scroll to position [0, 0]
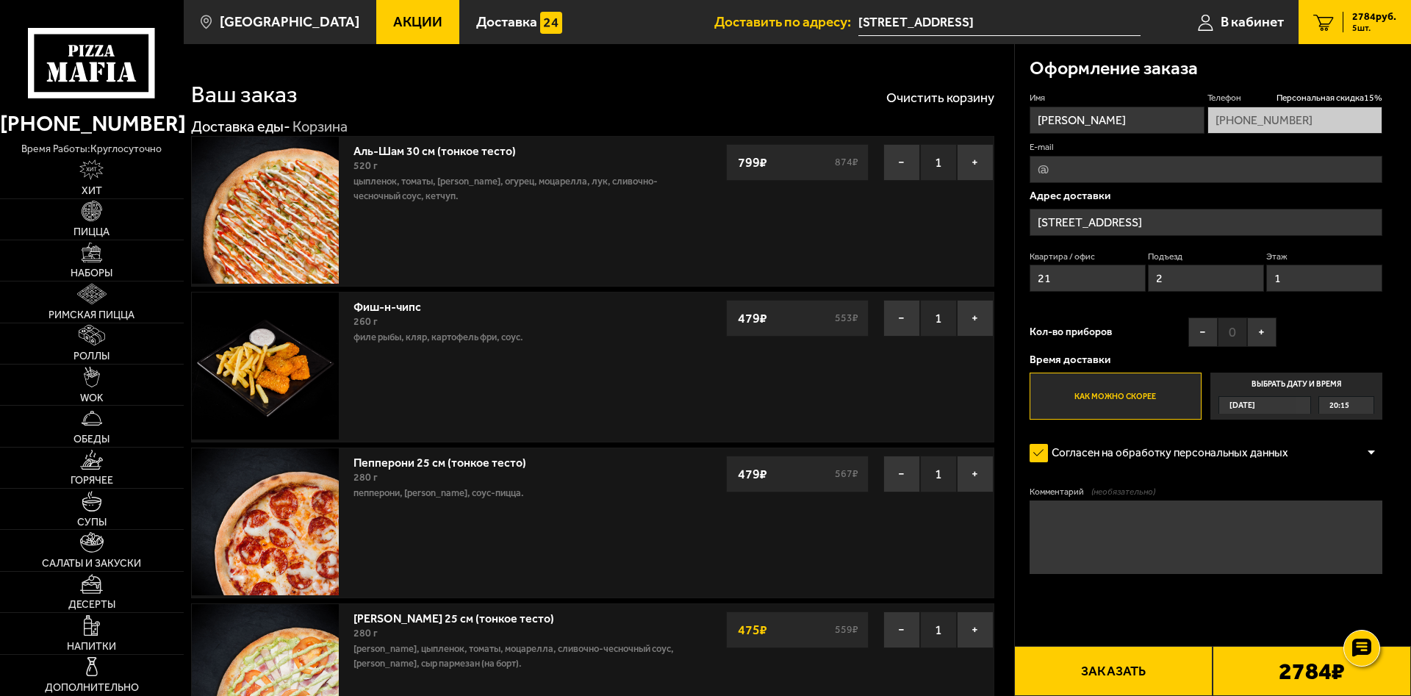
click at [1127, 406] on label "Как можно скорее" at bounding box center [1116, 396] width 172 height 47
click at [0, 0] on input "Как можно скорее" at bounding box center [0, 0] width 0 height 0
click at [1374, 454] on div at bounding box center [1371, 453] width 22 height 11
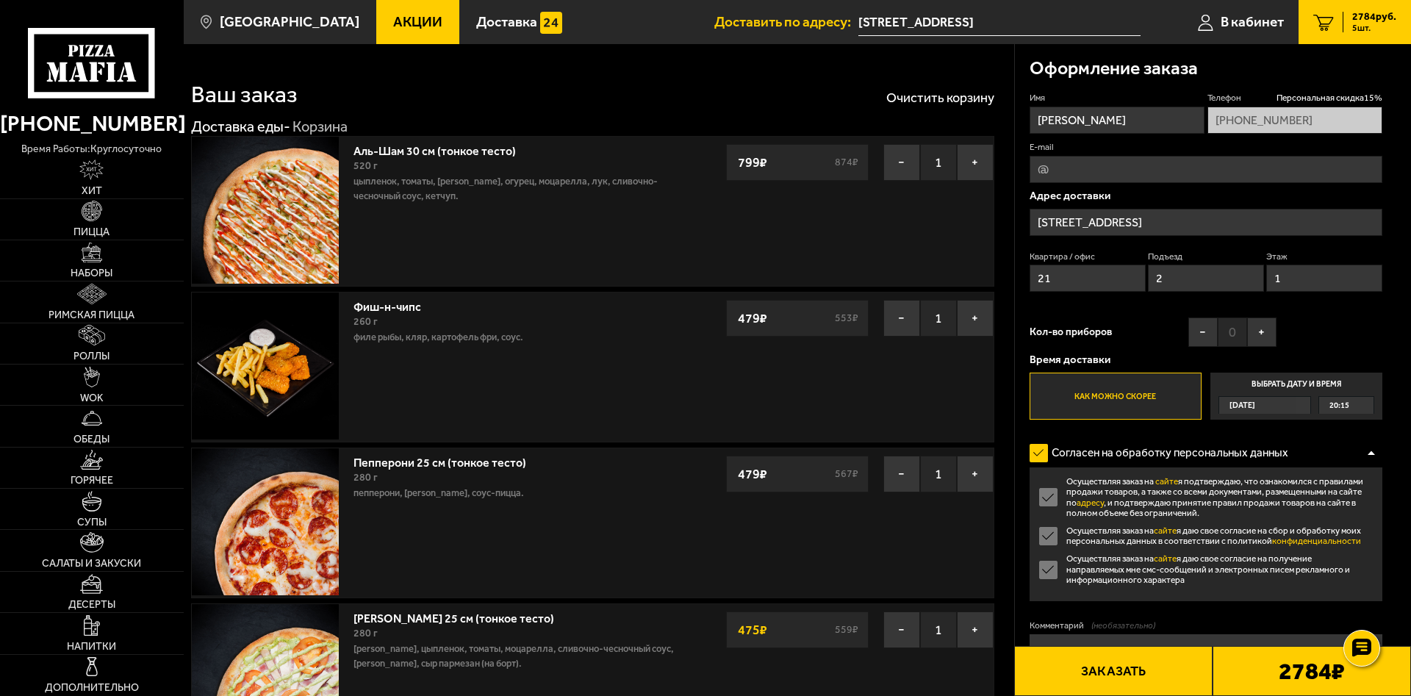
click at [1050, 585] on label "Осуществляя заказ на сайте я даю свое согласие на получение направляемых мне см…" at bounding box center [1206, 569] width 353 height 32
click at [0, 0] on input "Осуществляя заказ на сайте я даю свое согласие на получение направляемых мне см…" at bounding box center [0, 0] width 0 height 0
click at [1374, 456] on div at bounding box center [1371, 453] width 22 height 11
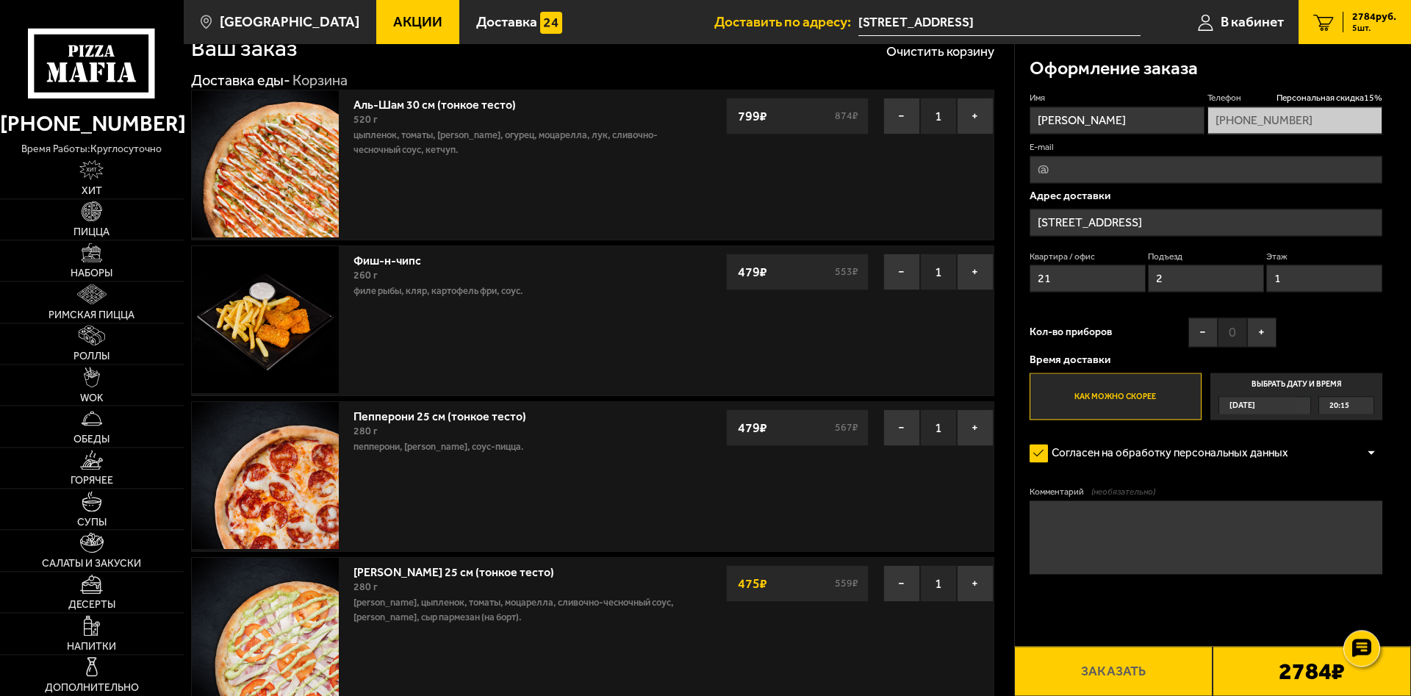
scroll to position [300, 0]
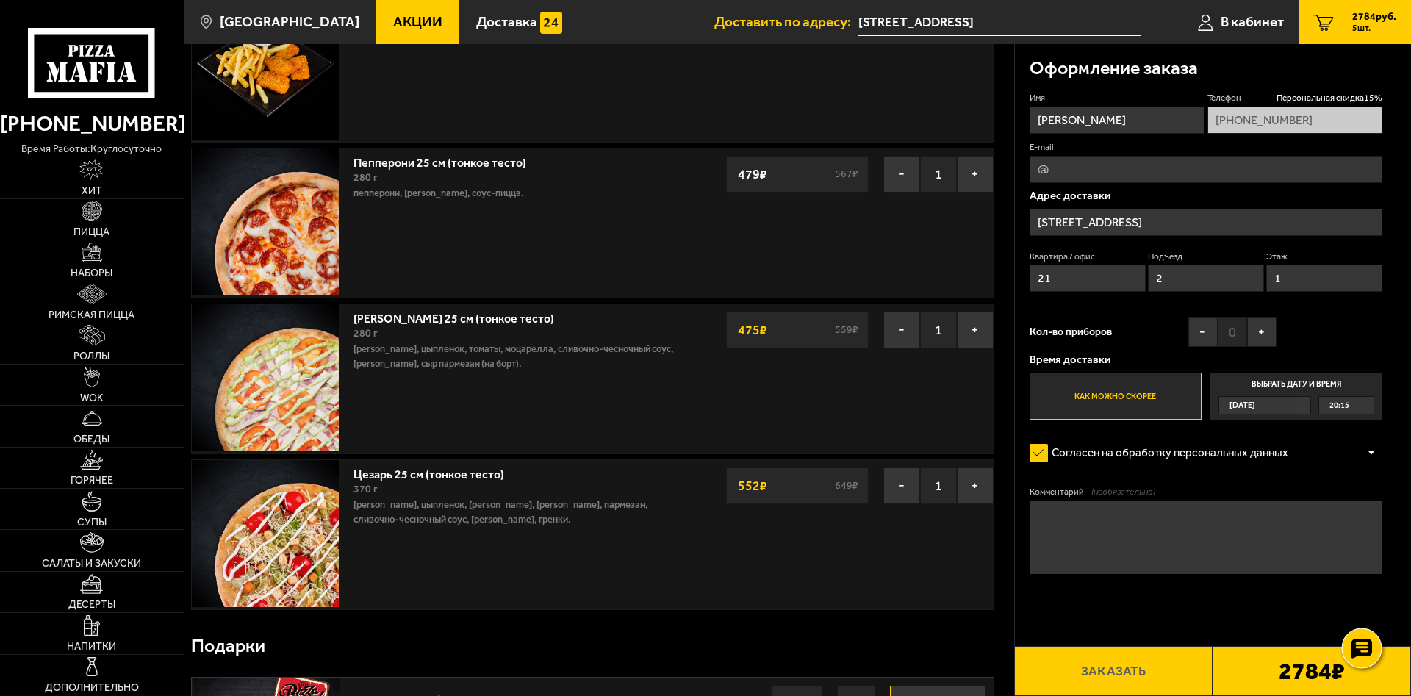
click at [1361, 646] on use at bounding box center [1361, 648] width 21 height 21
click at [1272, 603] on form "Имя Мария Телефон Персональная скидка 15 % +7 (981) 745-61-15 E-mail Адрес дост…" at bounding box center [1206, 376] width 353 height 569
click at [1361, 647] on use at bounding box center [1362, 649] width 14 height 14
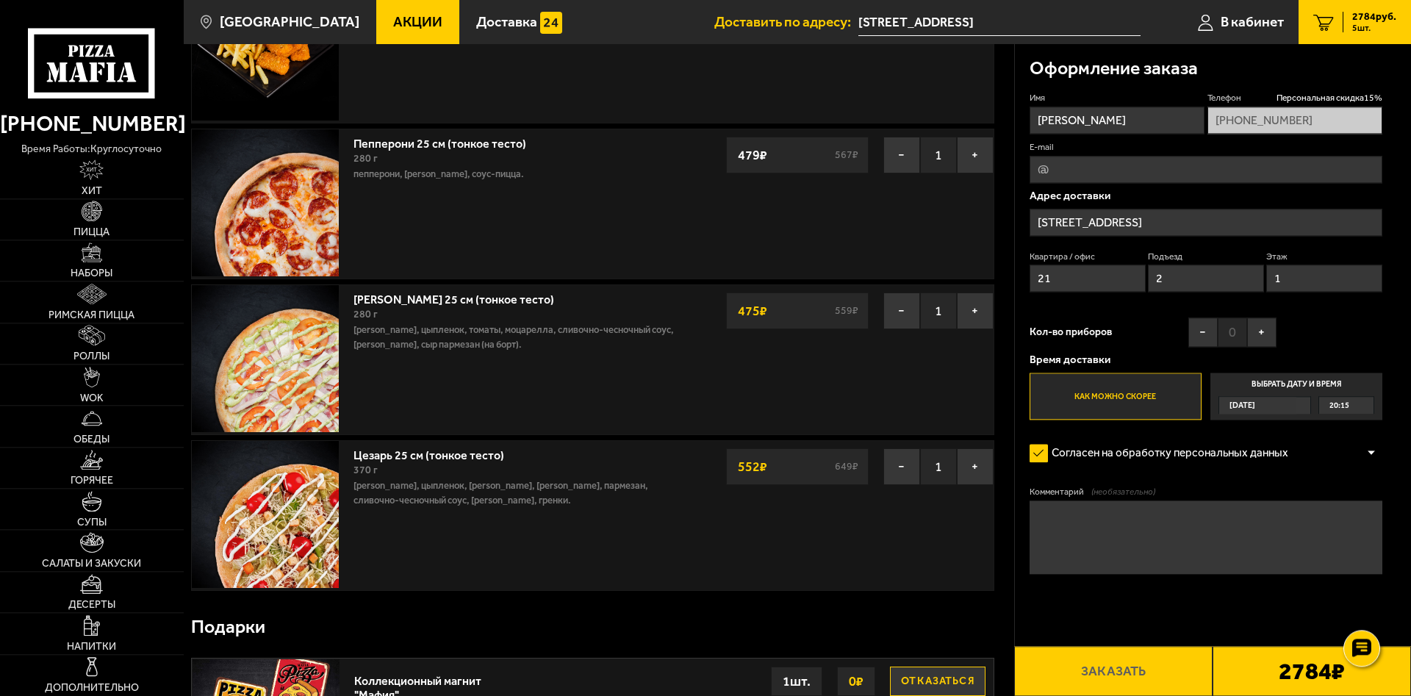
scroll to position [318, 0]
click at [1365, 449] on div at bounding box center [1371, 453] width 22 height 11
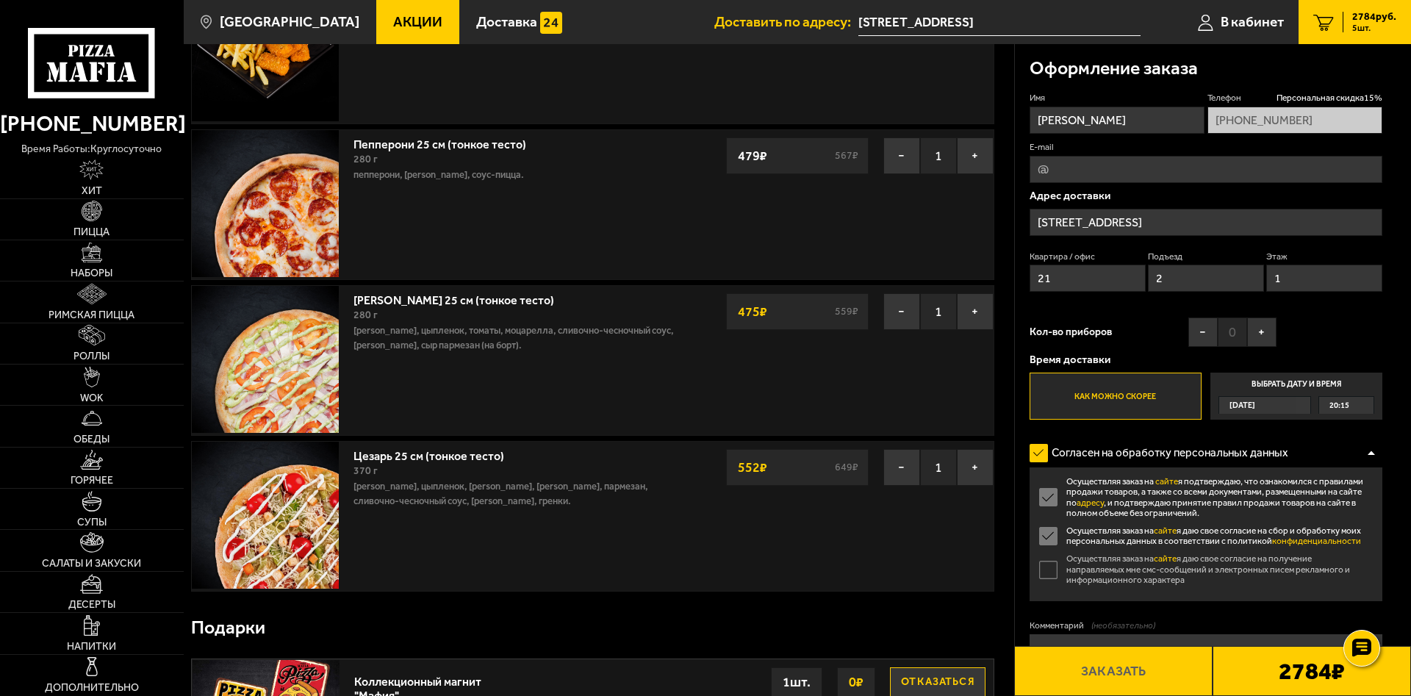
click at [1052, 576] on label "Осуществляя заказ на сайте я даю свое согласие на получение направляемых мне см…" at bounding box center [1206, 569] width 353 height 32
click at [0, 0] on input "Осуществляя заказ на сайте я даю свое согласие на получение направляемых мне см…" at bounding box center [0, 0] width 0 height 0
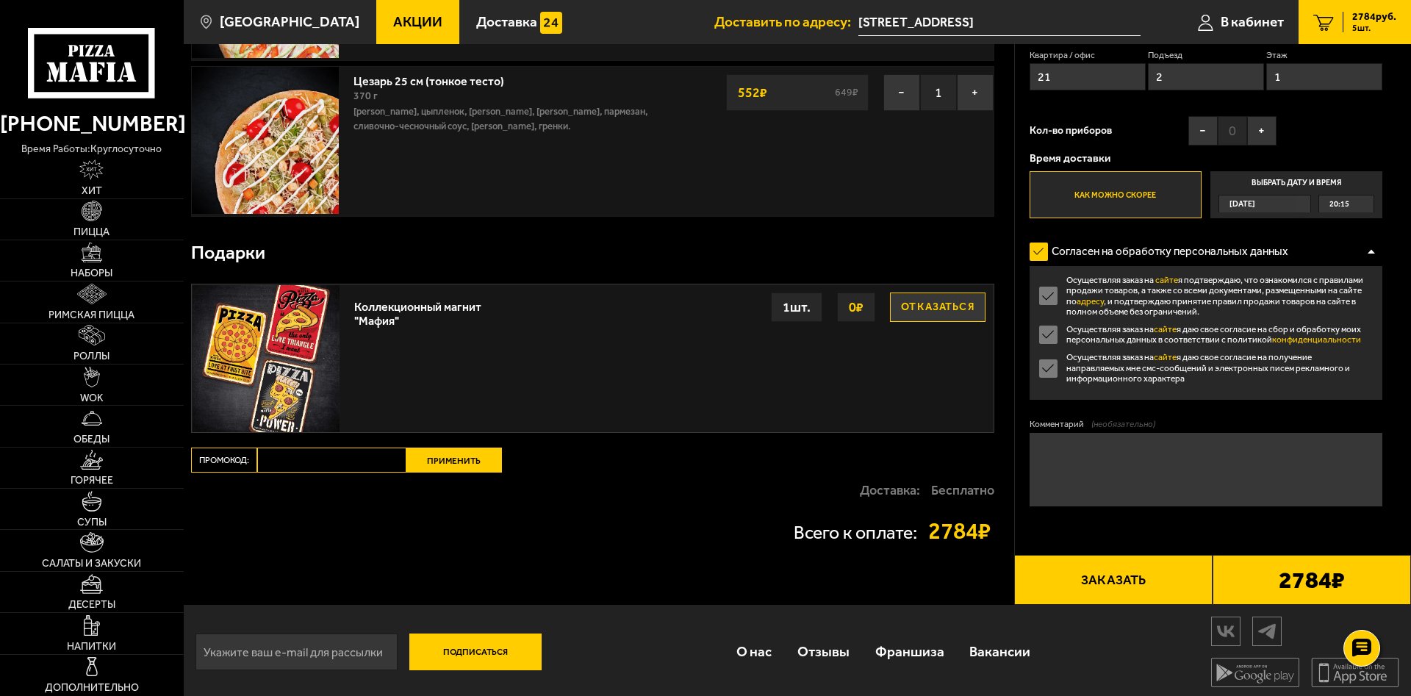
click at [1374, 251] on div at bounding box center [1371, 251] width 22 height 11
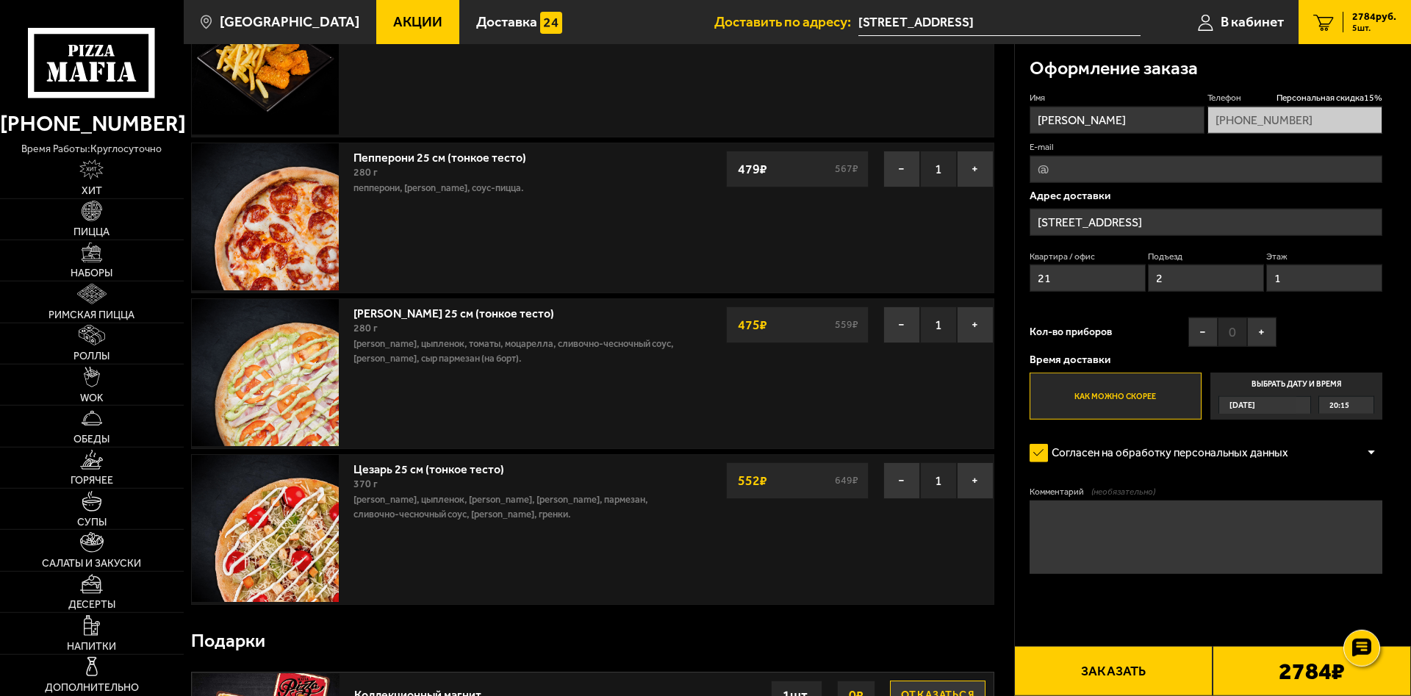
scroll to position [300, 0]
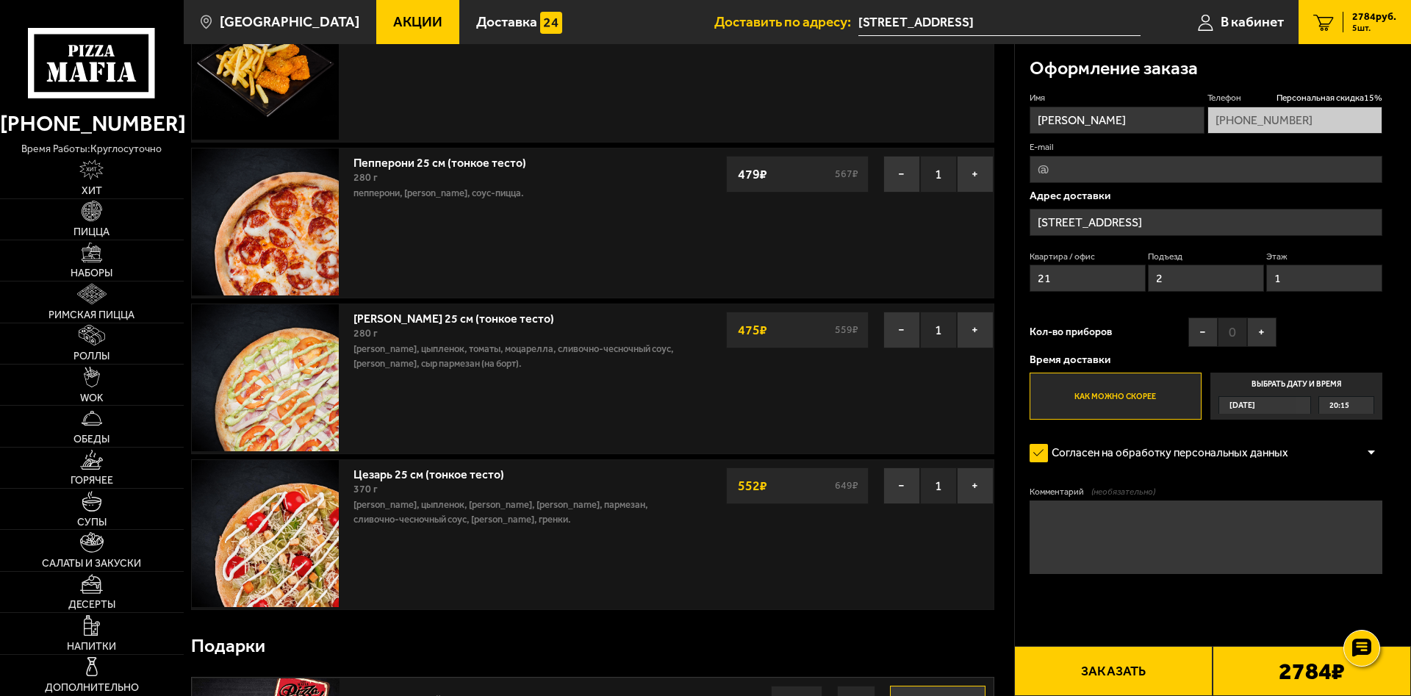
click at [1108, 672] on button "Заказать" at bounding box center [1113, 671] width 198 height 50
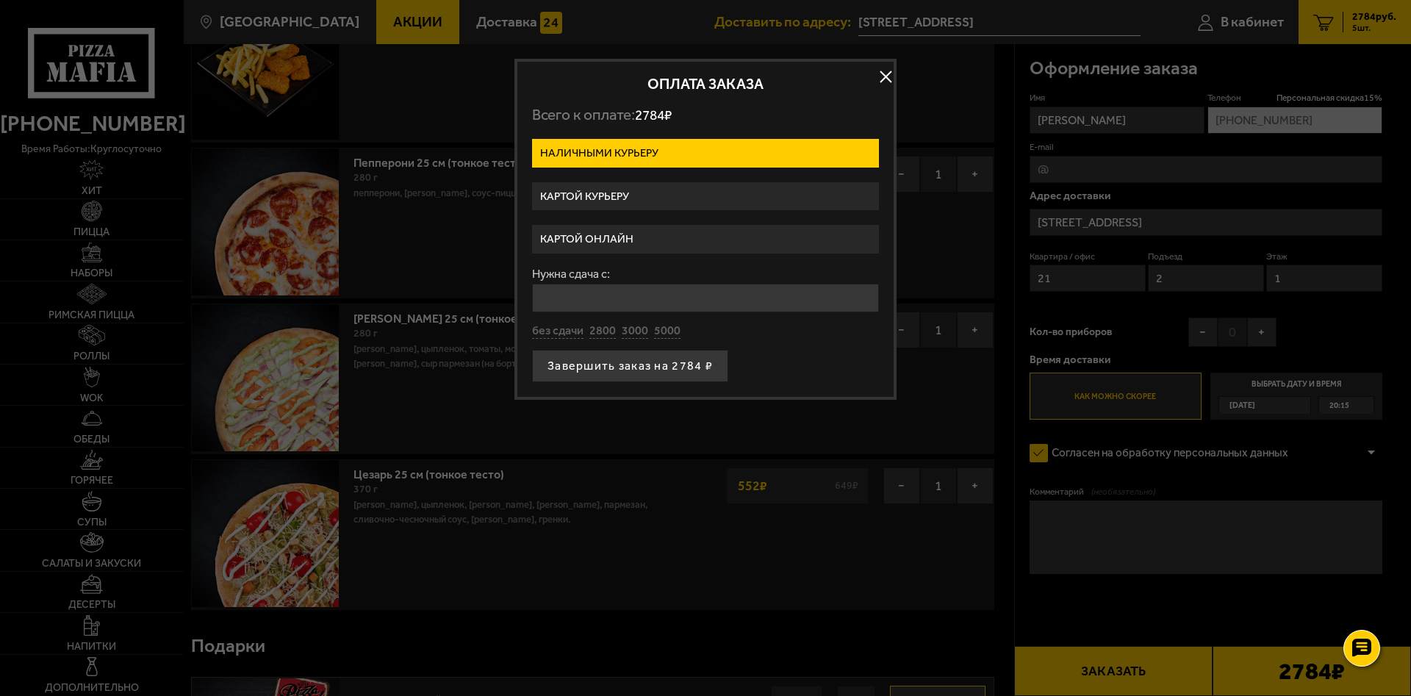
click at [886, 75] on button "button" at bounding box center [886, 77] width 22 height 22
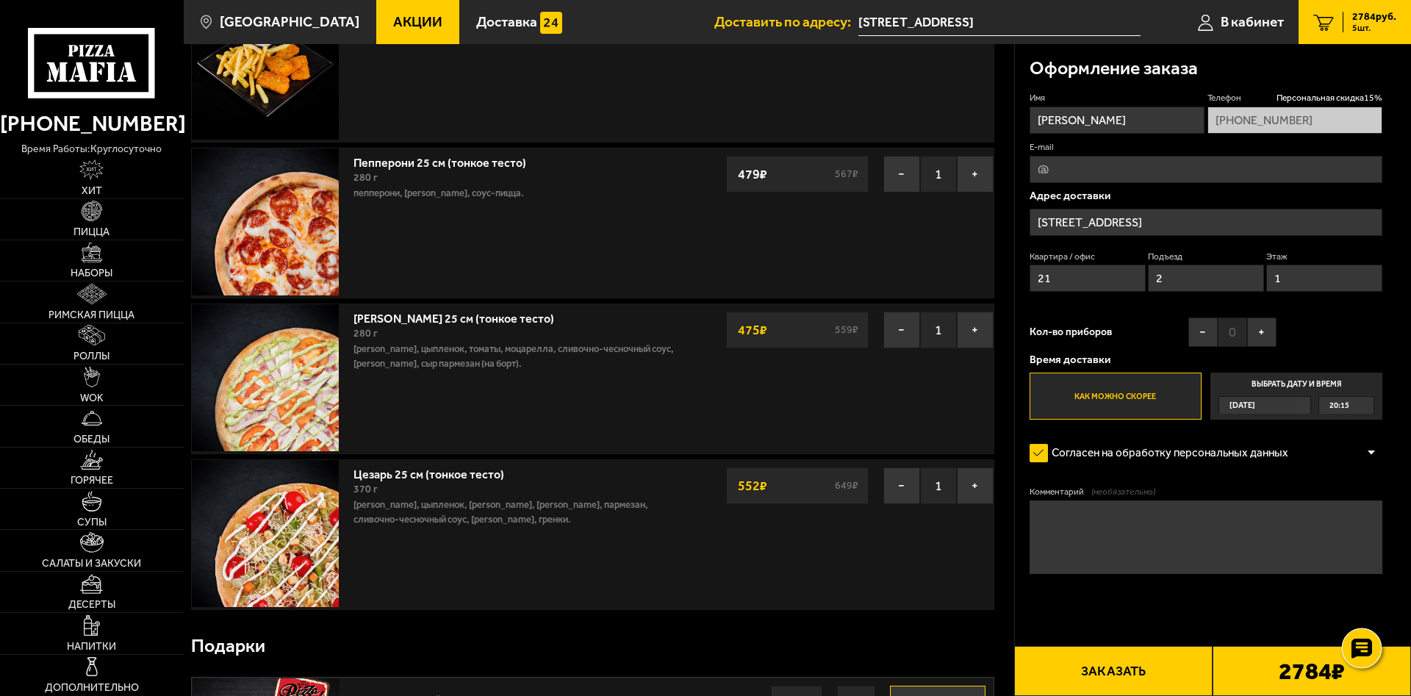
click at [1362, 656] on use at bounding box center [1361, 648] width 21 height 21
click at [1365, 604] on icon at bounding box center [1361, 604] width 21 height 21
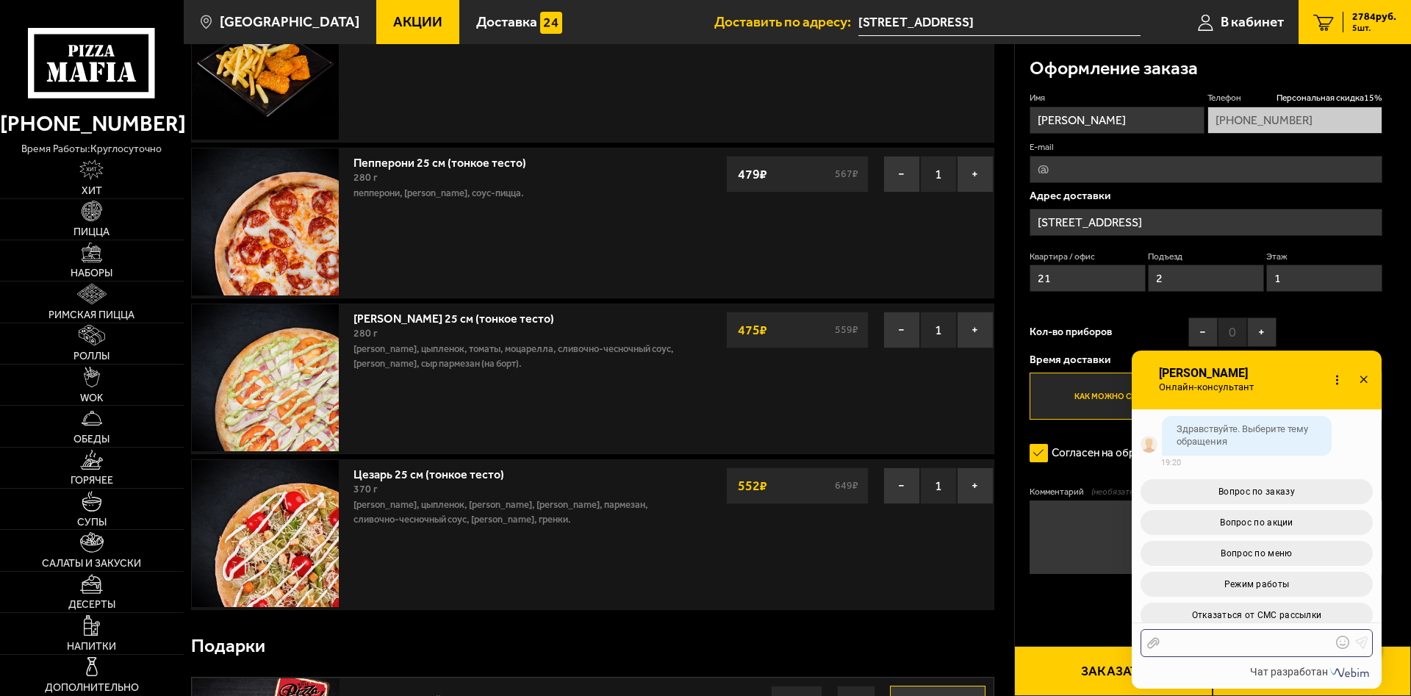
scroll to position [91, 0]
click at [1318, 510] on button "Вопрос по акции" at bounding box center [1257, 518] width 232 height 25
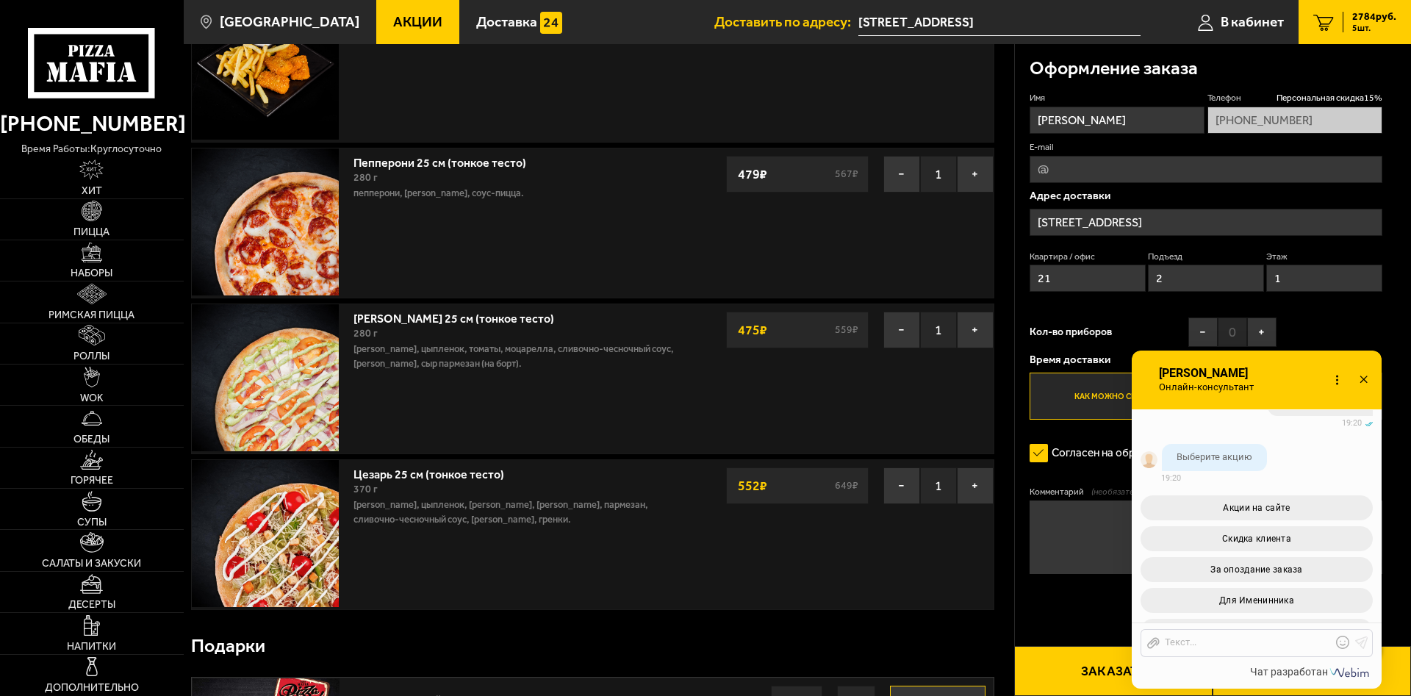
scroll to position [403, 0]
click at [1325, 500] on button "Акции на сайте" at bounding box center [1257, 510] width 232 height 25
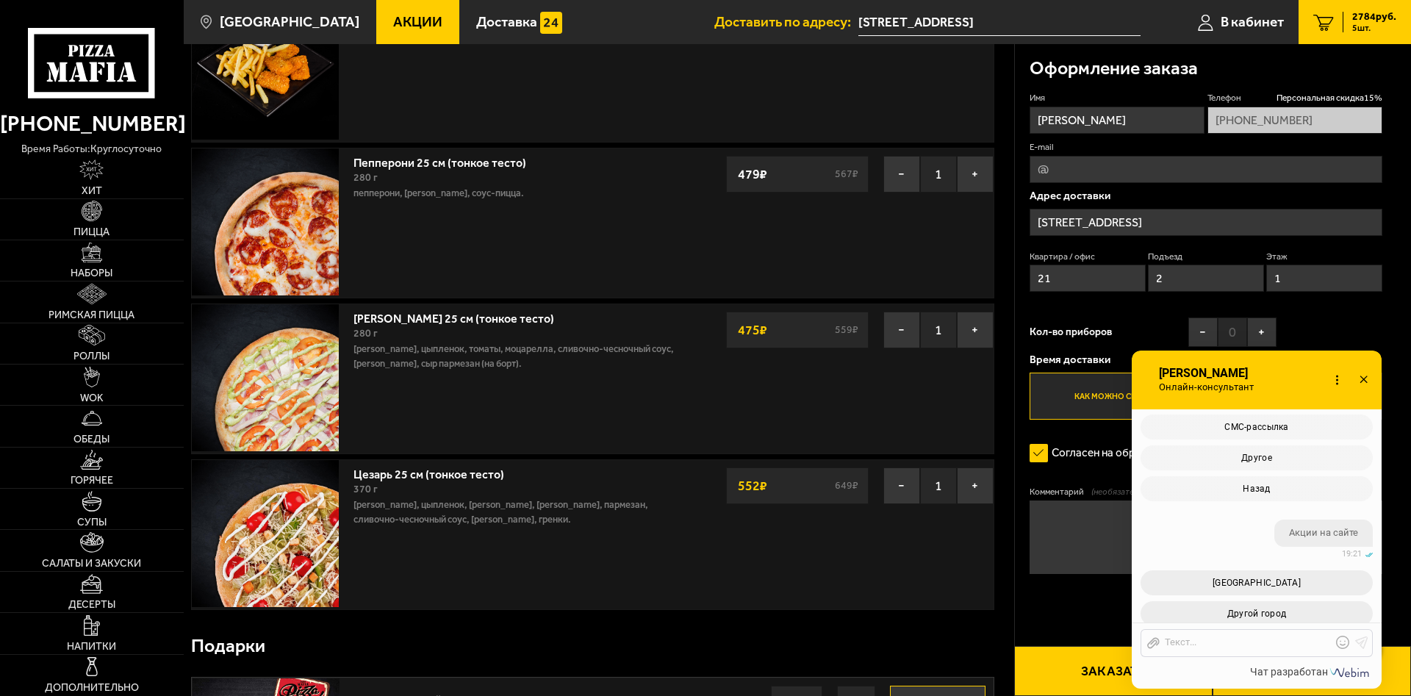
scroll to position [732, 0]
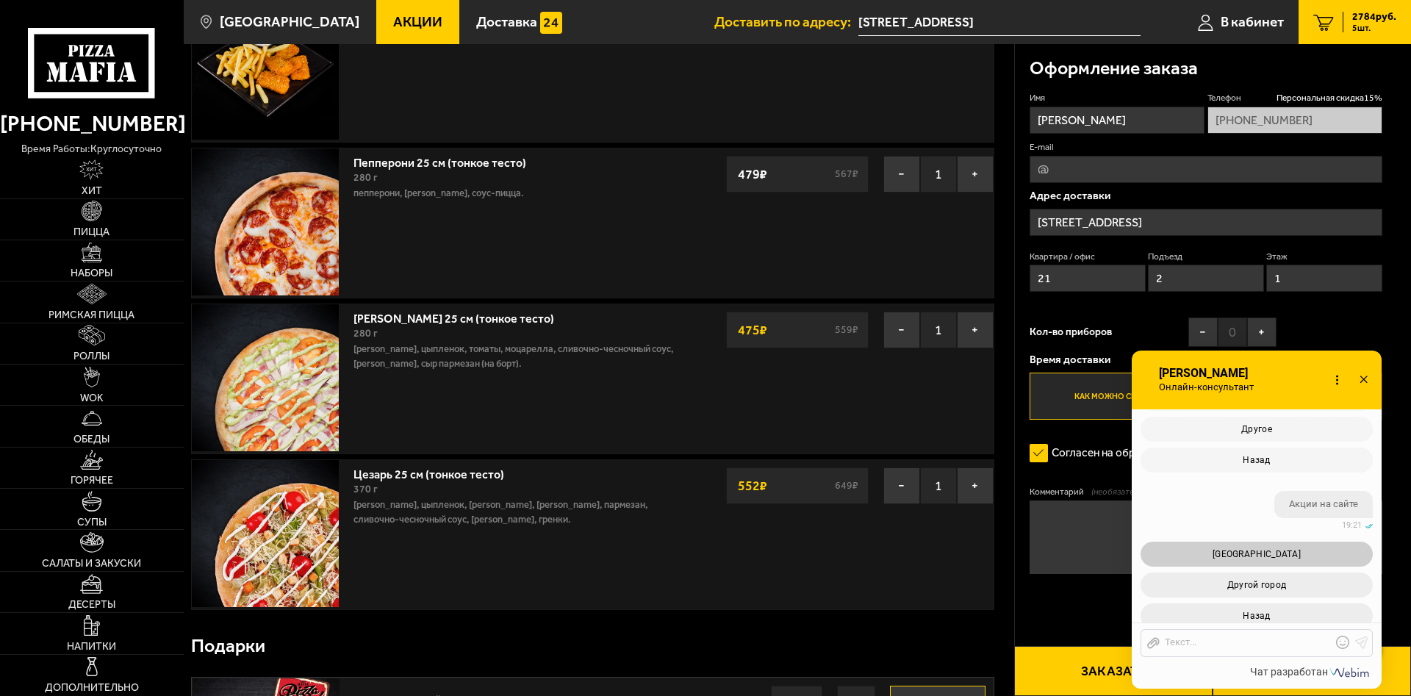
click at [1289, 549] on span "[GEOGRAPHIC_DATA]" at bounding box center [1257, 554] width 88 height 10
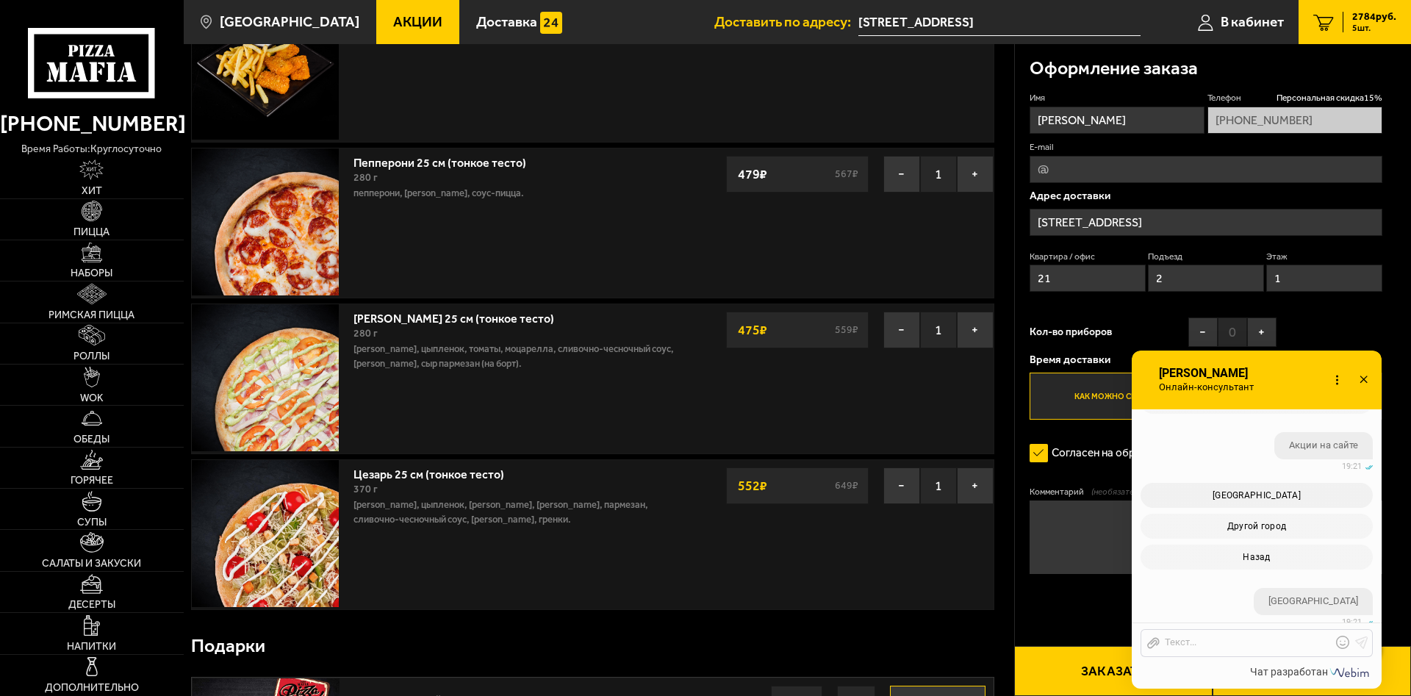
scroll to position [974, 0]
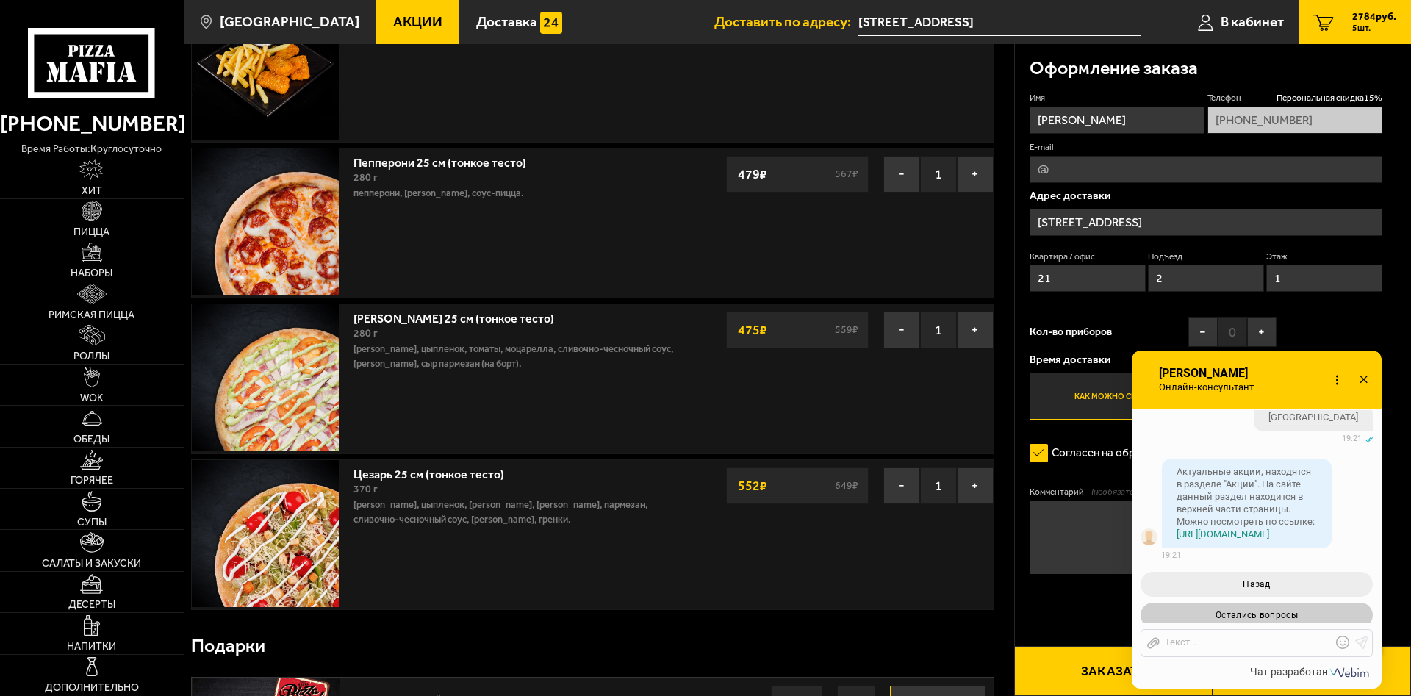
click at [1290, 610] on span "Остались вопросы" at bounding box center [1257, 615] width 82 height 10
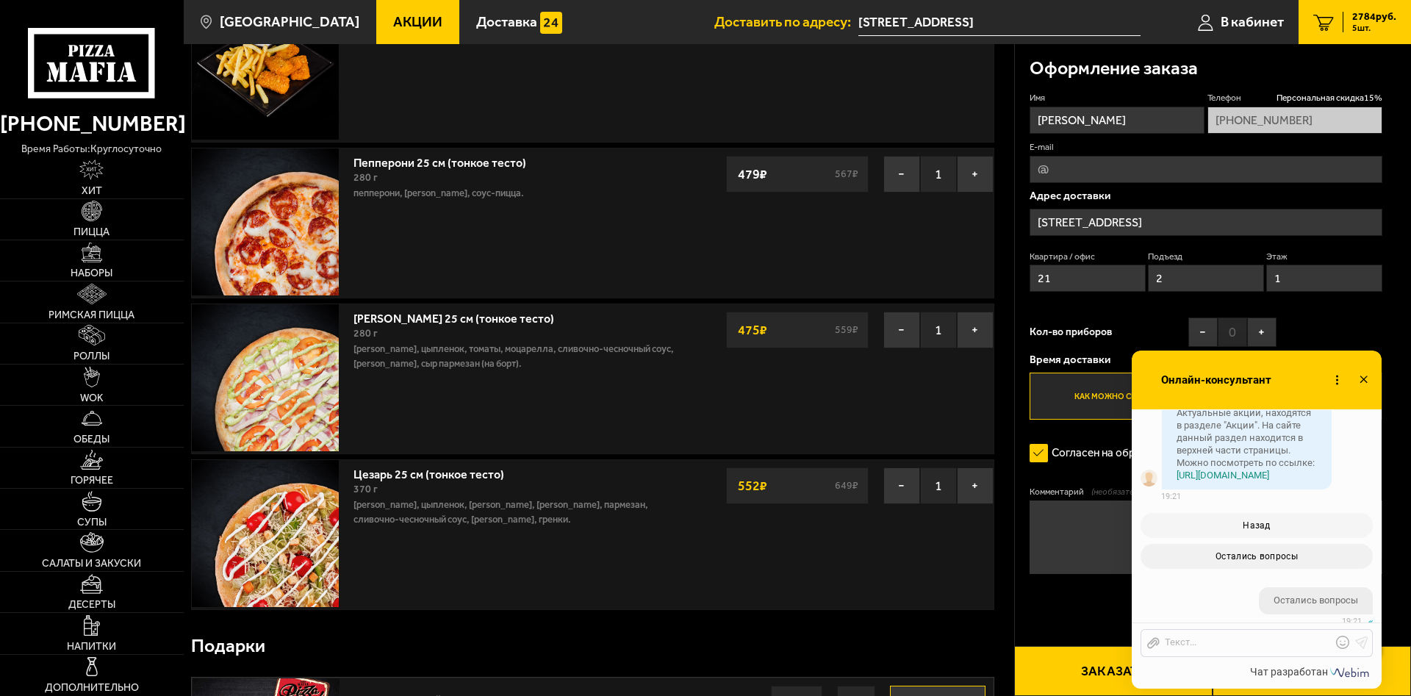
scroll to position [1136, 0]
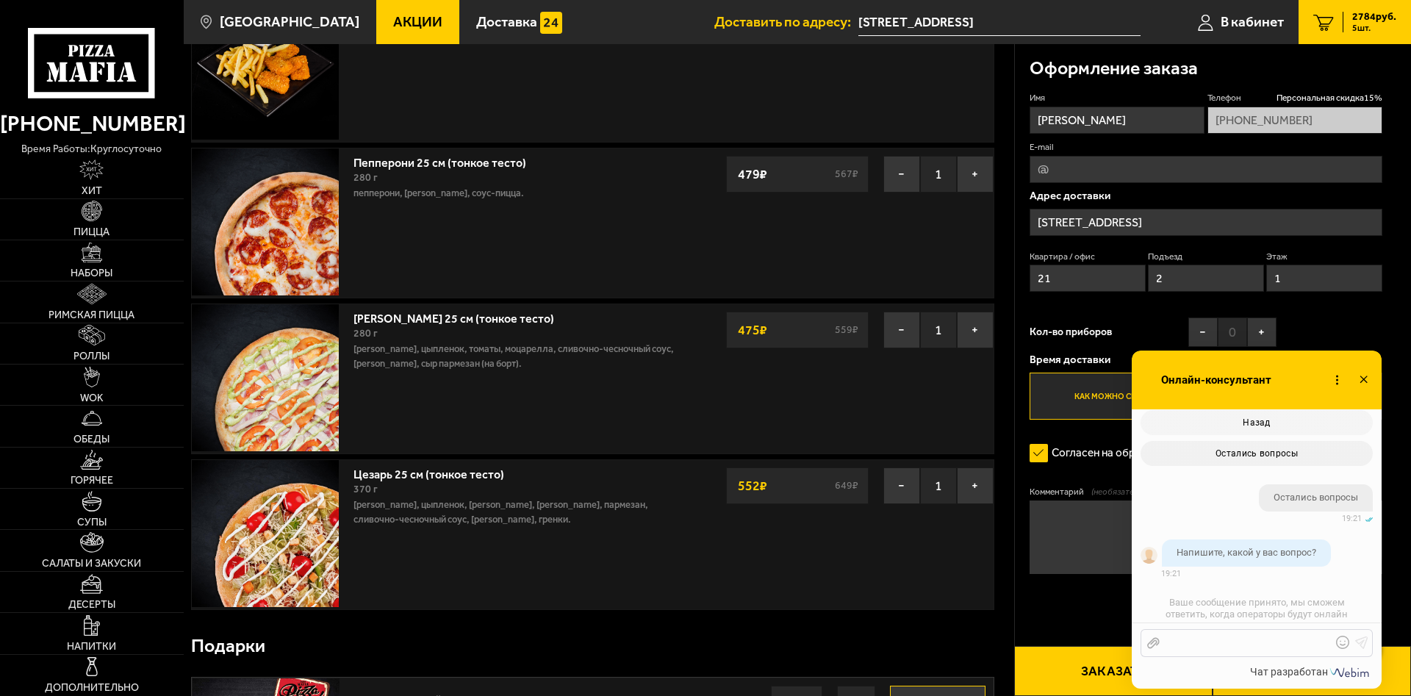
click at [1212, 646] on div at bounding box center [1246, 642] width 172 height 13
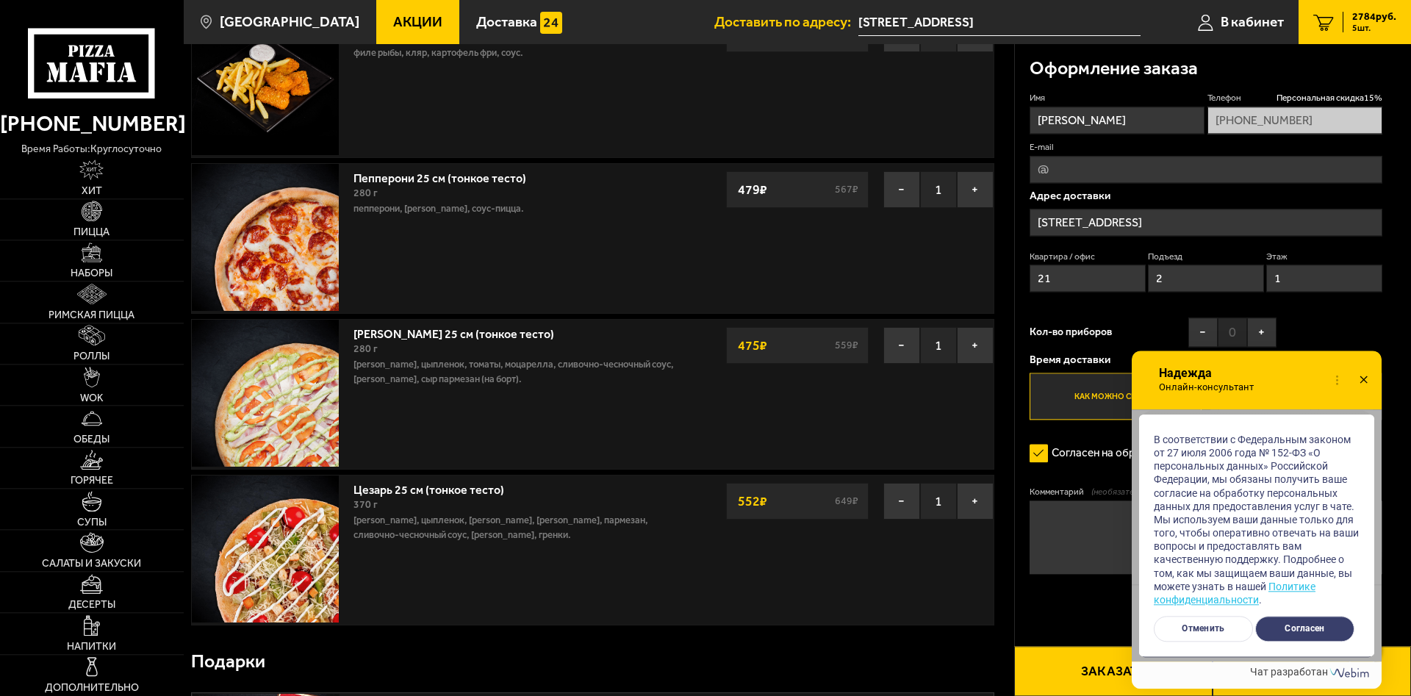
scroll to position [300, 0]
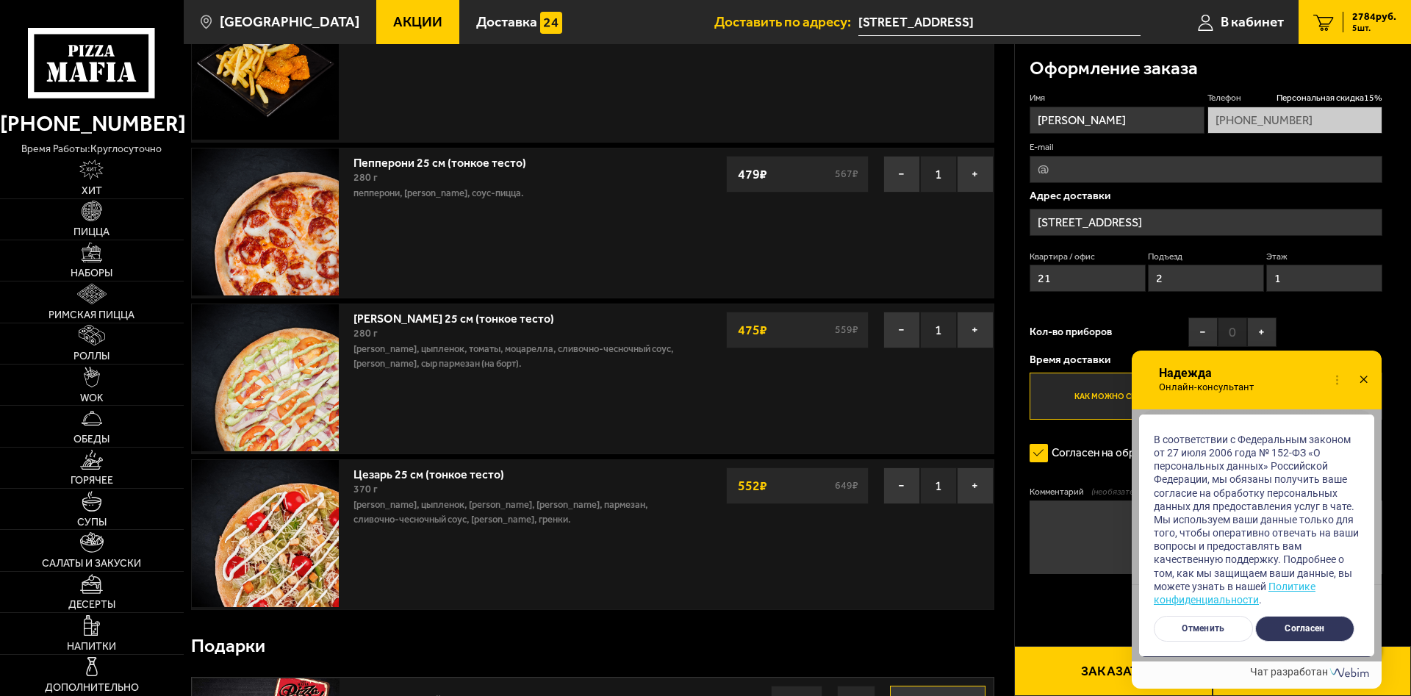
click at [1313, 636] on button "Согласен" at bounding box center [1304, 629] width 99 height 26
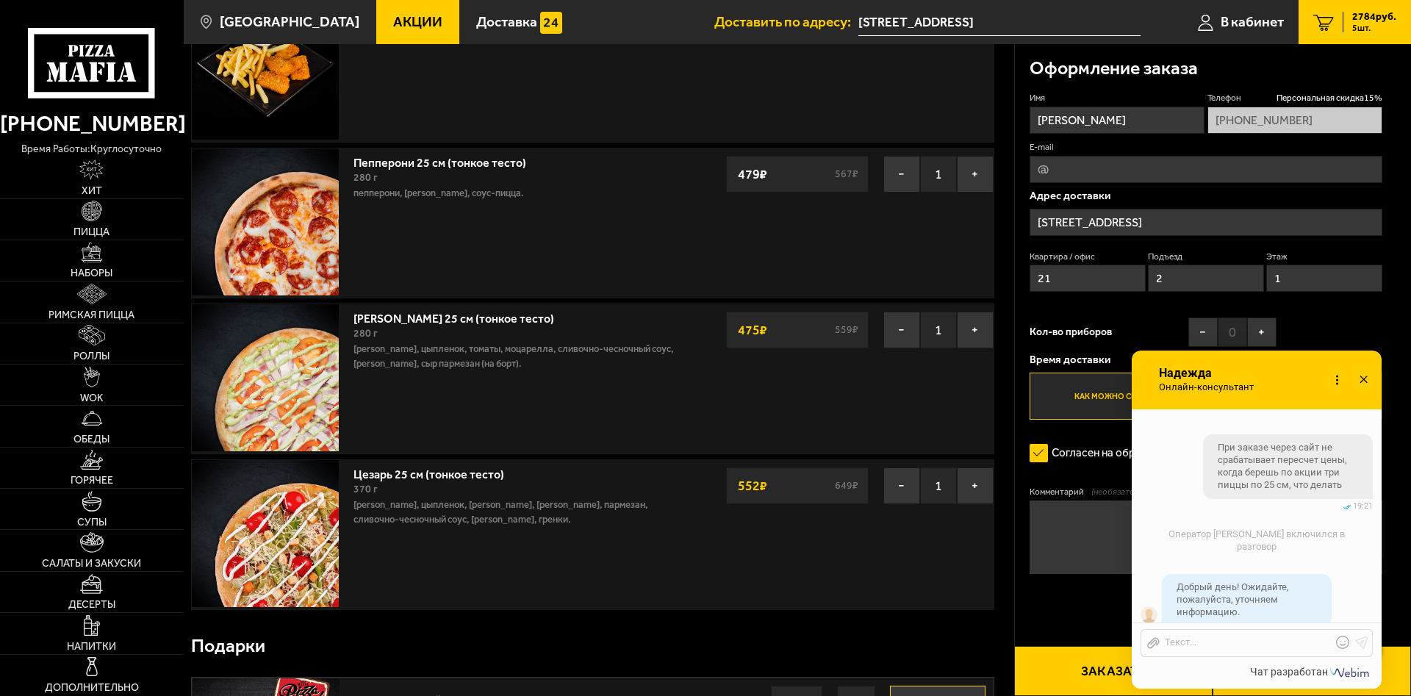
scroll to position [1402, 0]
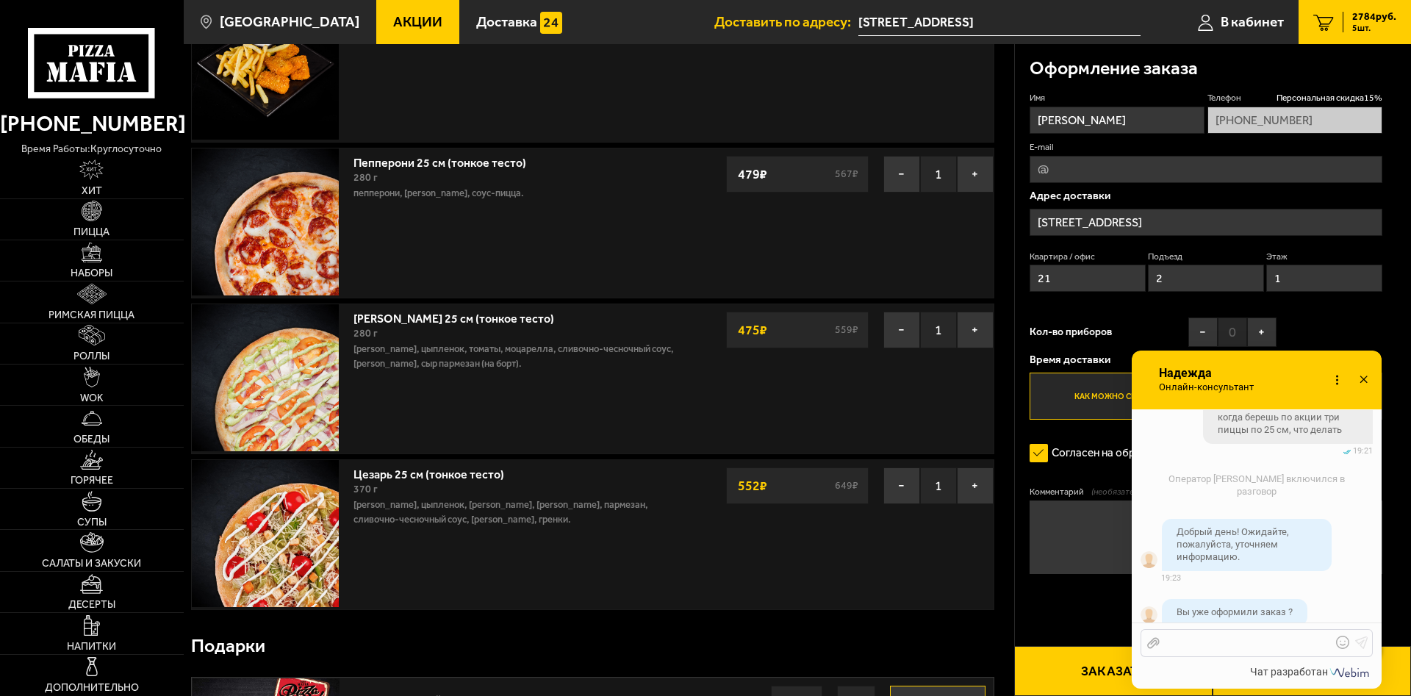
click at [1207, 641] on div at bounding box center [1246, 642] width 172 height 13
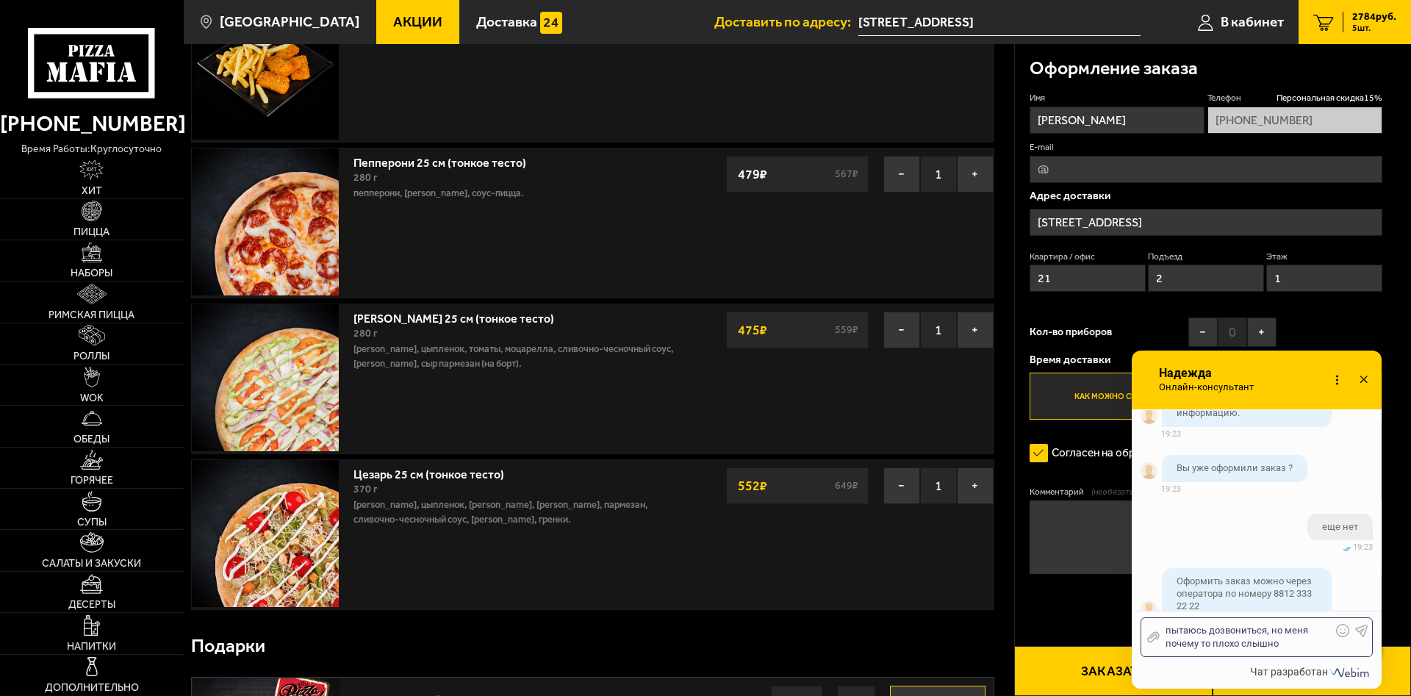
scroll to position [1552, 0]
drag, startPoint x: 1289, startPoint y: 650, endPoint x: 1125, endPoint y: 630, distance: 165.1
click at [1160, 630] on div "пытаюсь дозвониться, но меня почему то плохо слышно" at bounding box center [1246, 637] width 172 height 26
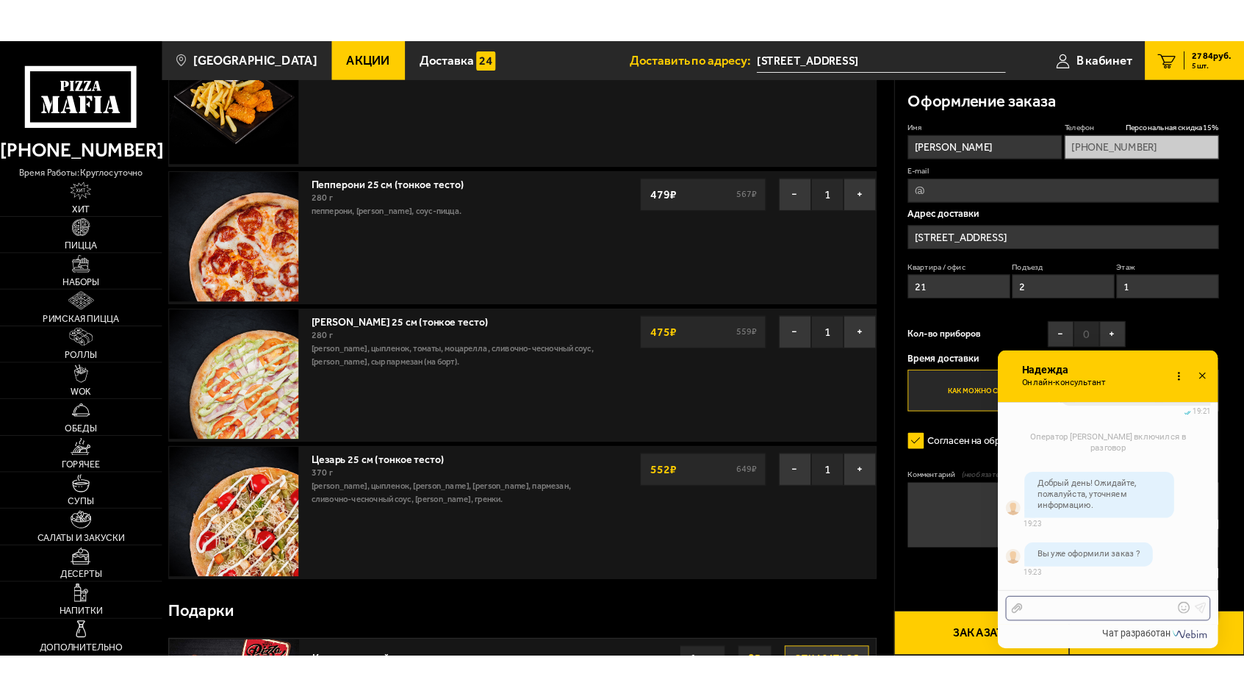
scroll to position [1637, 0]
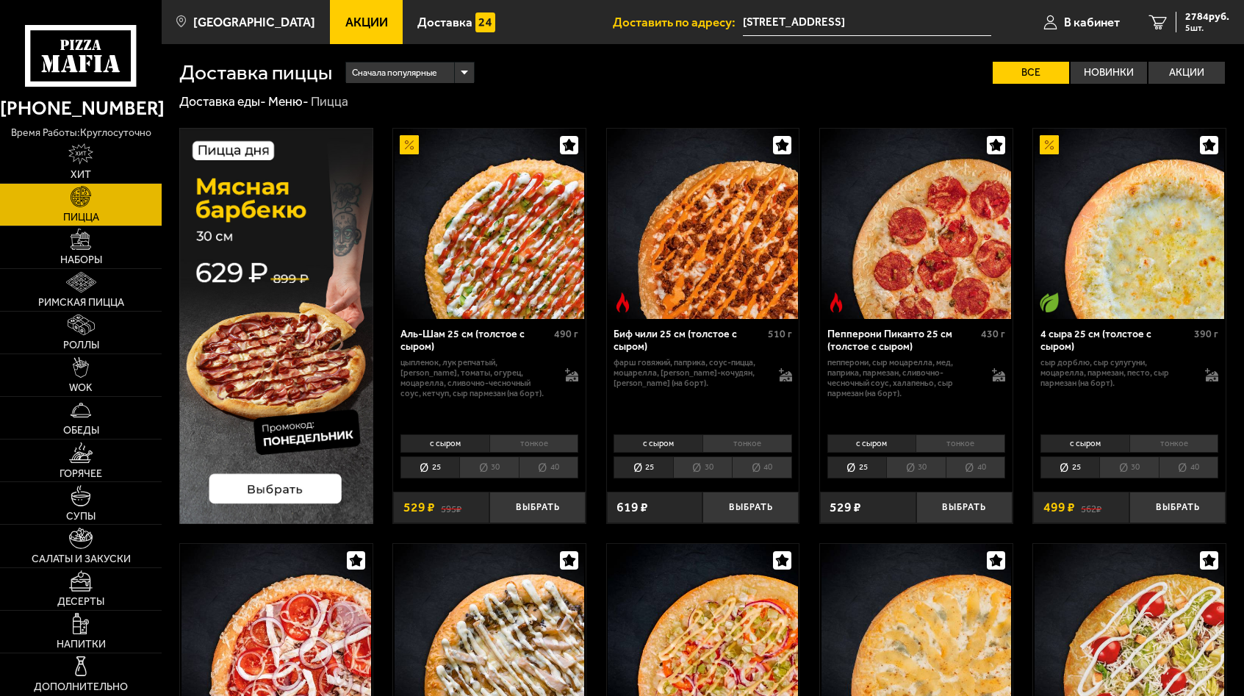
scroll to position [1637, 0]
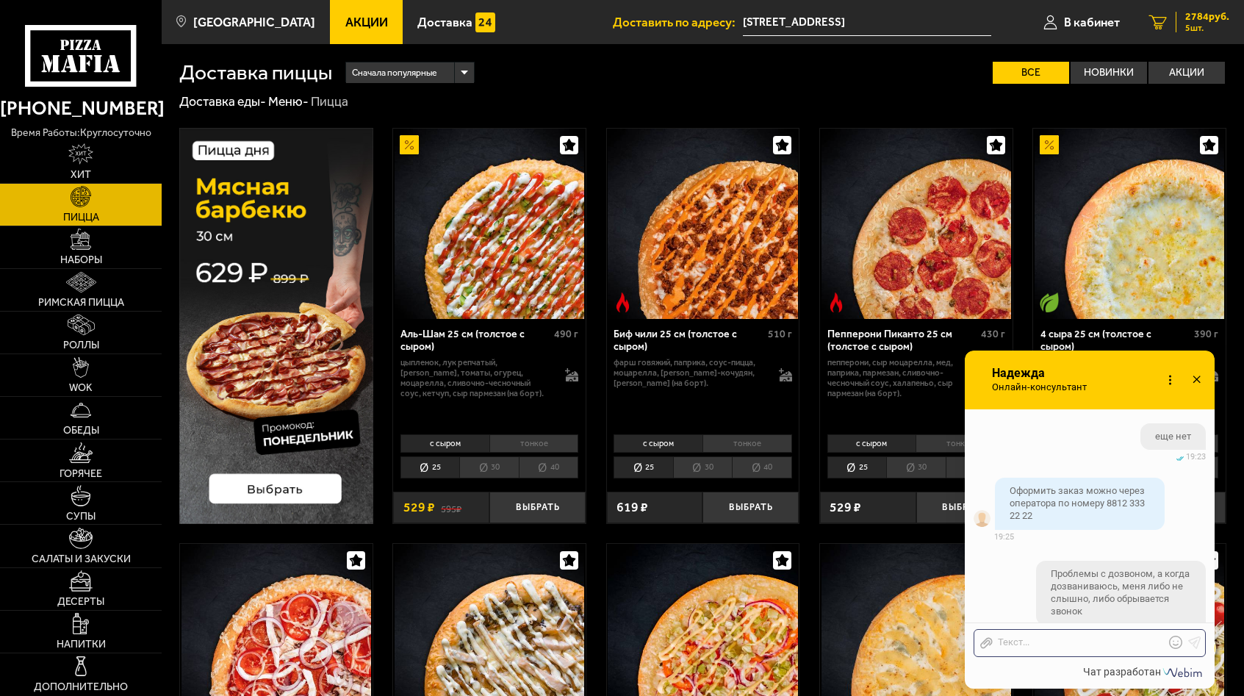
click at [1185, 28] on span "5 шт." at bounding box center [1207, 28] width 44 height 9
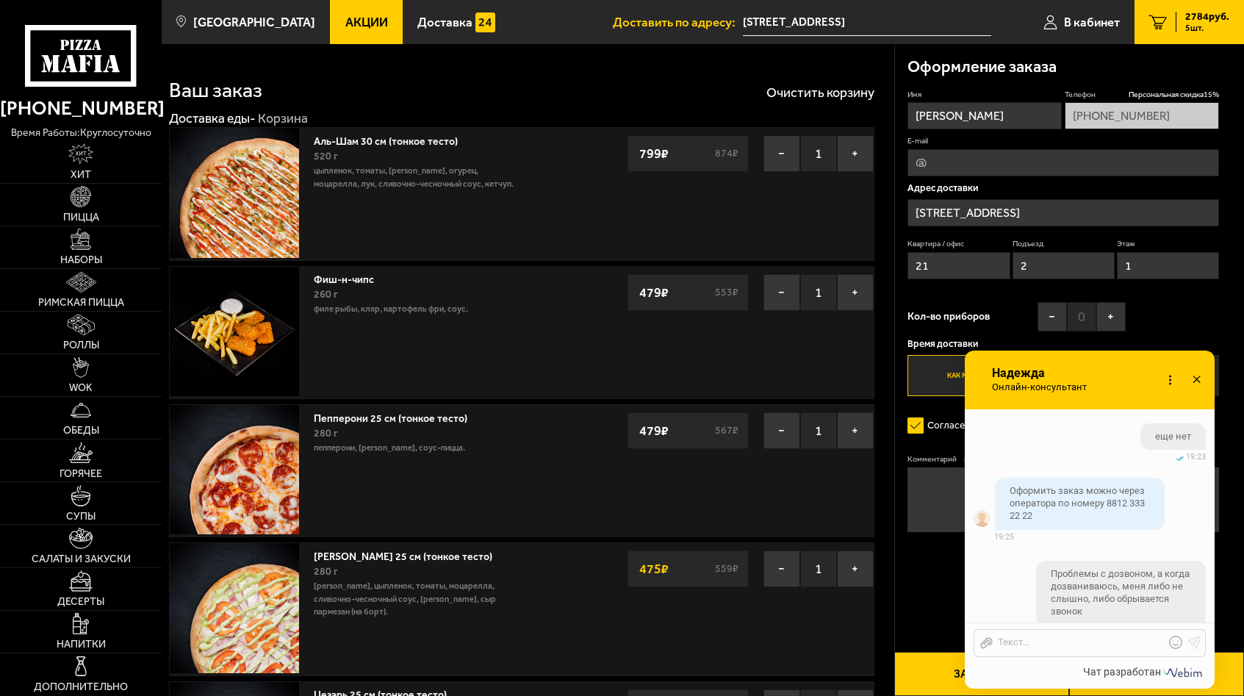
scroll to position [1684, 0]
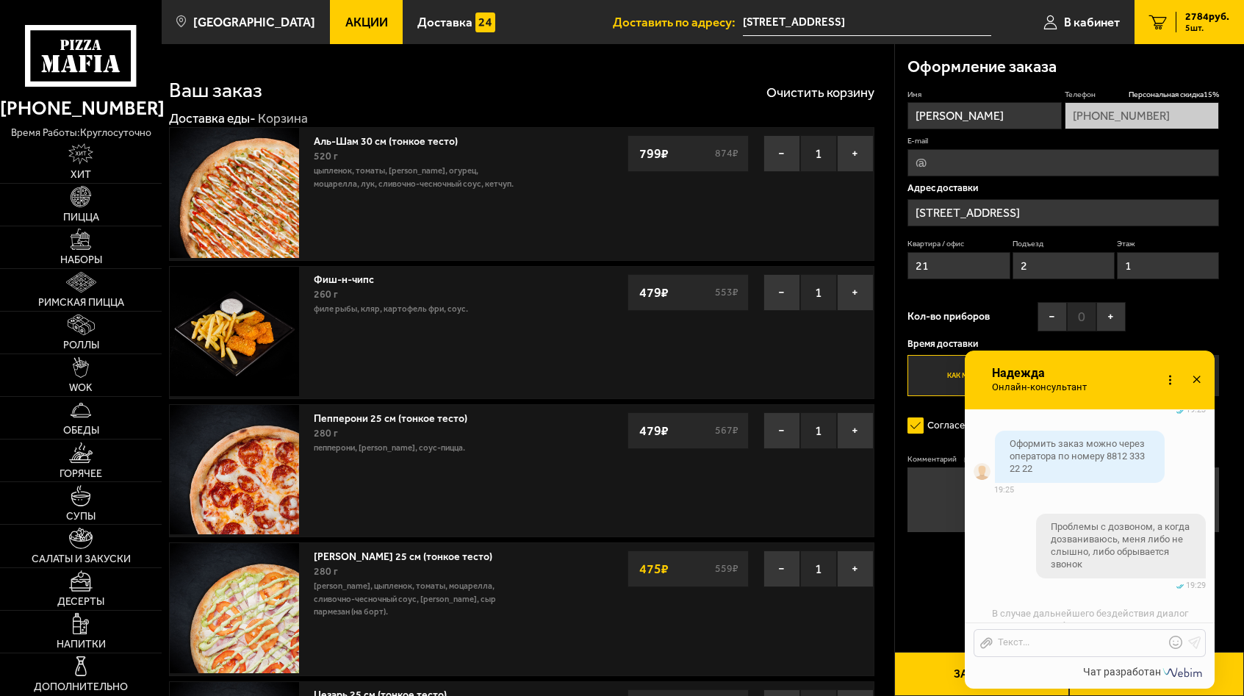
click at [1196, 379] on use at bounding box center [1196, 379] width 7 height 7
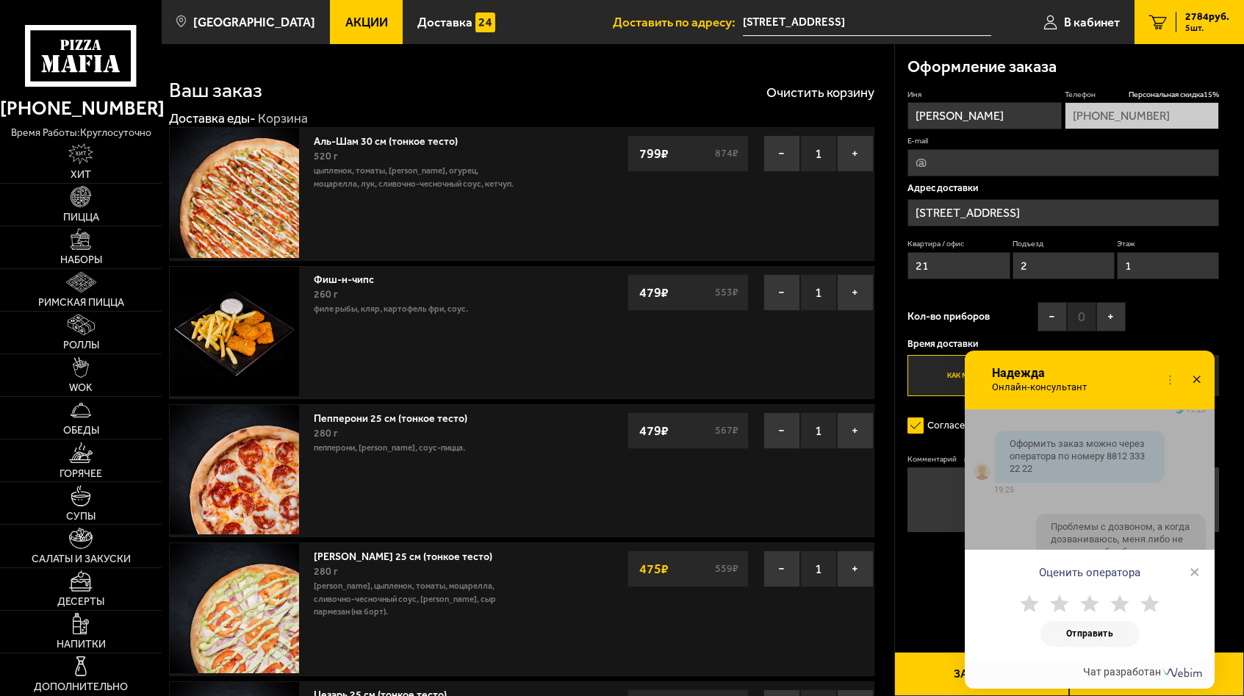
click at [1196, 379] on use at bounding box center [1196, 379] width 7 height 7
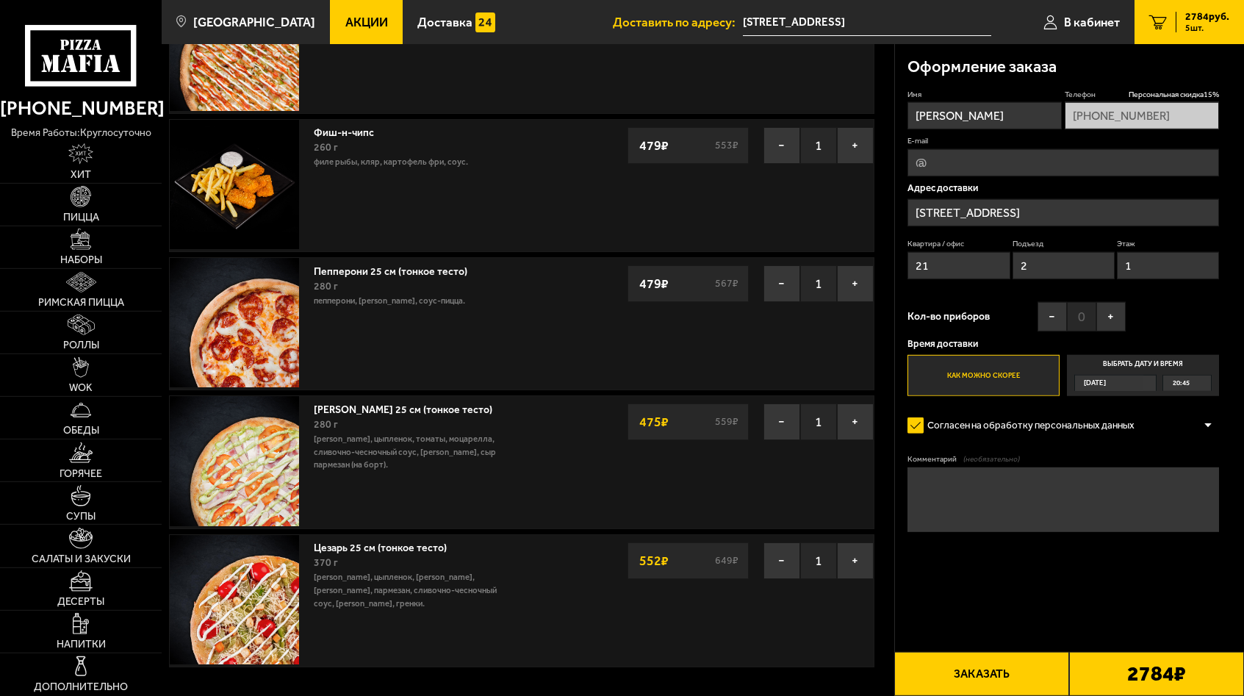
scroll to position [150, 0]
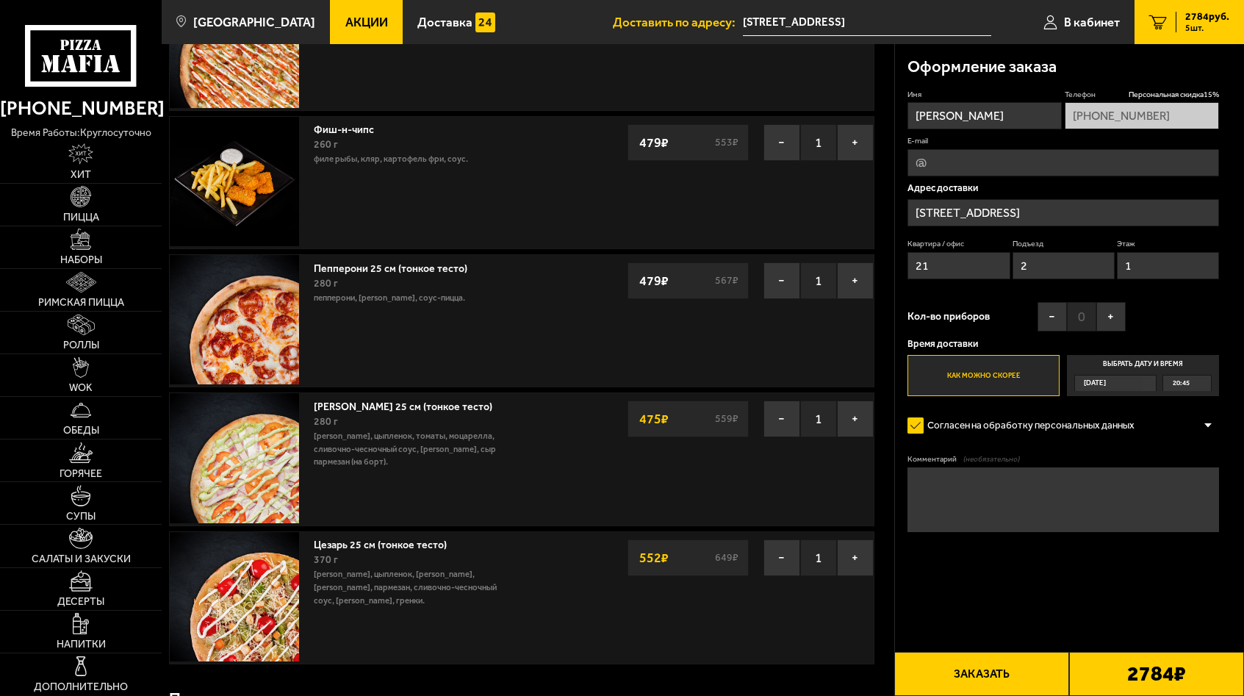
click at [980, 674] on button "Заказать" at bounding box center [981, 674] width 175 height 44
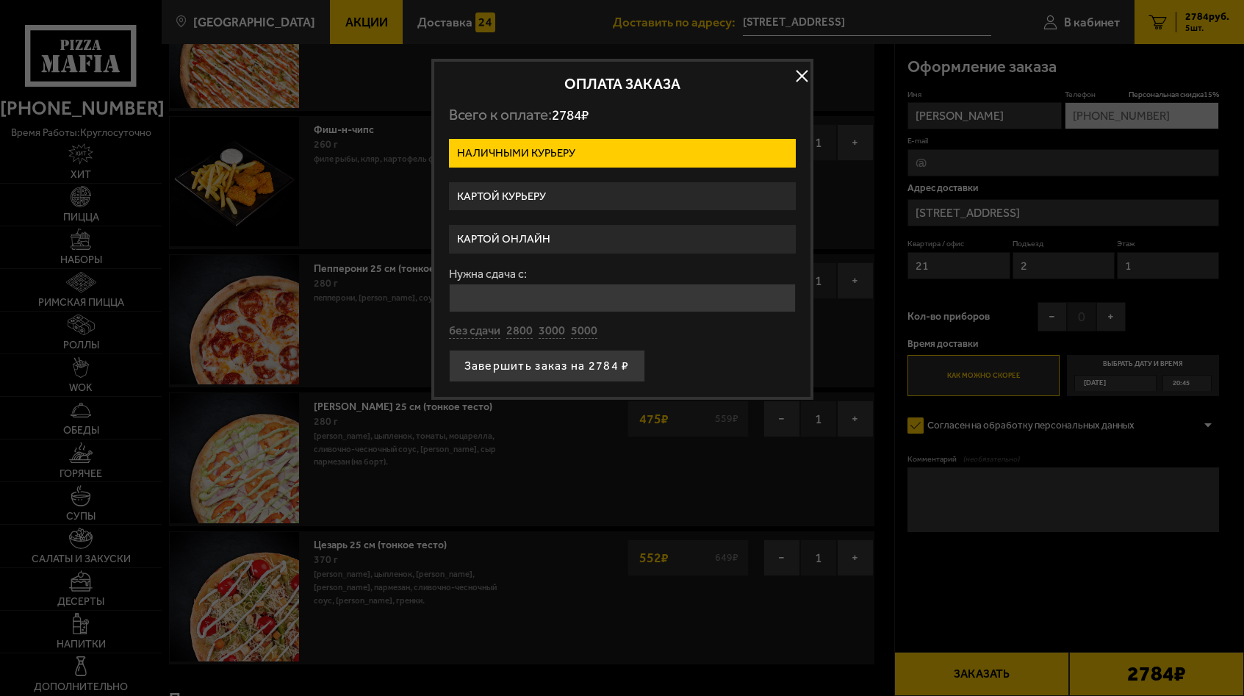
click at [530, 195] on label "Картой курьеру" at bounding box center [622, 196] width 347 height 29
click at [0, 0] on input "Картой курьеру" at bounding box center [0, 0] width 0 height 0
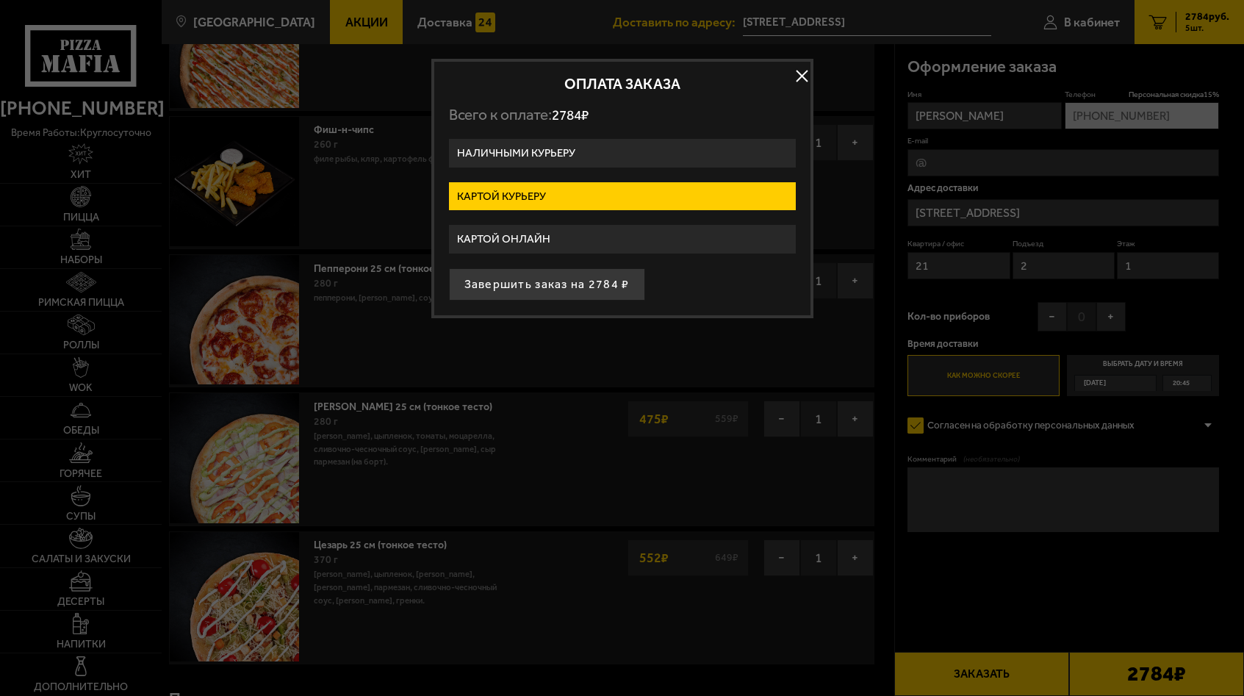
click at [808, 72] on button "button" at bounding box center [802, 76] width 22 height 22
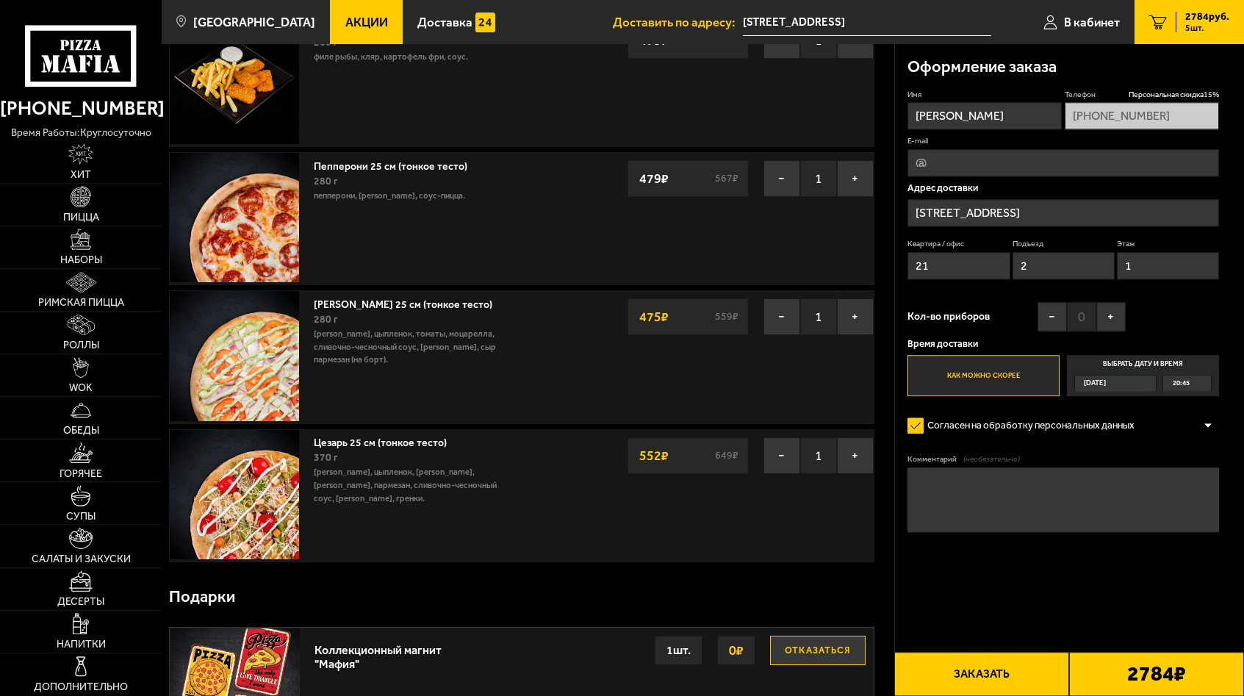
scroll to position [300, 0]
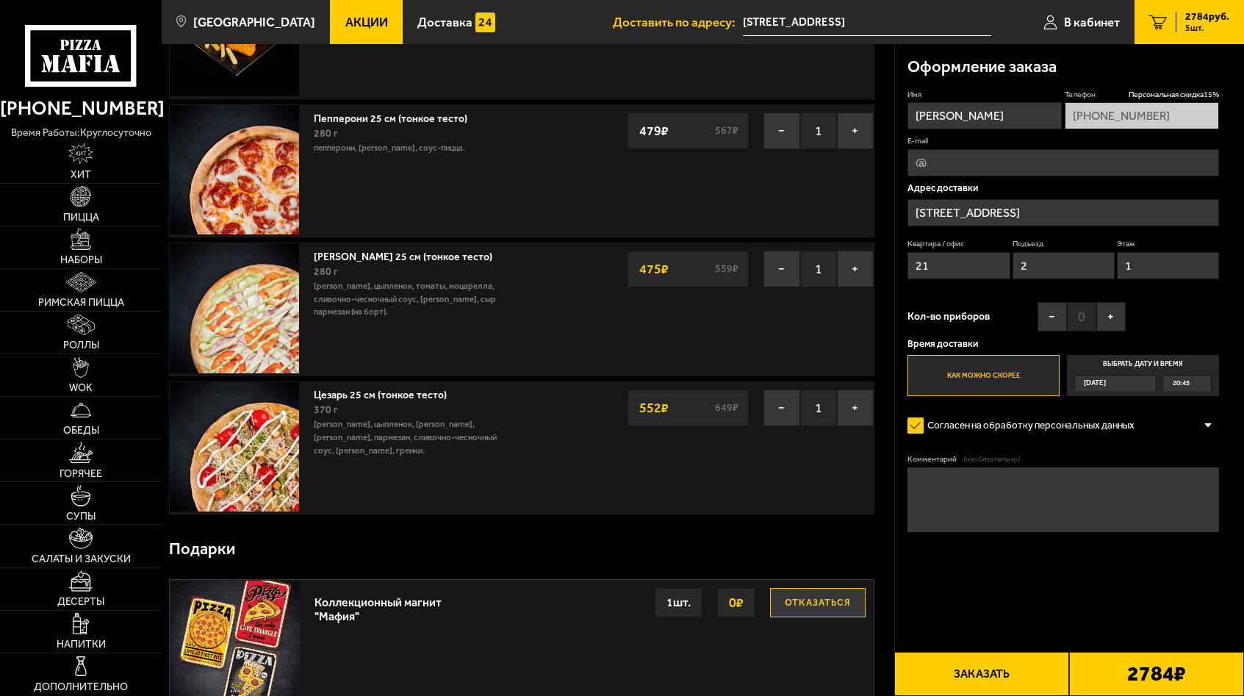
click at [980, 674] on button "Заказать" at bounding box center [981, 674] width 175 height 44
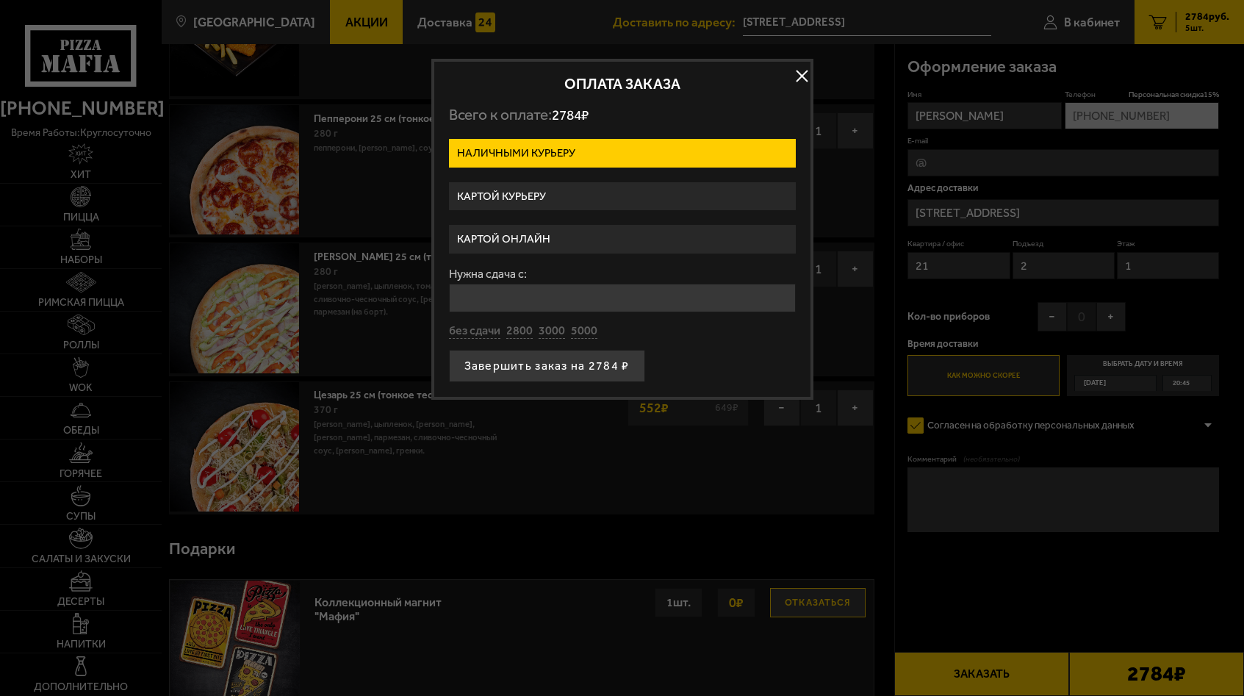
click at [529, 199] on label "Картой курьеру" at bounding box center [622, 196] width 347 height 29
click at [0, 0] on input "Картой курьеру" at bounding box center [0, 0] width 0 height 0
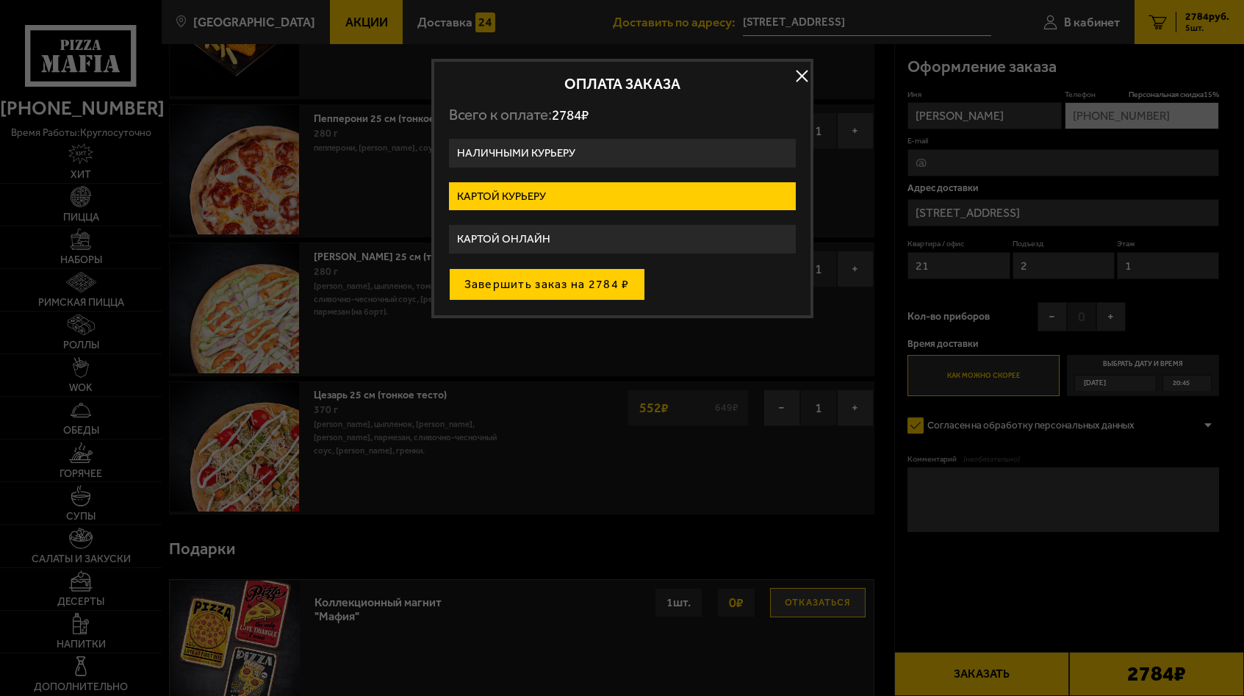
click at [518, 287] on button "Завершить заказ на 2784 ₽" at bounding box center [547, 284] width 196 height 32
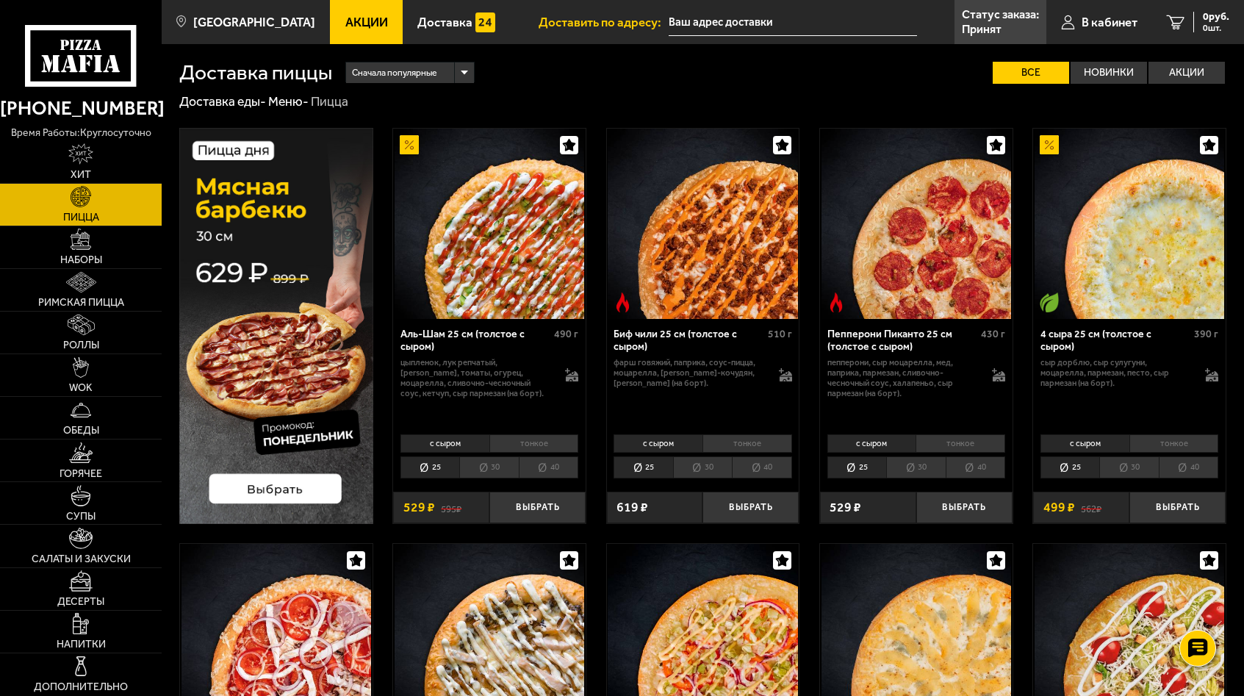
type input "[STREET_ADDRESS]"
click at [968, 37] on link "Статус заказа: Принят" at bounding box center [1001, 22] width 92 height 44
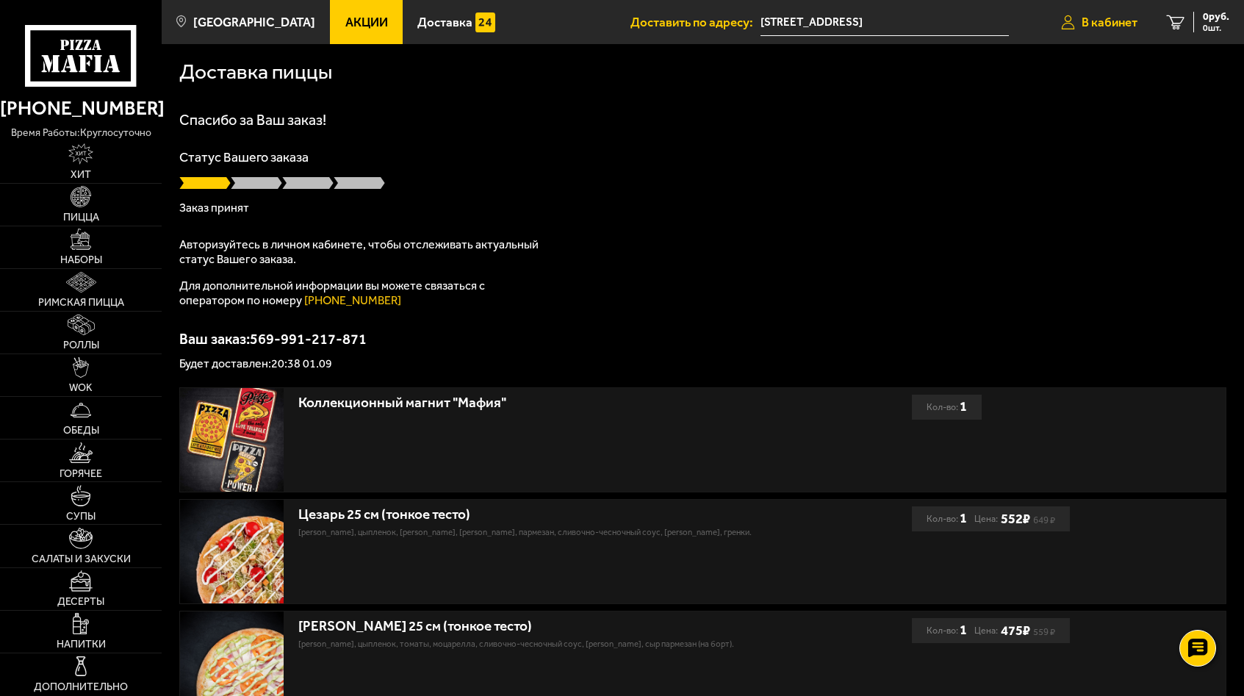
click at [1112, 24] on span "В кабинет" at bounding box center [1110, 22] width 56 height 12
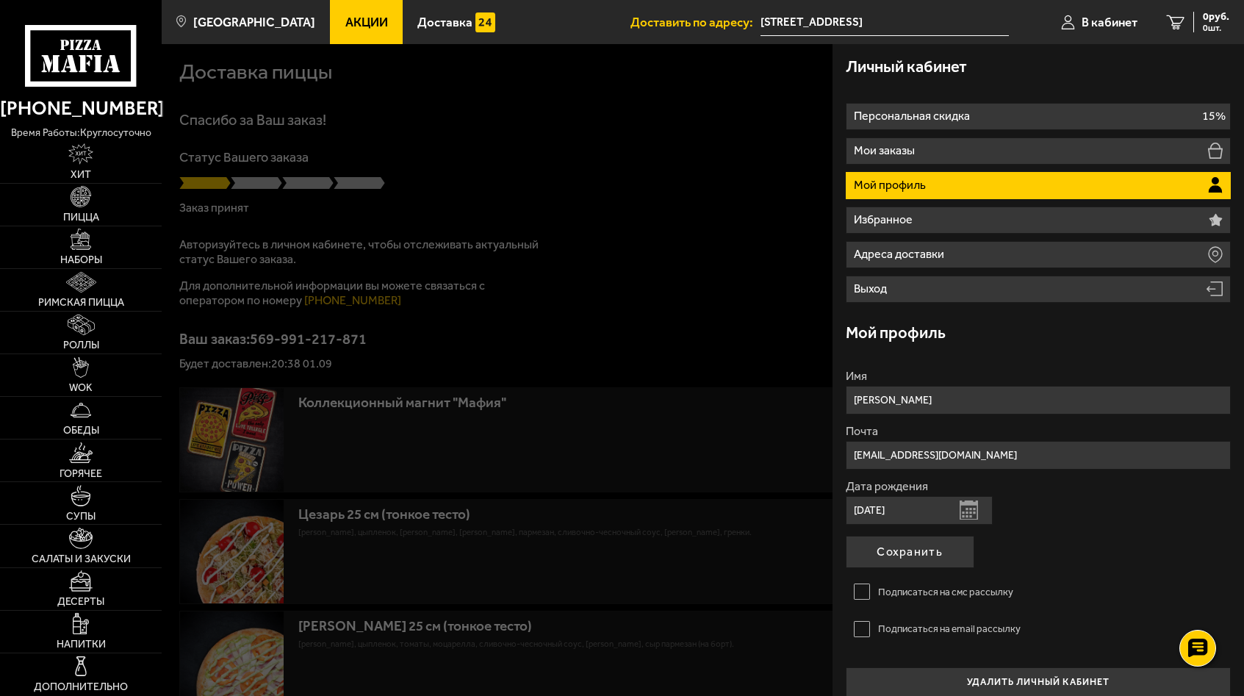
click at [967, 72] on h3 "Личный кабинет" at bounding box center [906, 67] width 121 height 16
click at [745, 144] on div at bounding box center [784, 392] width 1244 height 696
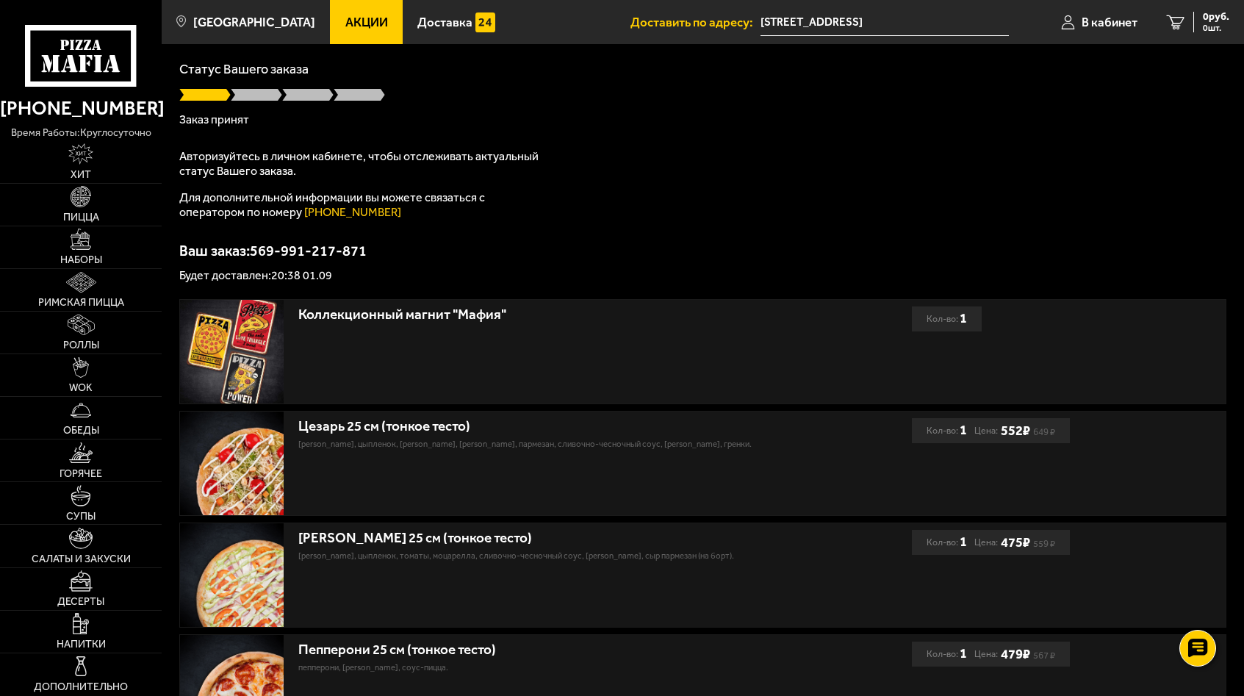
scroll to position [75, 0]
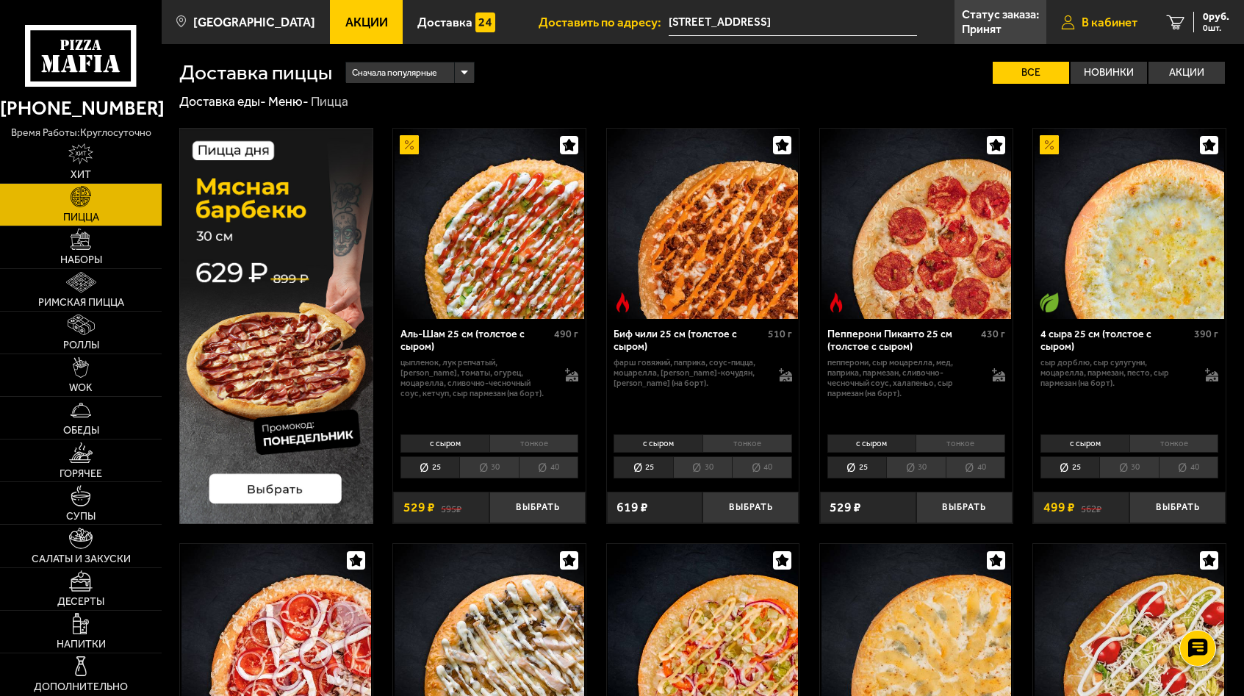
click at [1107, 28] on span "В кабинет" at bounding box center [1110, 22] width 56 height 12
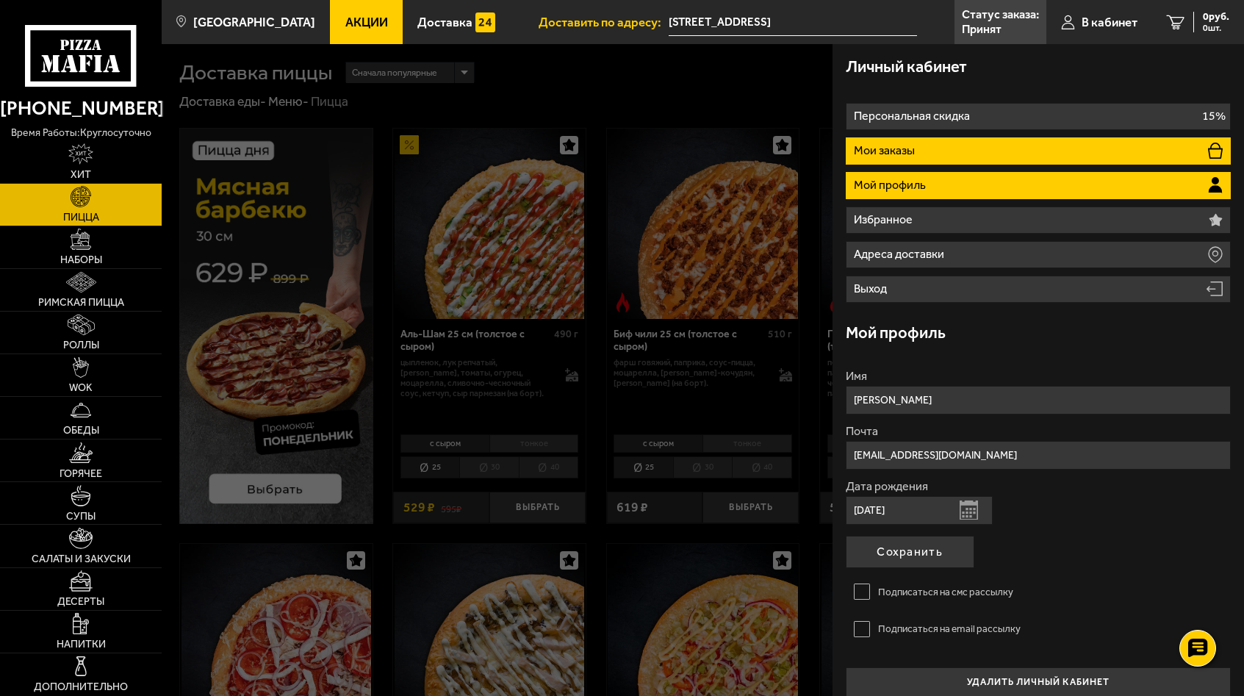
click at [1095, 152] on li "Мои заказы" at bounding box center [1039, 150] width 386 height 27
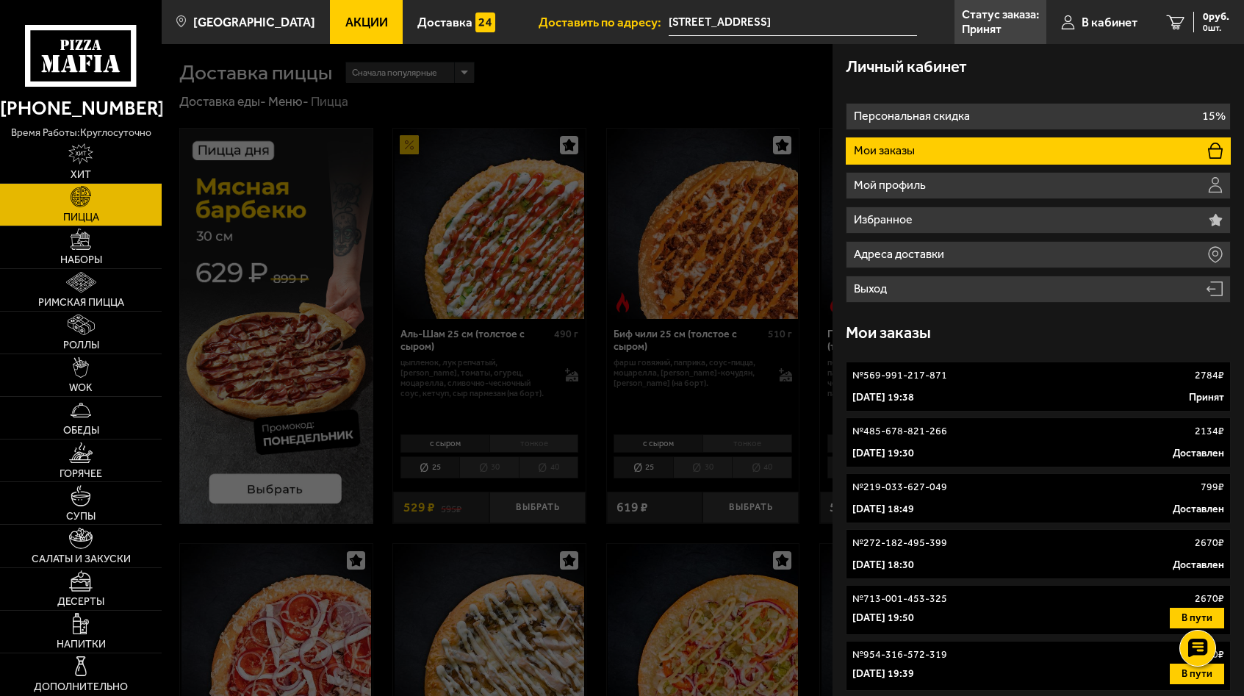
click at [1016, 387] on link "№ 569-991-217-871 2784 ₽ [DATE] 19:38 Принят" at bounding box center [1039, 387] width 386 height 50
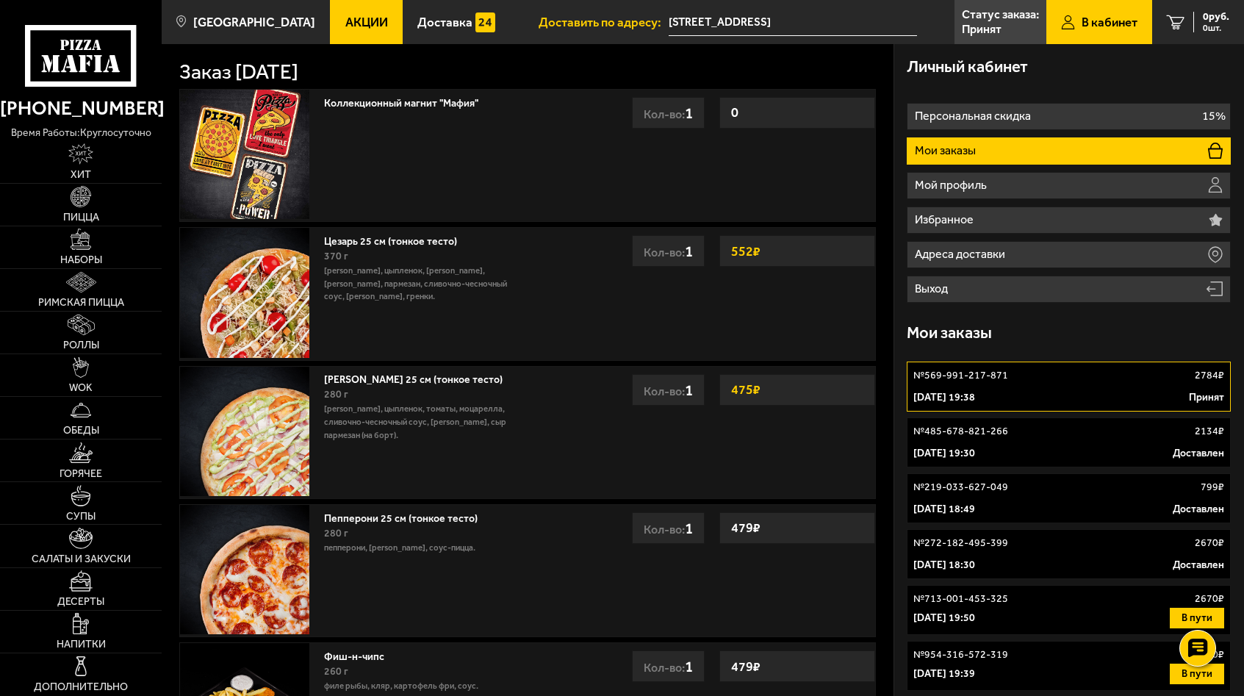
click at [1091, 21] on span "В кабинет" at bounding box center [1110, 22] width 56 height 12
drag, startPoint x: 974, startPoint y: 18, endPoint x: 951, endPoint y: 40, distance: 32.2
click at [974, 19] on p "Статус заказа:" at bounding box center [1000, 15] width 77 height 12
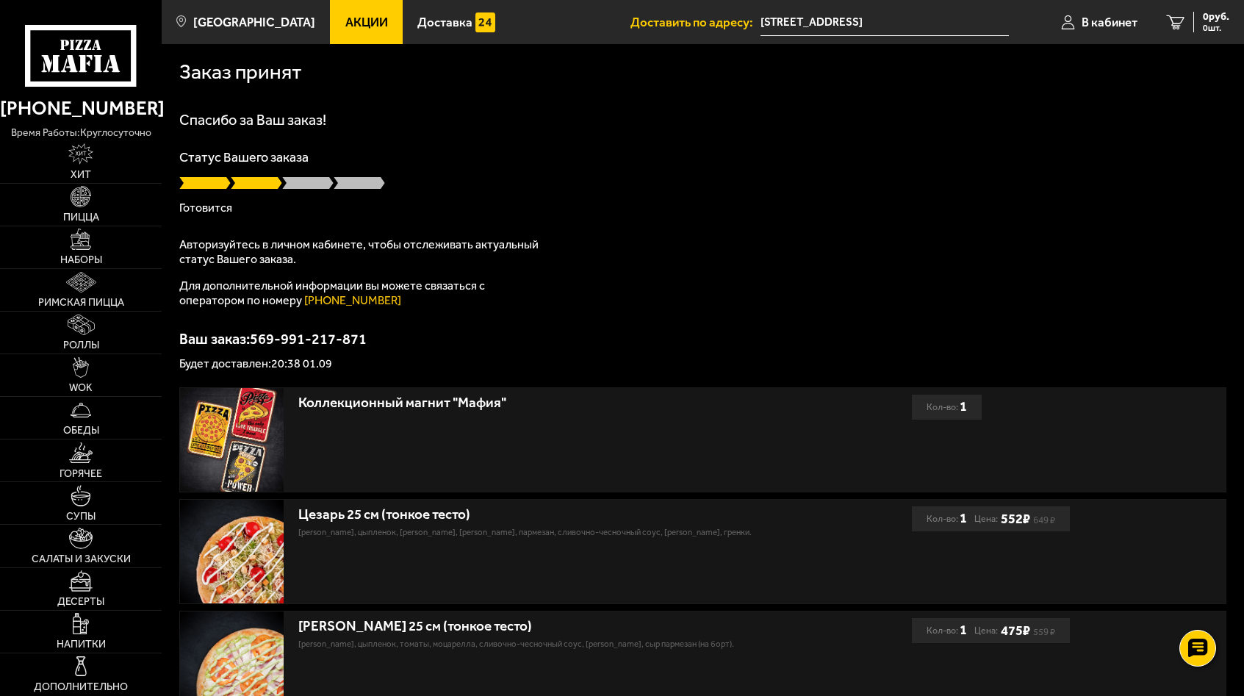
click at [690, 201] on div "Статус Вашего заказа Готовится" at bounding box center [702, 182] width 1047 height 63
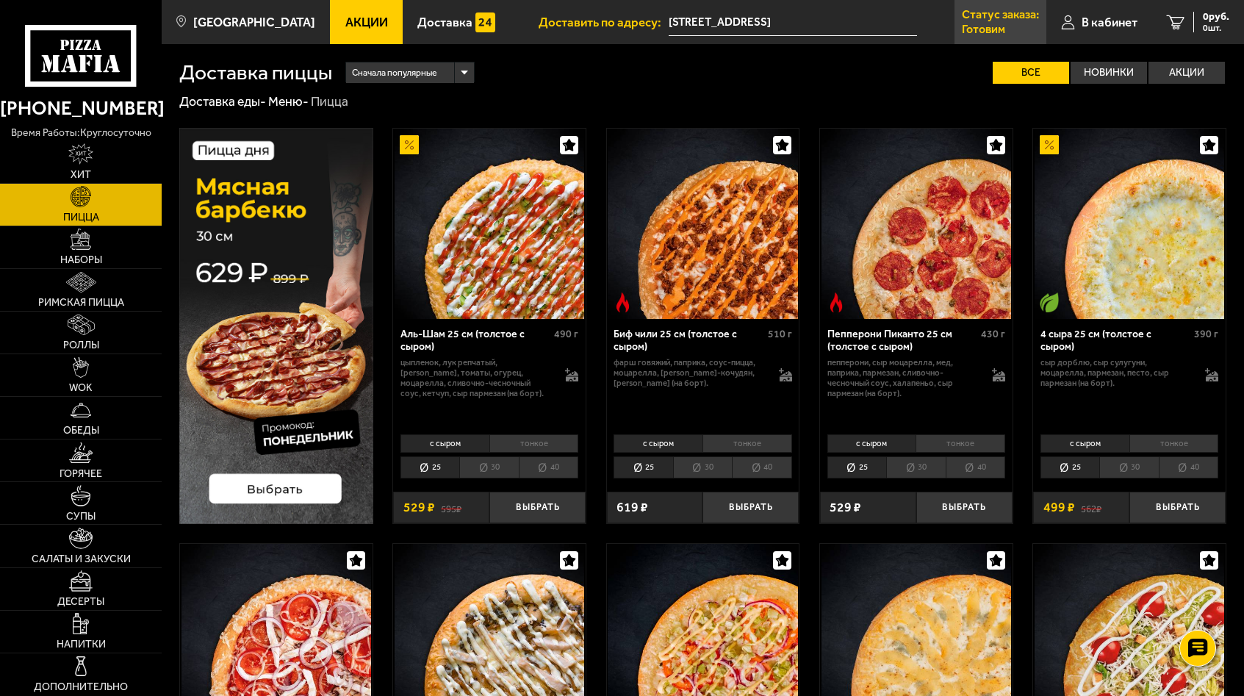
click at [985, 35] on p "Готовим" at bounding box center [983, 30] width 43 height 12
